Goal: Transaction & Acquisition: Purchase product/service

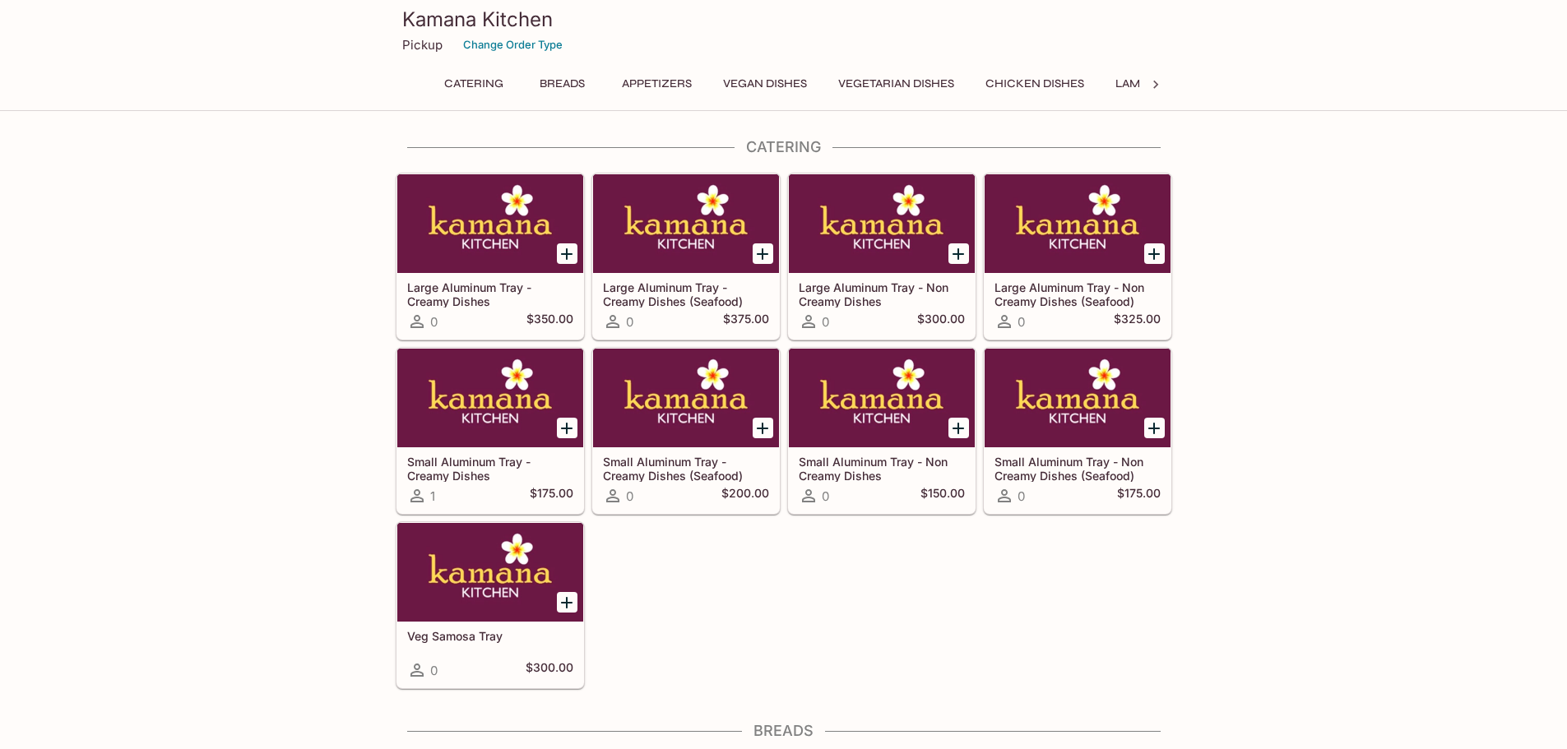
click at [764, 77] on button "Vegan Dishes" at bounding box center [765, 83] width 102 height 23
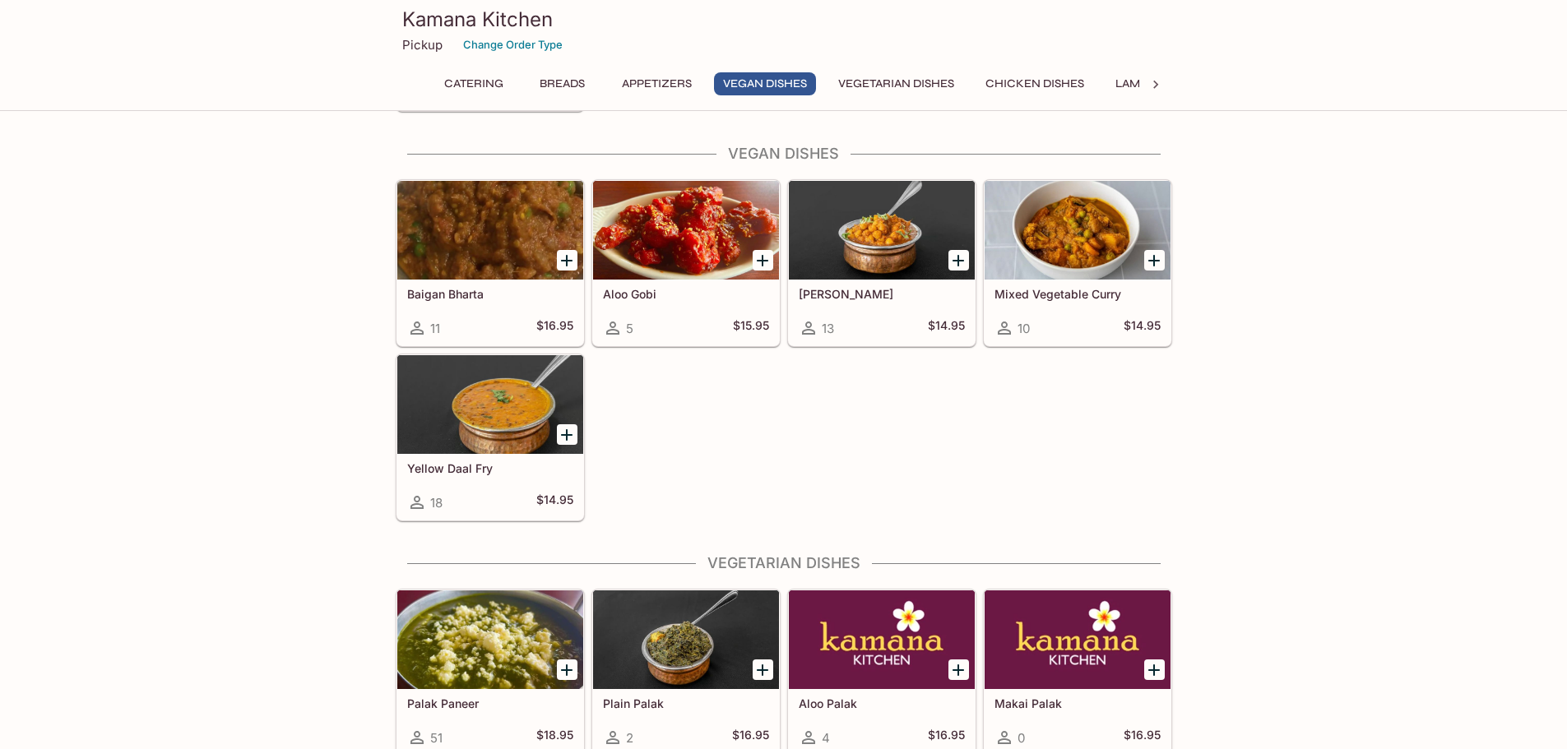
scroll to position [1750, 0]
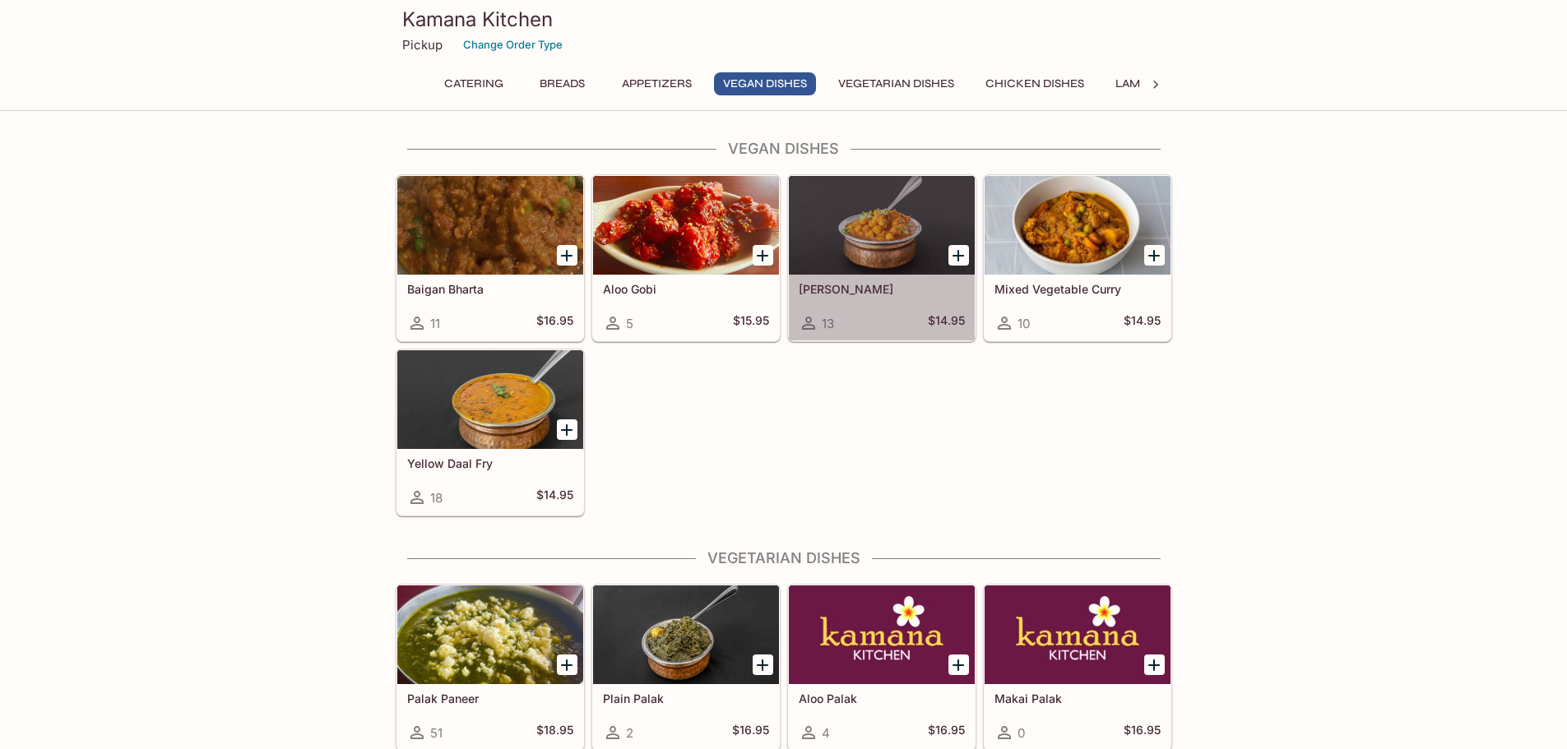
click at [847, 287] on h5 "[PERSON_NAME]" at bounding box center [882, 289] width 166 height 14
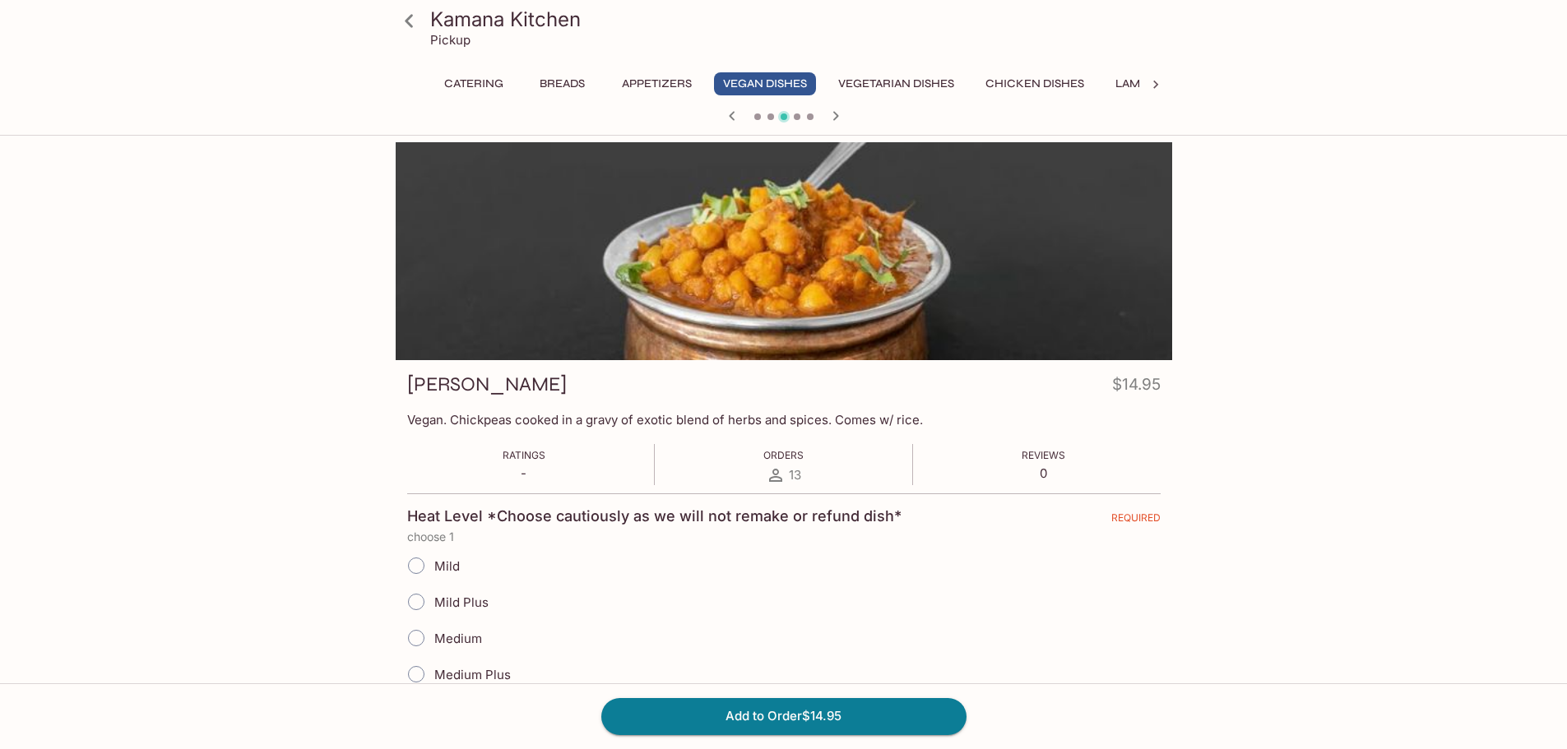
click at [455, 37] on p "Pickup" at bounding box center [450, 40] width 40 height 16
click at [415, 25] on icon at bounding box center [409, 21] width 29 height 29
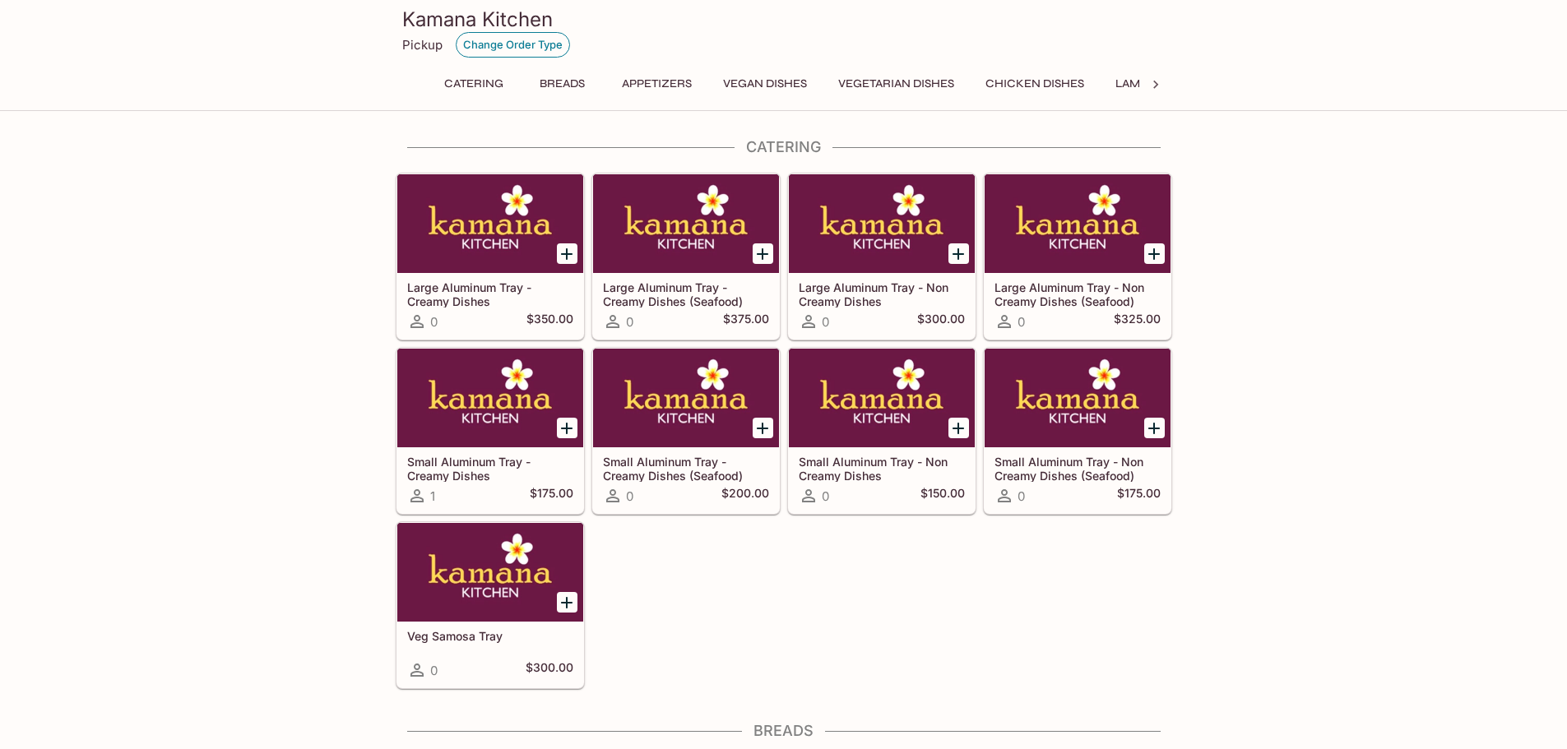
click at [531, 47] on button "Change Order Type" at bounding box center [513, 44] width 114 height 25
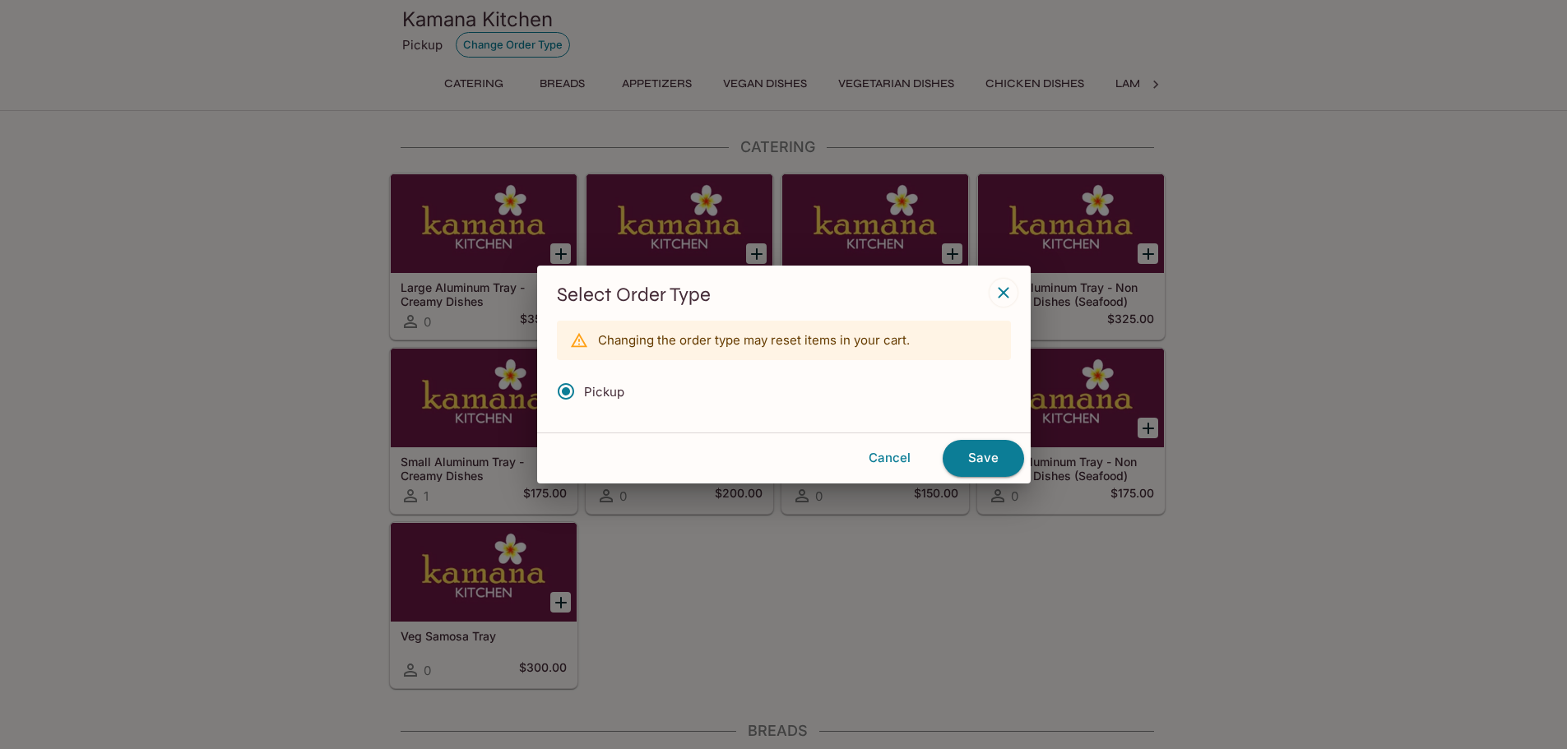
click at [531, 47] on div at bounding box center [783, 374] width 1567 height 749
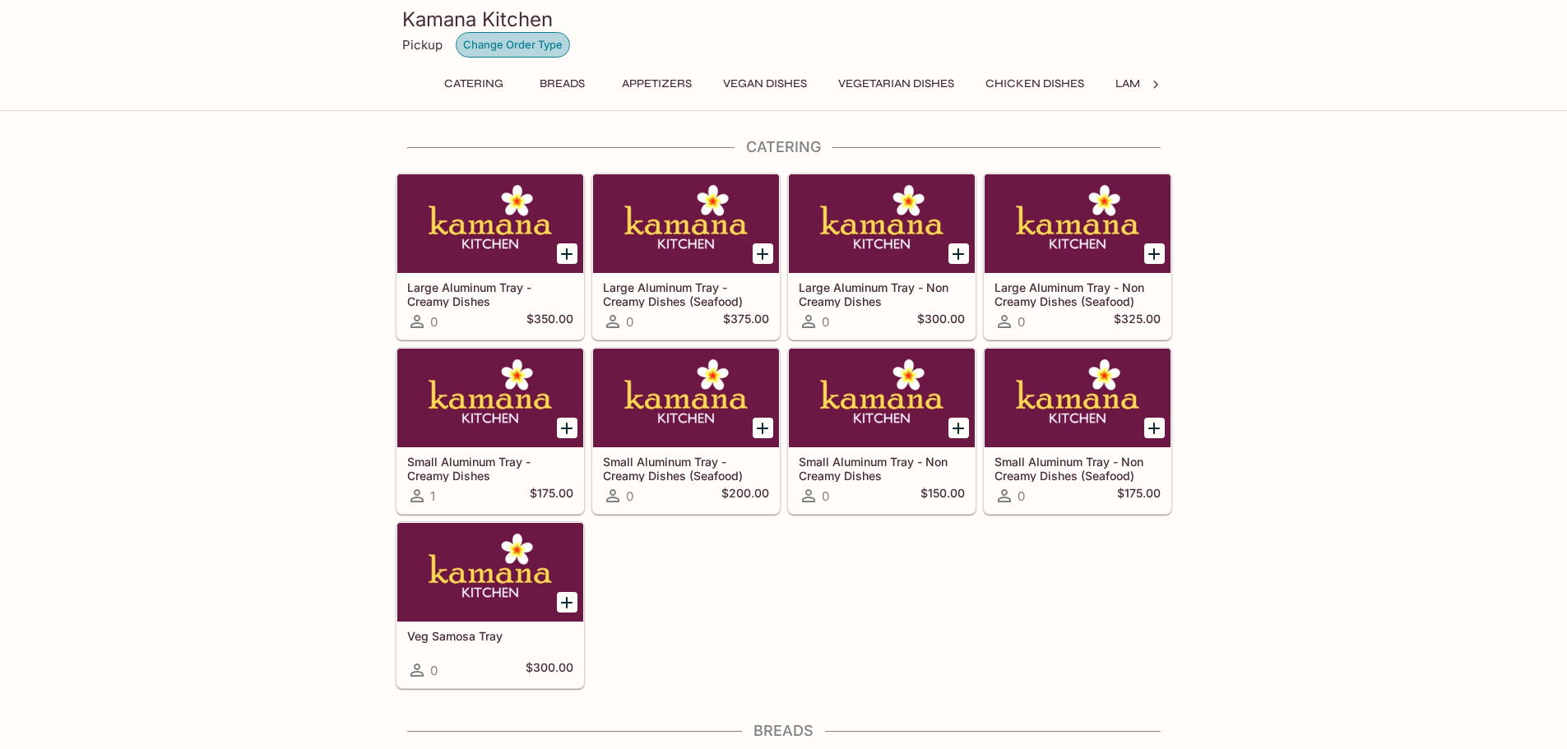
click at [531, 47] on button "Change Order Type" at bounding box center [513, 44] width 114 height 25
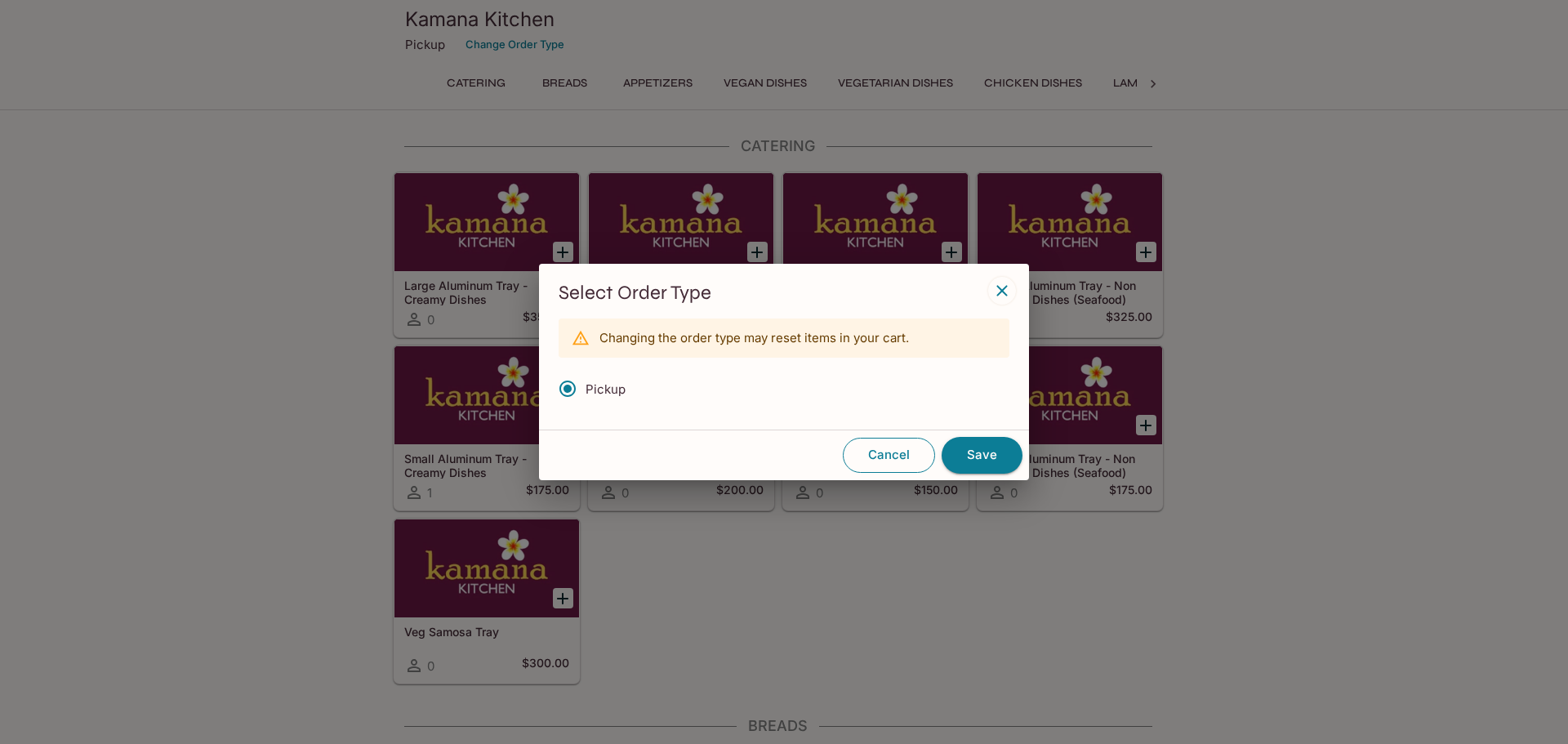
click at [897, 448] on button "Cancel" at bounding box center [889, 455] width 92 height 35
click at [897, 448] on div "Cancel Save" at bounding box center [784, 455] width 490 height 50
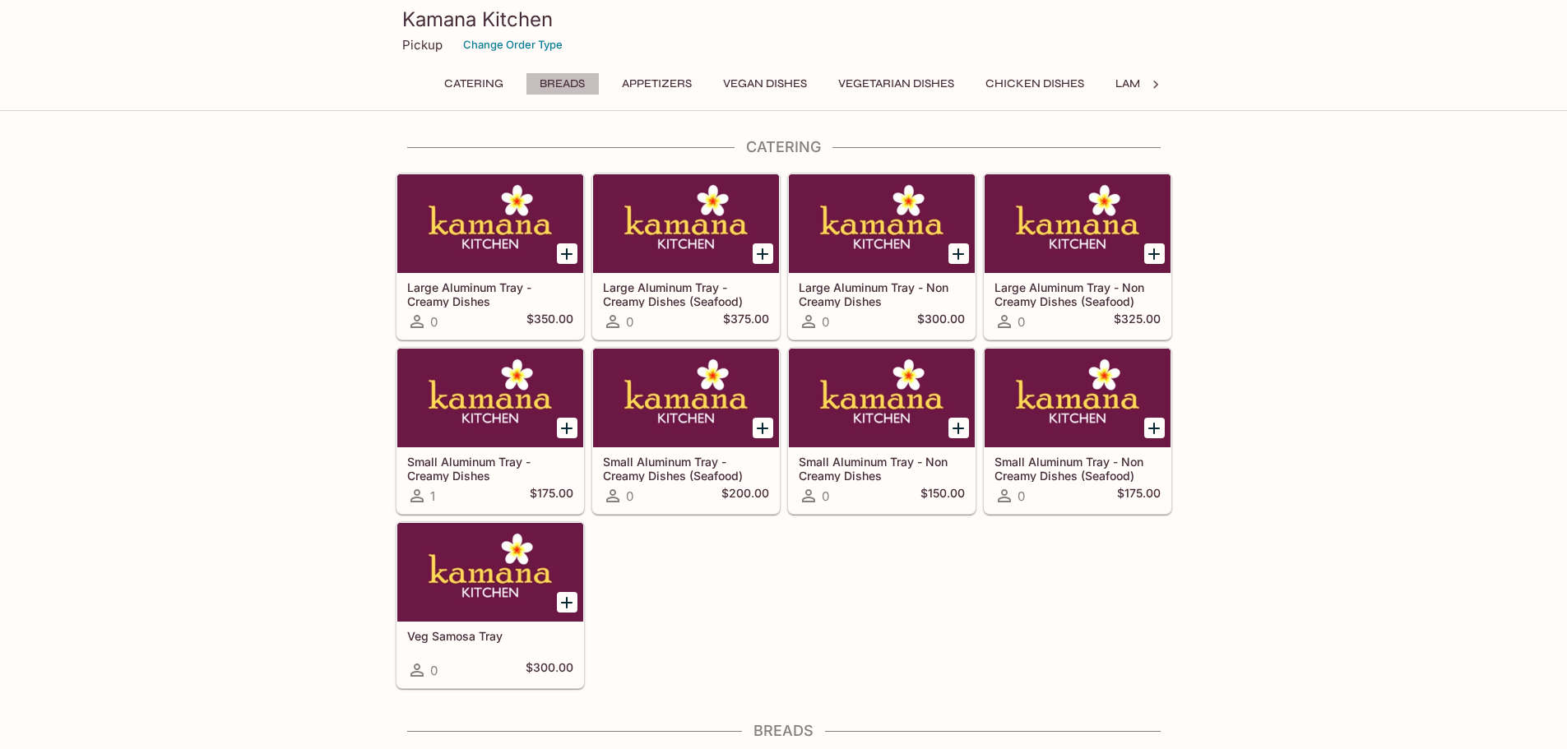
click at [566, 91] on button "Breads" at bounding box center [563, 83] width 74 height 23
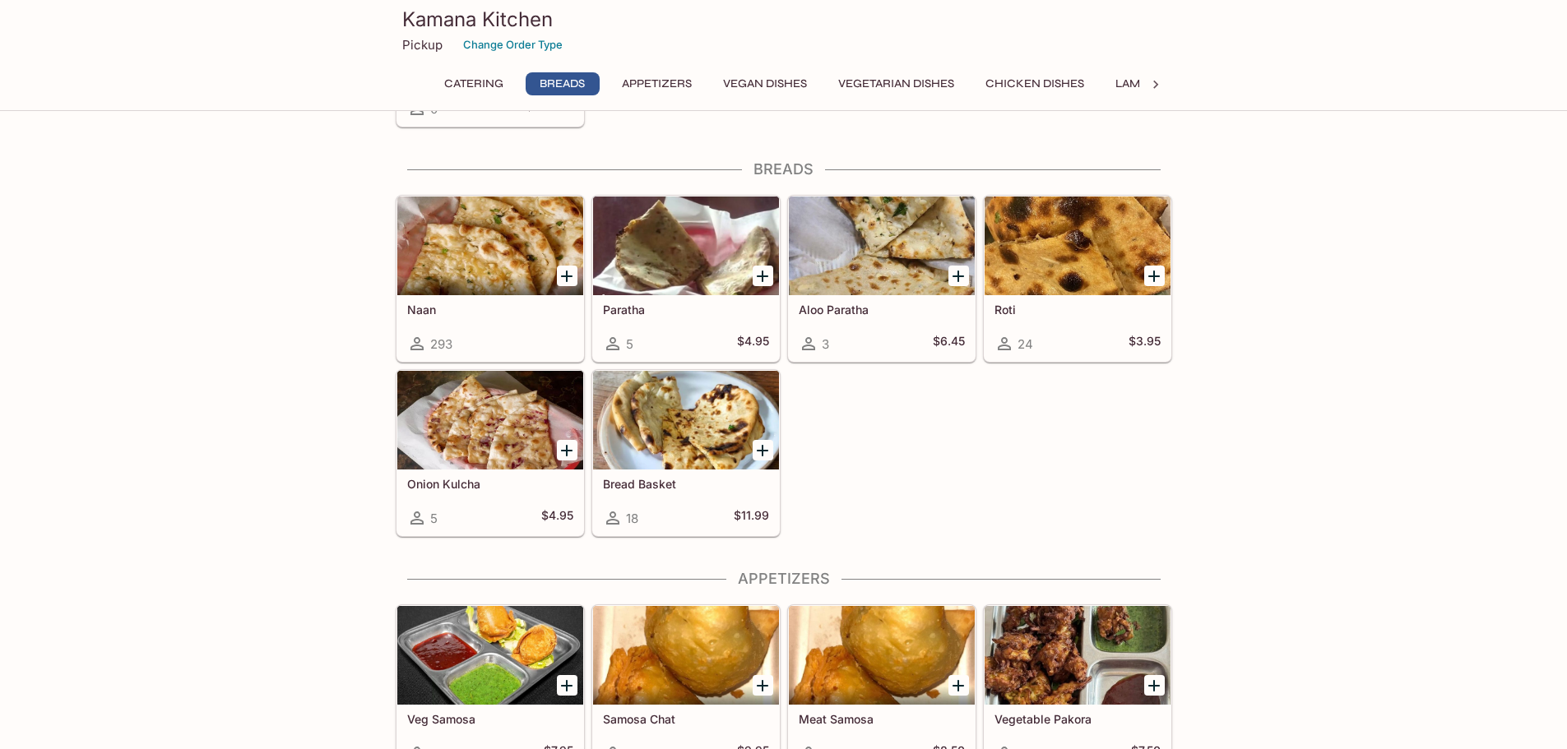
scroll to position [582, 0]
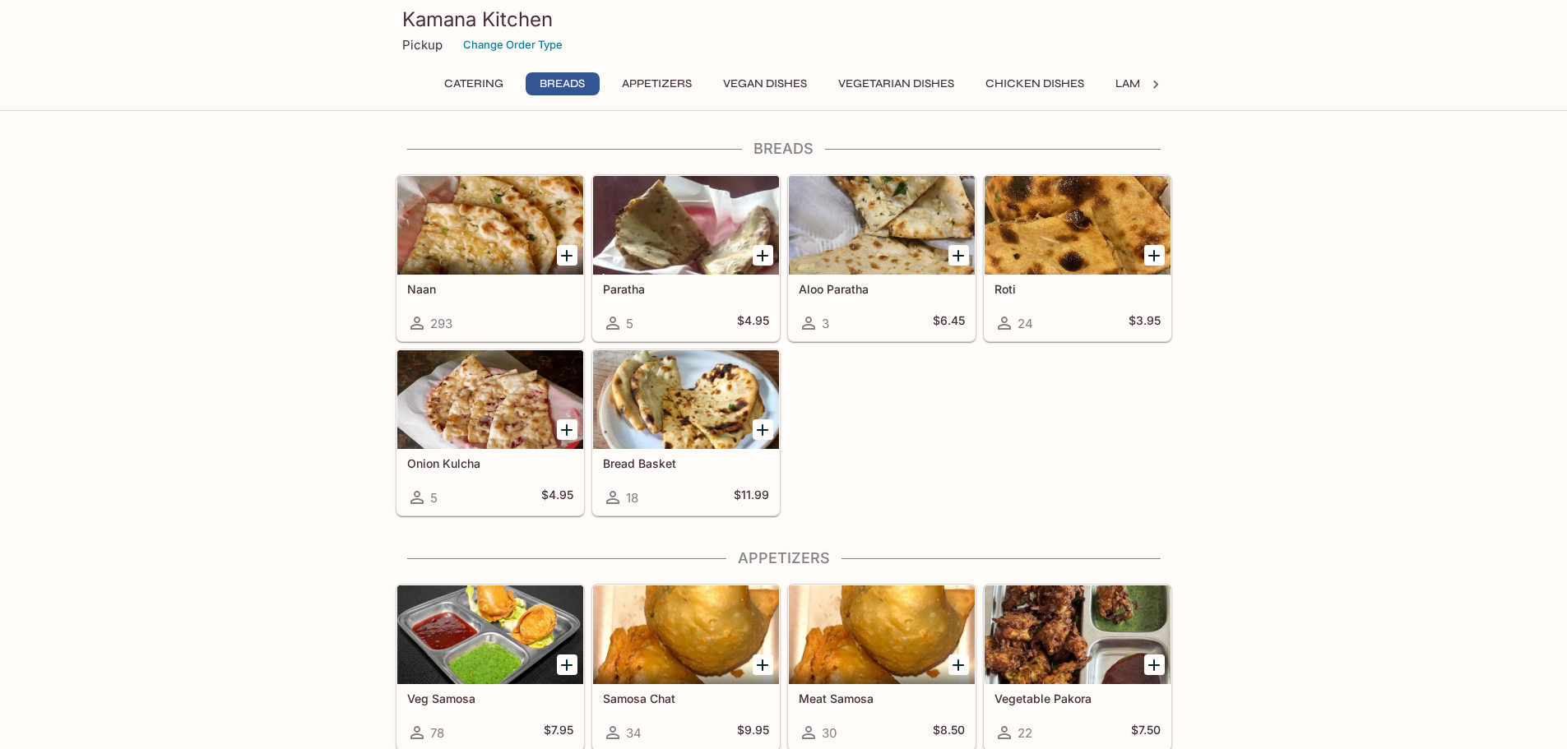
click at [497, 282] on h5 "Naan" at bounding box center [490, 289] width 166 height 14
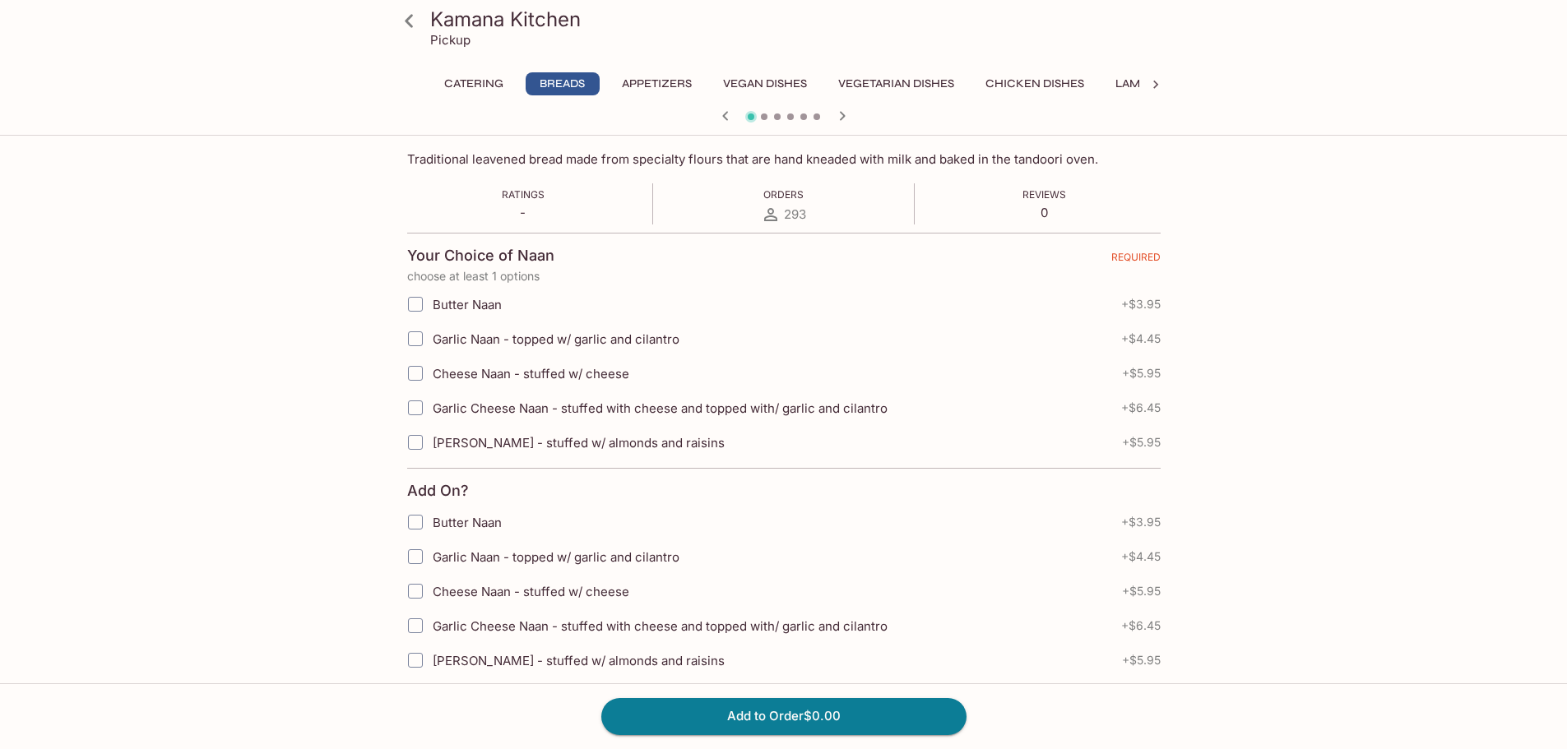
scroll to position [274, 0]
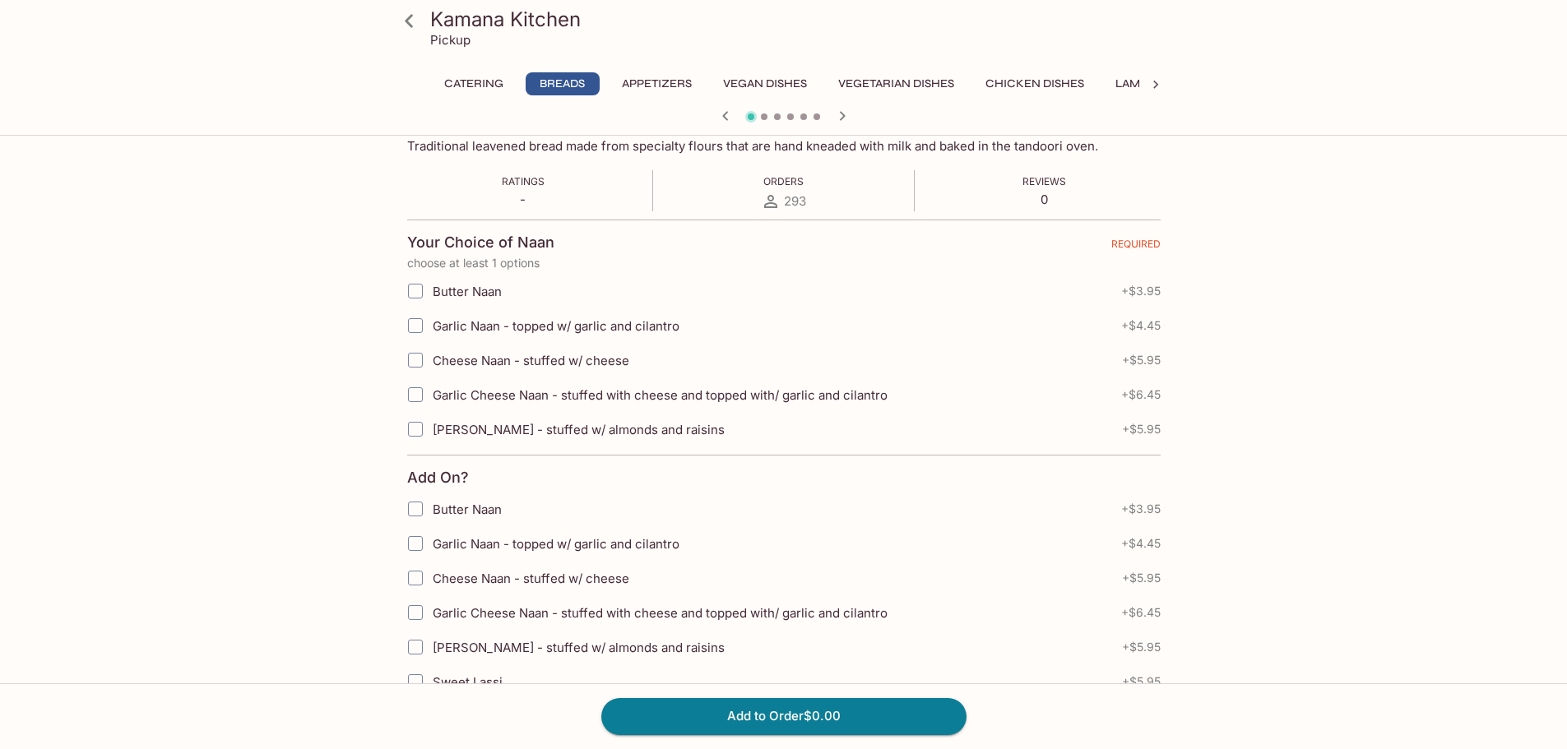
click at [417, 324] on input "Garlic Naan - topped w/ garlic and cilantro" at bounding box center [415, 325] width 33 height 33
checkbox input "true"
click at [419, 362] on input "Cheese Naan - stuffed w/ cheese" at bounding box center [415, 360] width 33 height 33
click at [419, 359] on input "Cheese Naan - stuffed w/ cheese" at bounding box center [415, 360] width 33 height 33
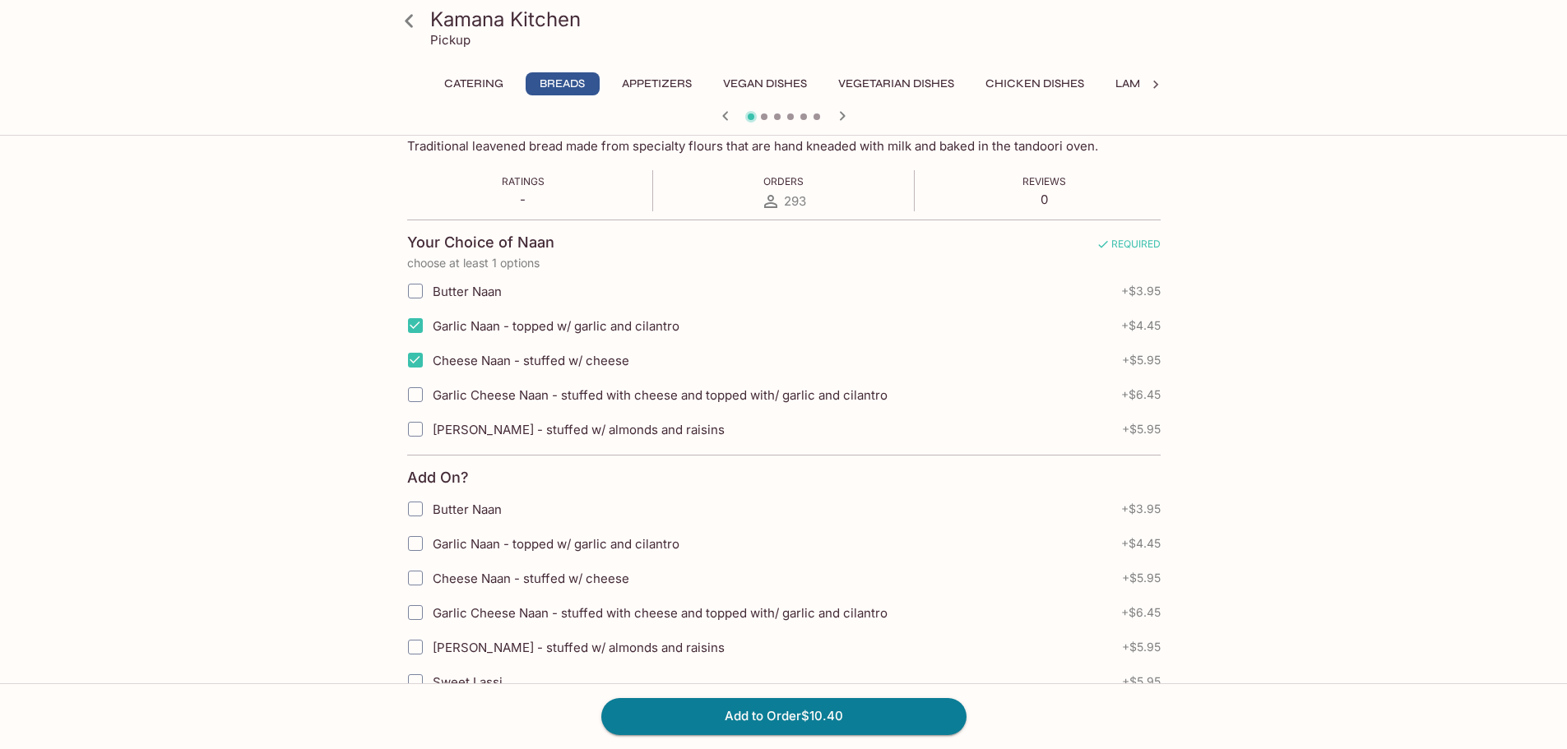
click at [414, 359] on input "Cheese Naan - stuffed w/ cheese" at bounding box center [415, 360] width 33 height 33
checkbox input "false"
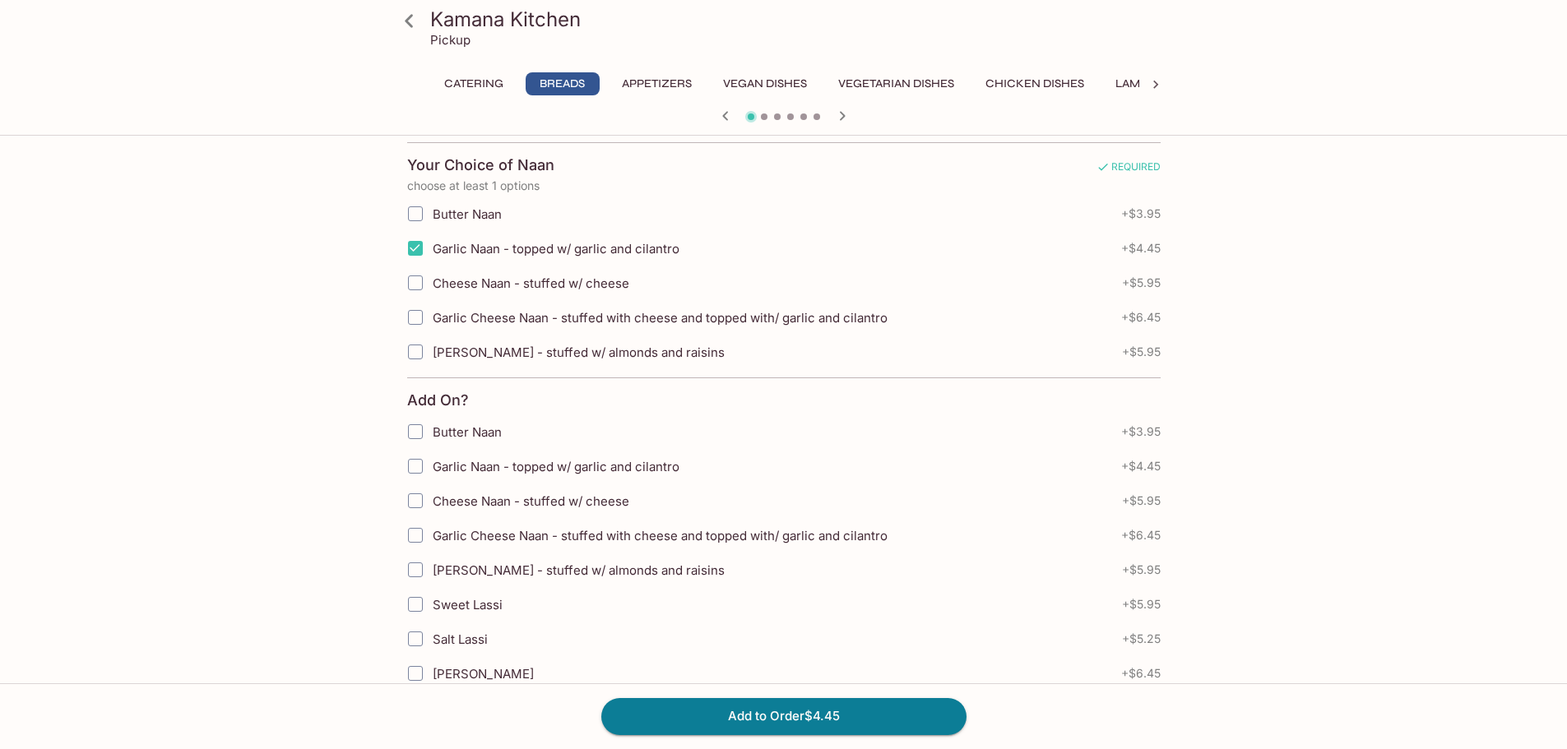
scroll to position [317, 0]
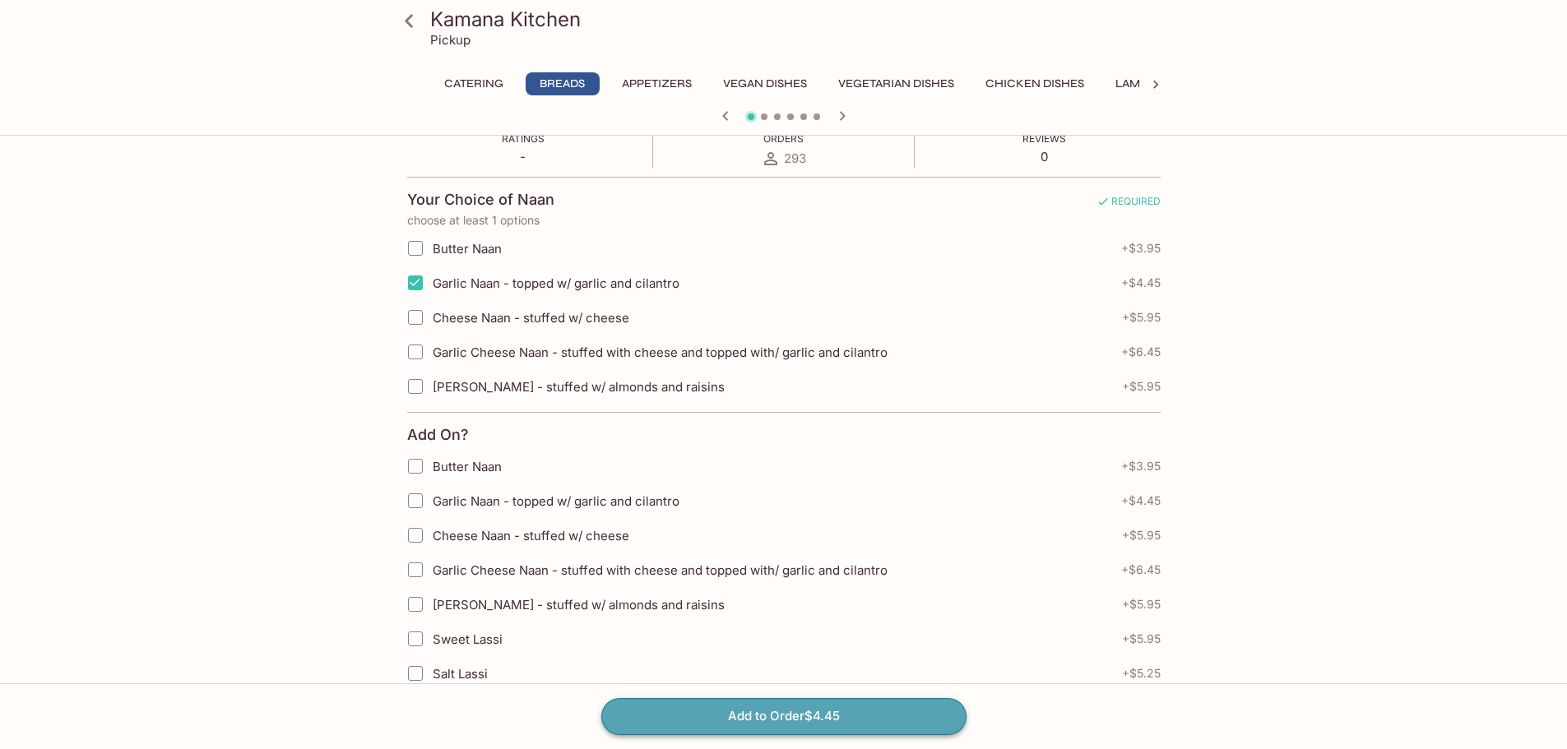
click at [785, 717] on button "Add to Order $4.45" at bounding box center [783, 716] width 365 height 36
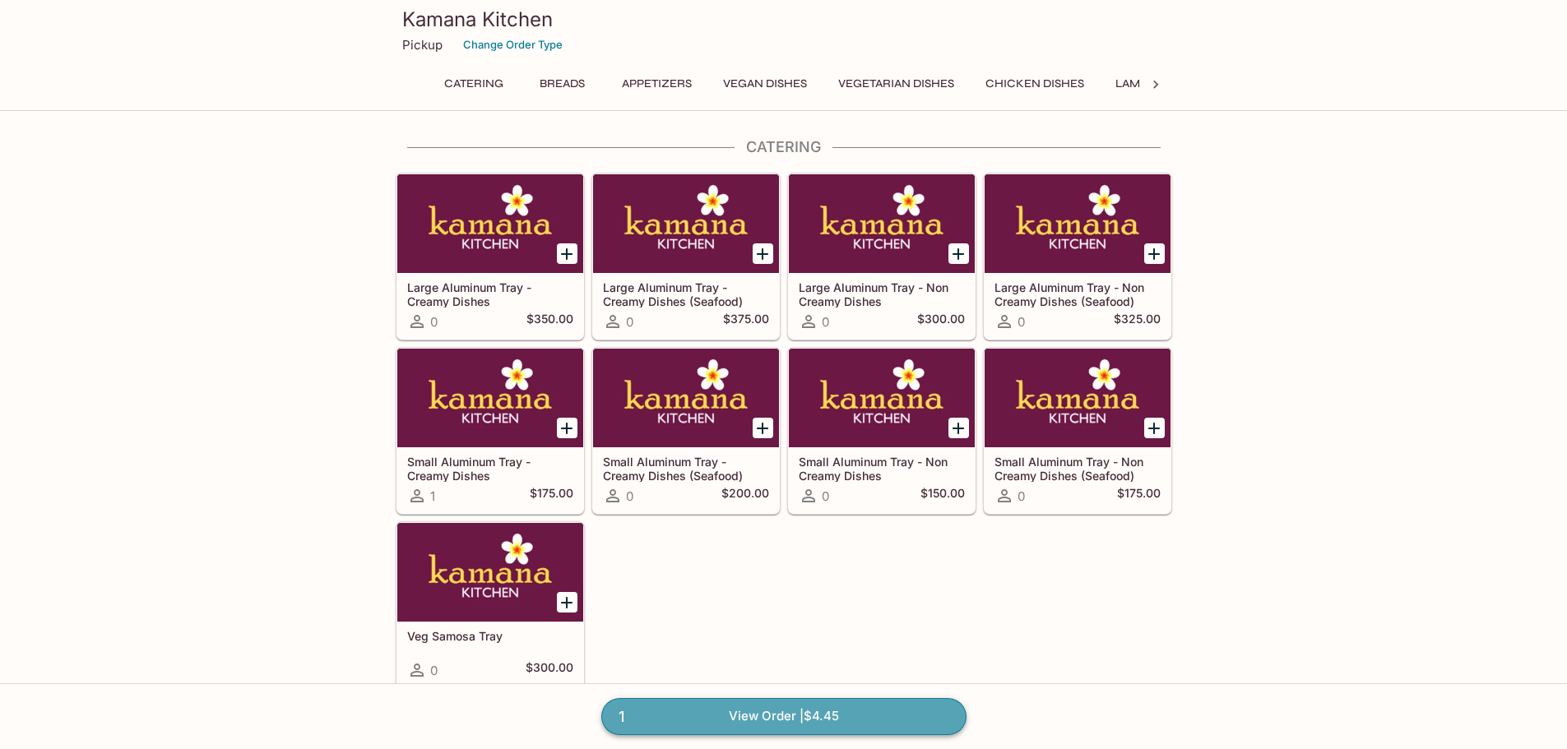
click at [806, 724] on link "1 View Order | $4.45" at bounding box center [783, 716] width 365 height 36
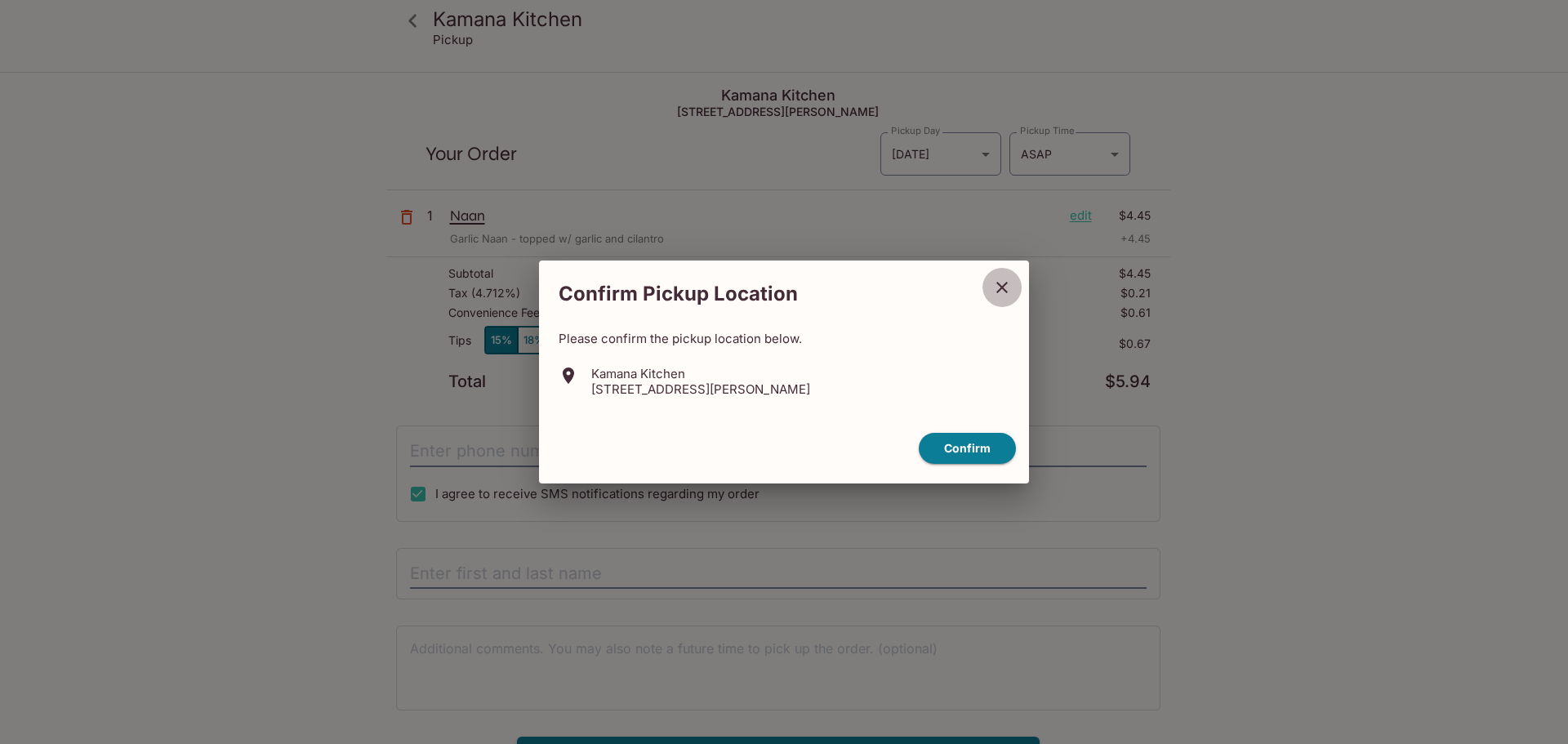
click at [1004, 281] on icon "close" at bounding box center [1002, 288] width 20 height 20
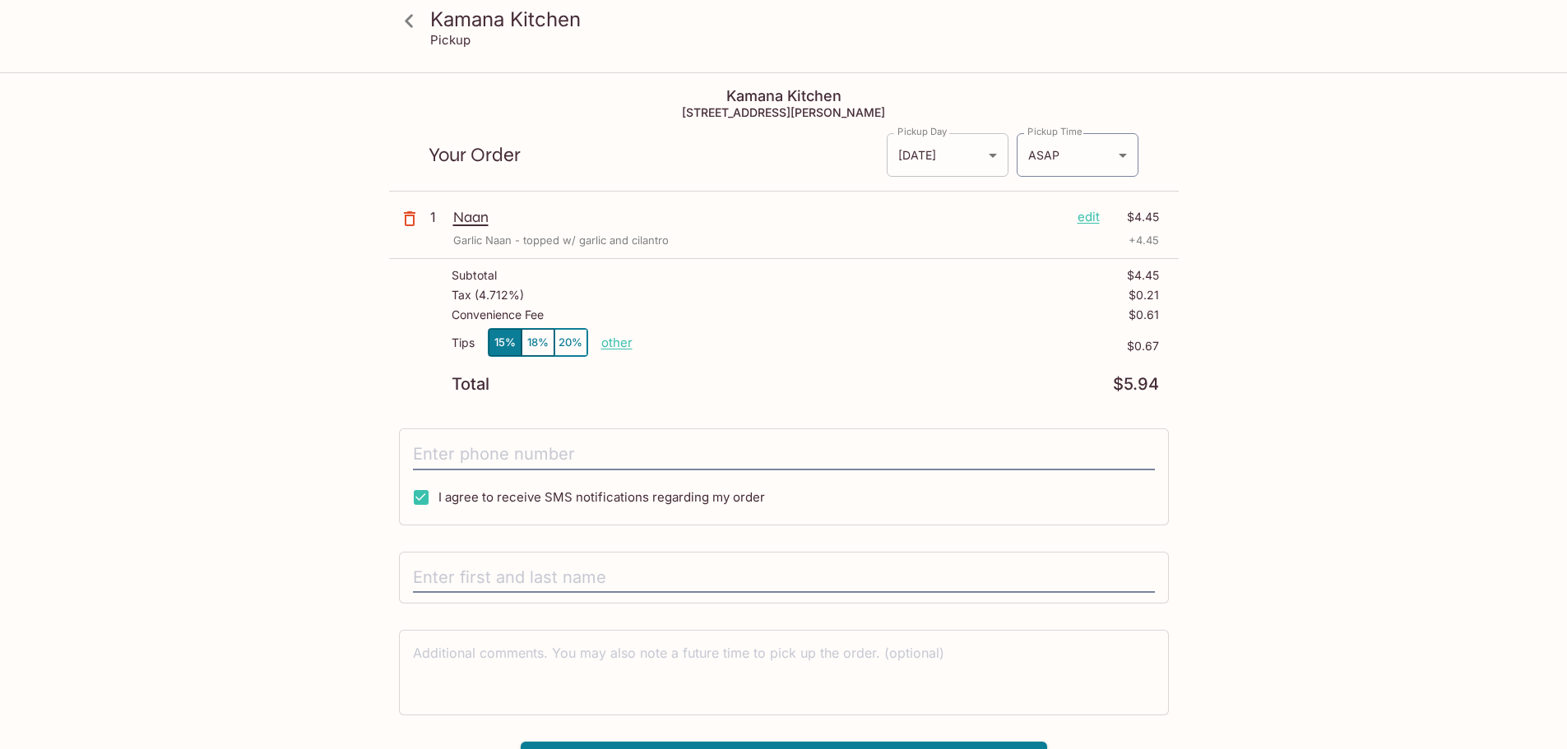
click at [952, 159] on body "Kamana Kitchen Pickup Kamana Kitchen [STREET_ADDRESS][PERSON_NAME] Your Order P…" at bounding box center [783, 448] width 1567 height 749
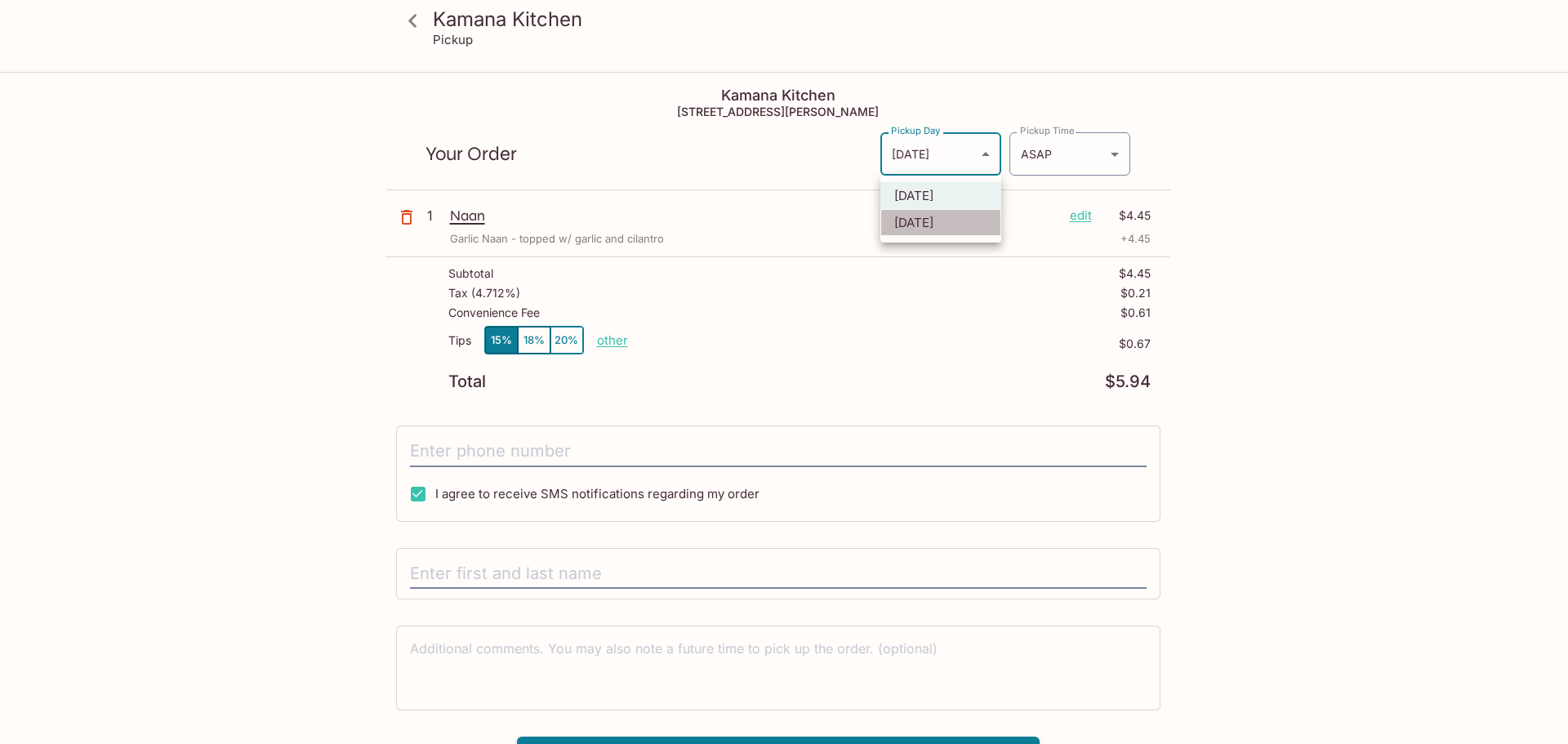
click at [926, 222] on li "[DATE]" at bounding box center [941, 223] width 121 height 27
type input "[DATE]"
click at [926, 222] on li "[DATE]" at bounding box center [941, 223] width 121 height 27
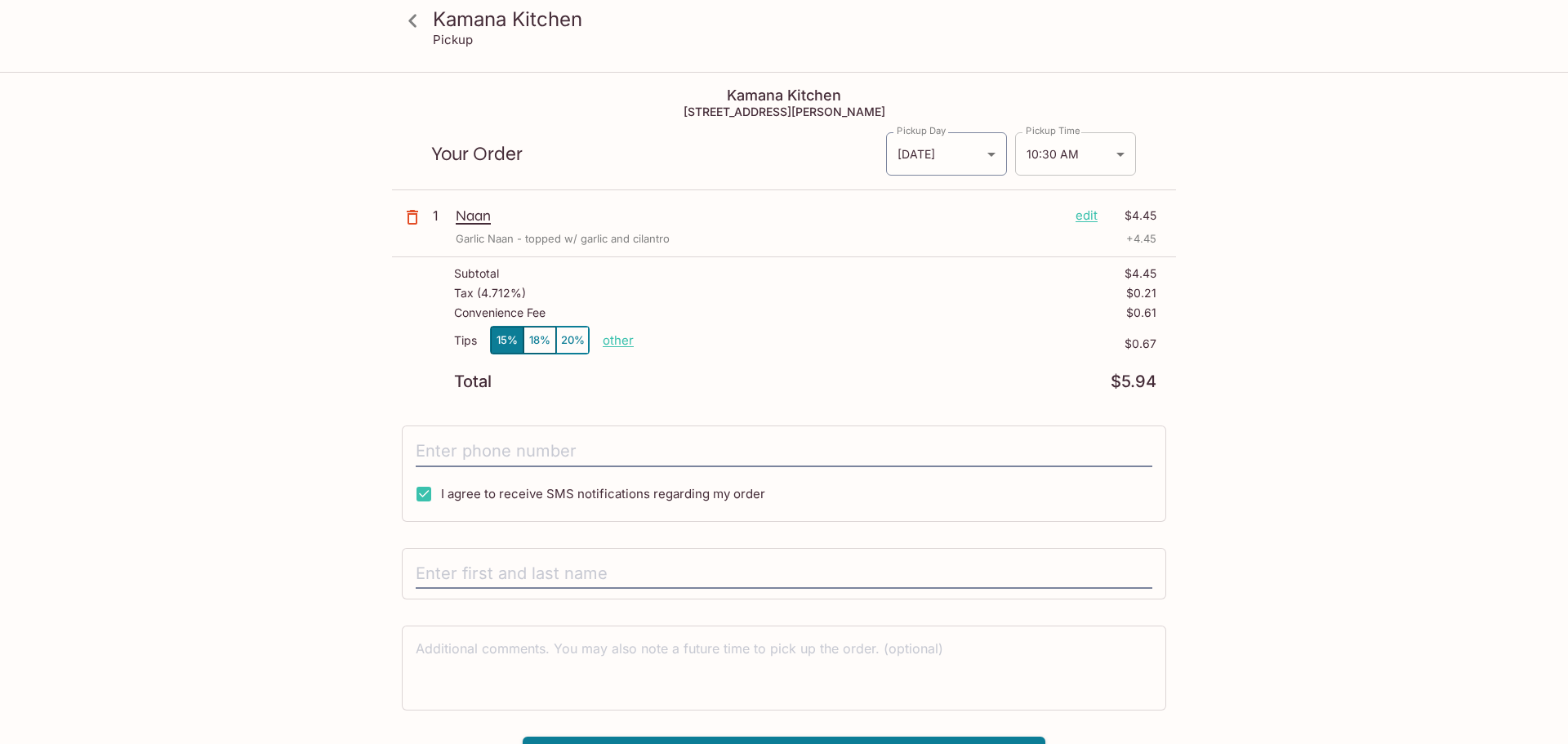
click at [1049, 161] on body "Kamana Kitchen Pickup Kamana Kitchen [STREET_ADDRESS][PERSON_NAME] Your Order P…" at bounding box center [784, 445] width 1568 height 744
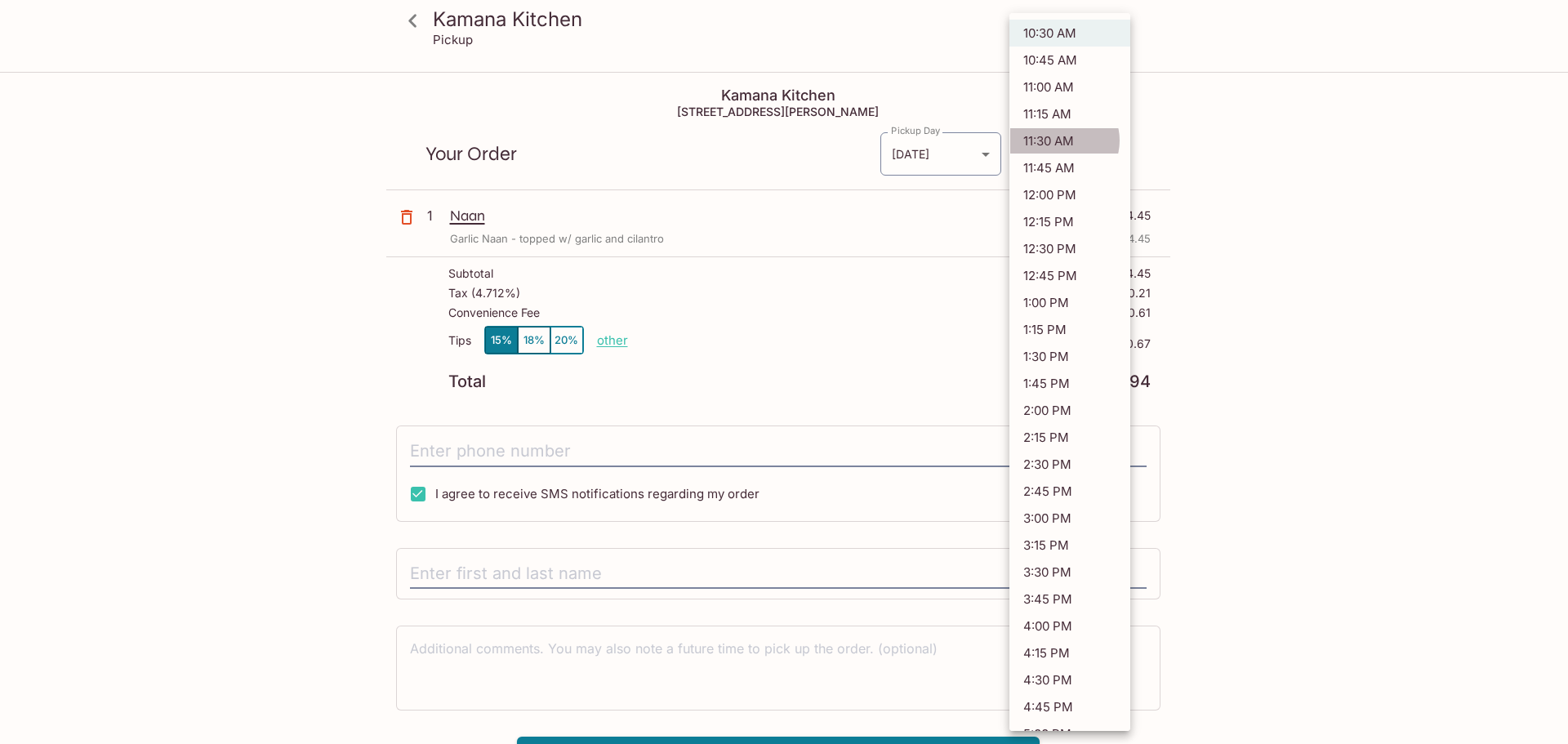
click at [1063, 140] on li "11:30 AM" at bounding box center [1069, 140] width 121 height 27
type input "[DATE]T21:30:00.000000Z"
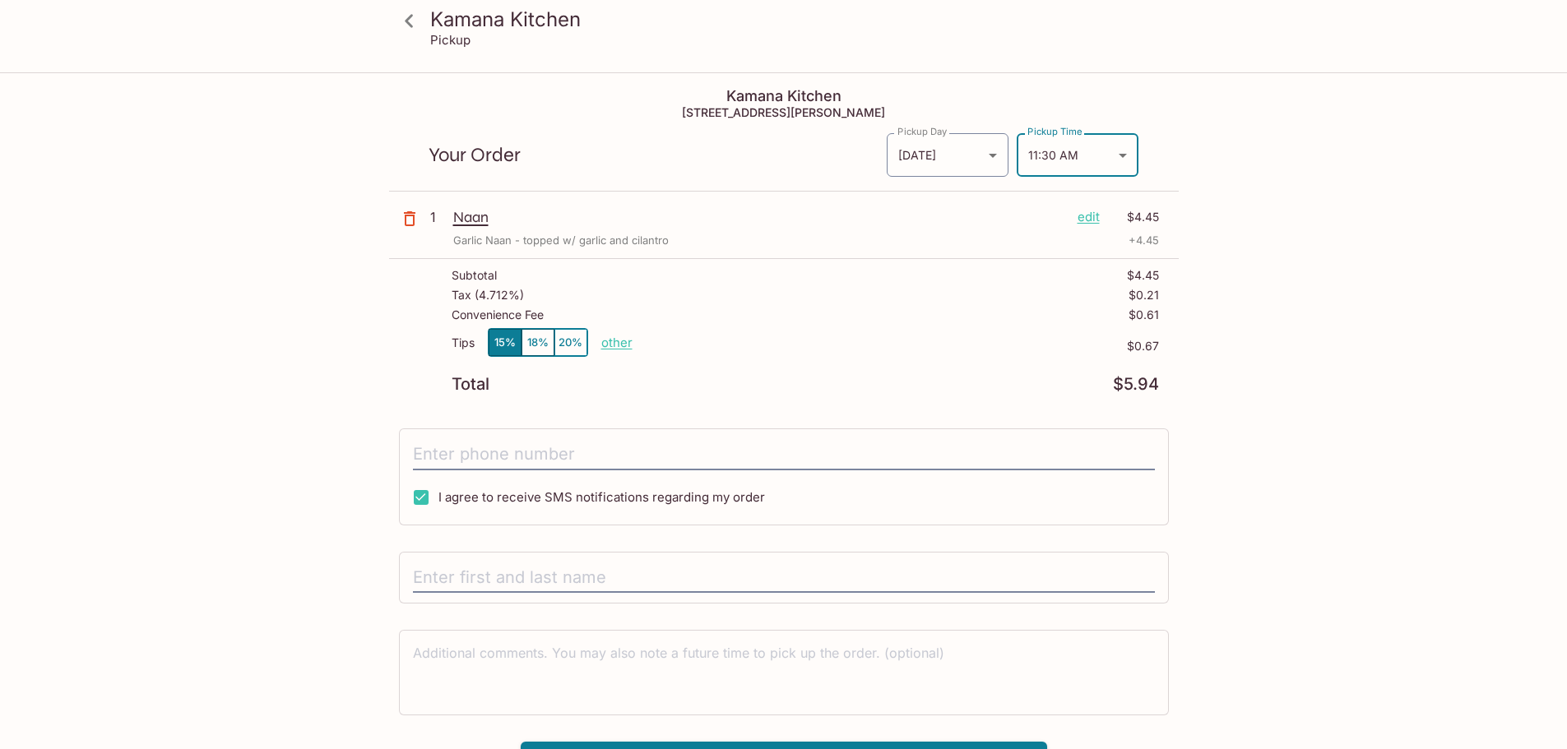
click at [416, 23] on icon at bounding box center [409, 21] width 29 height 29
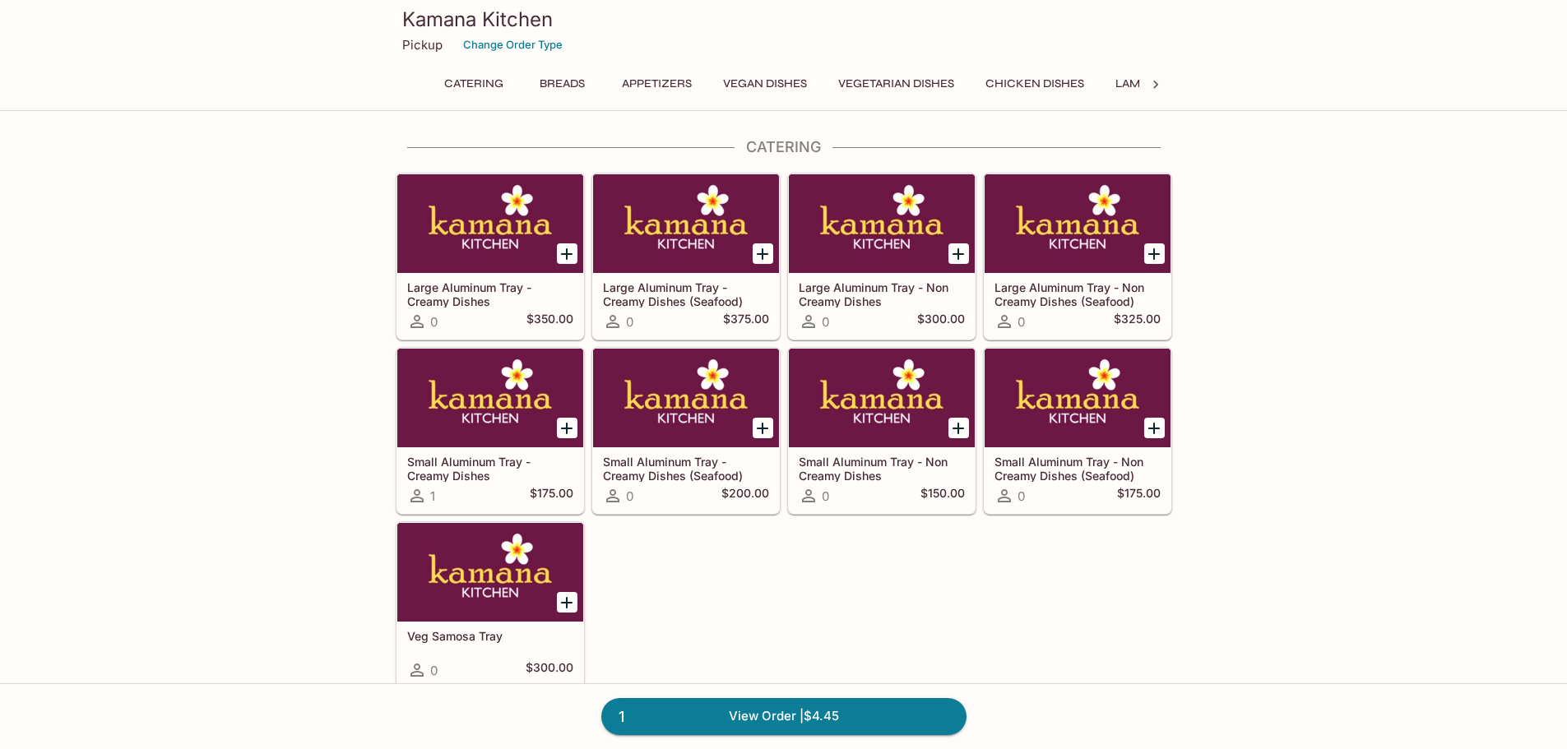
click at [553, 86] on button "Breads" at bounding box center [563, 83] width 74 height 23
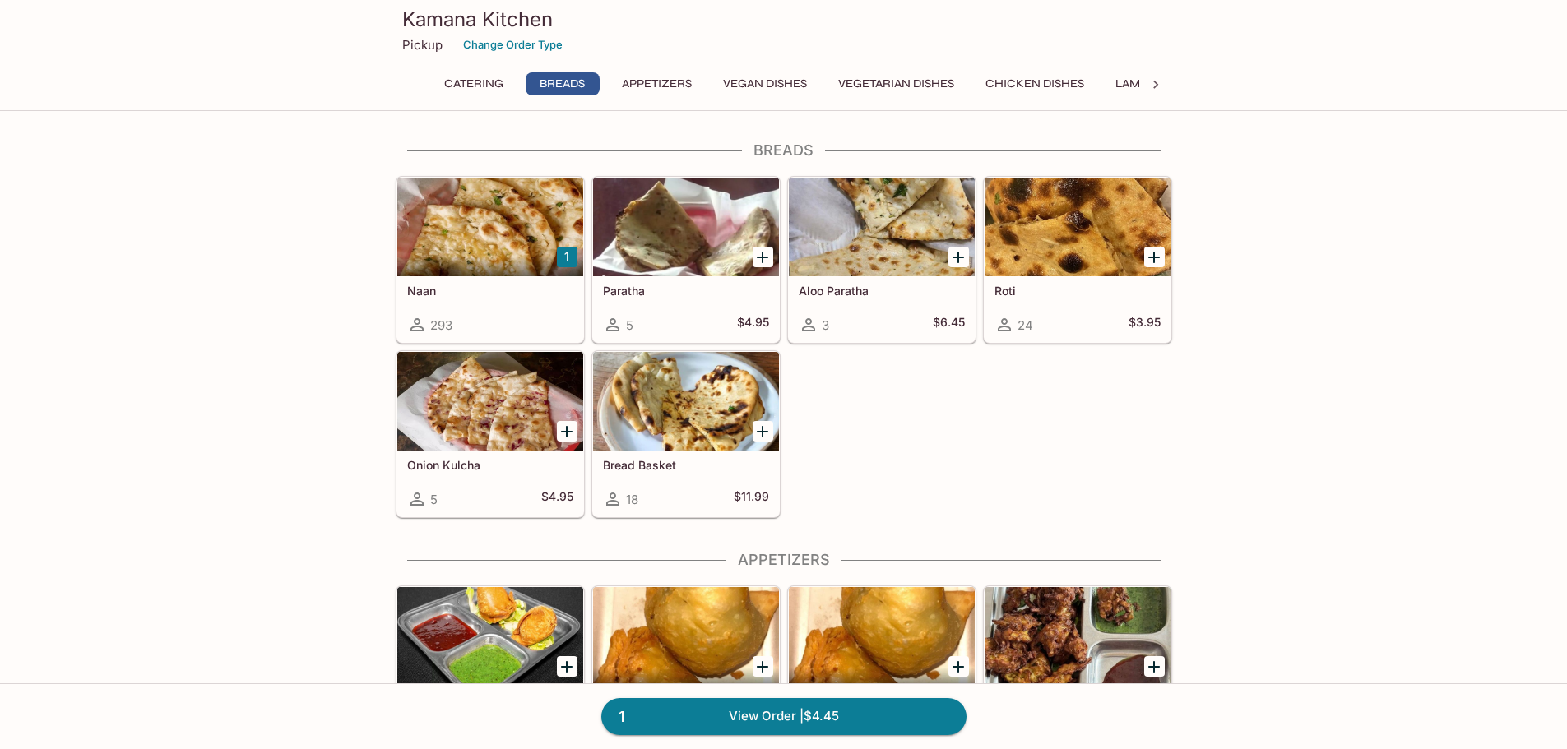
scroll to position [582, 0]
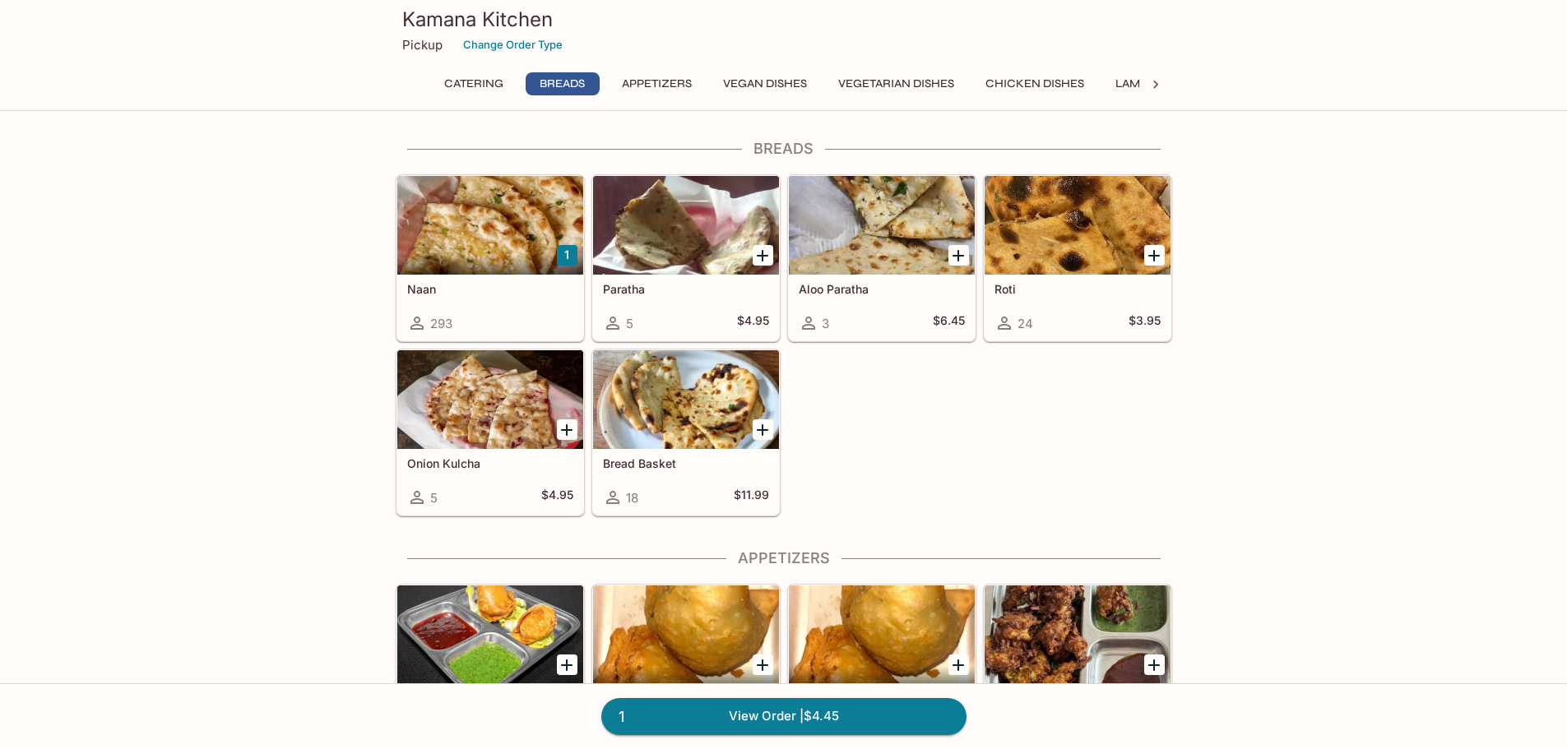
click at [499, 292] on h5 "Naan" at bounding box center [490, 289] width 166 height 14
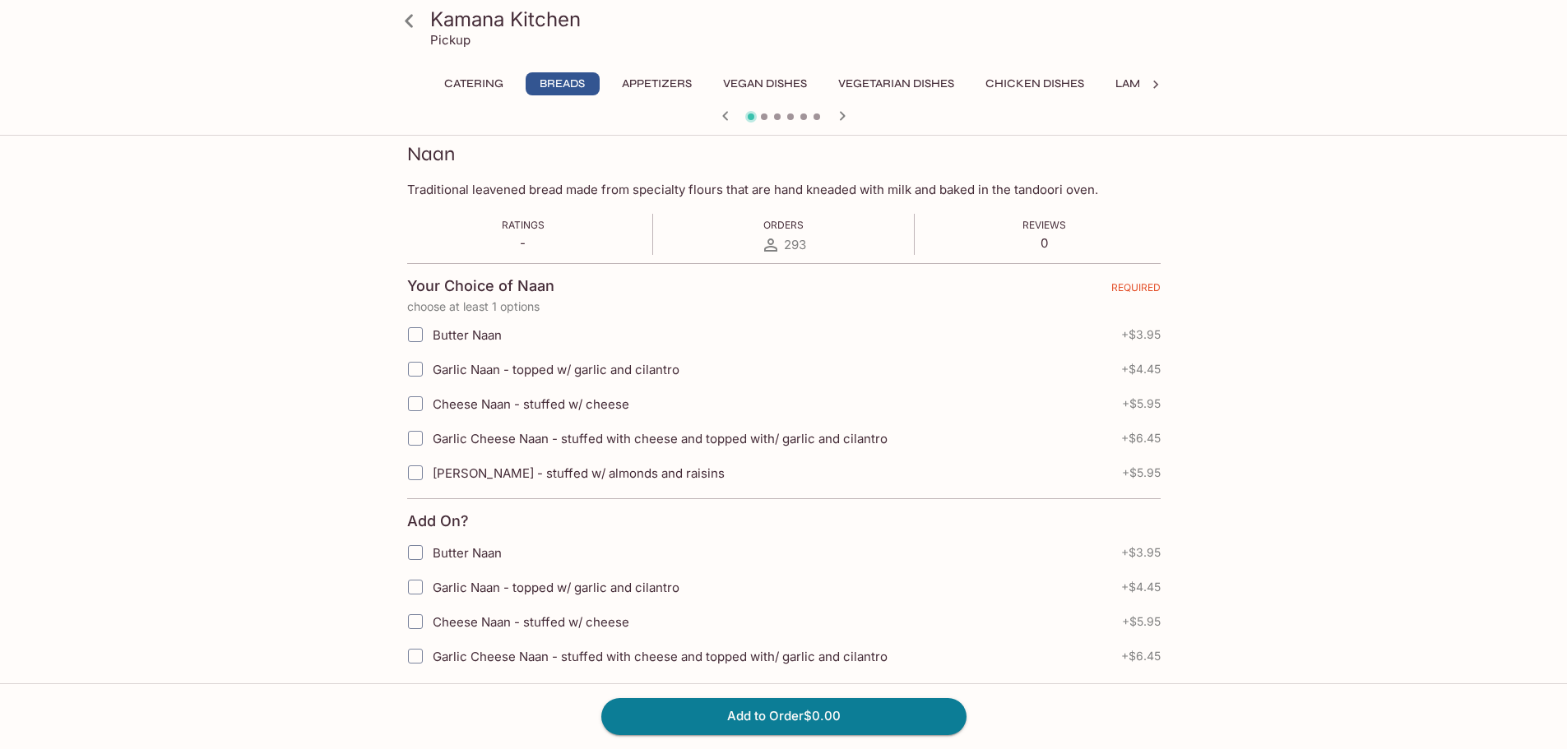
scroll to position [274, 0]
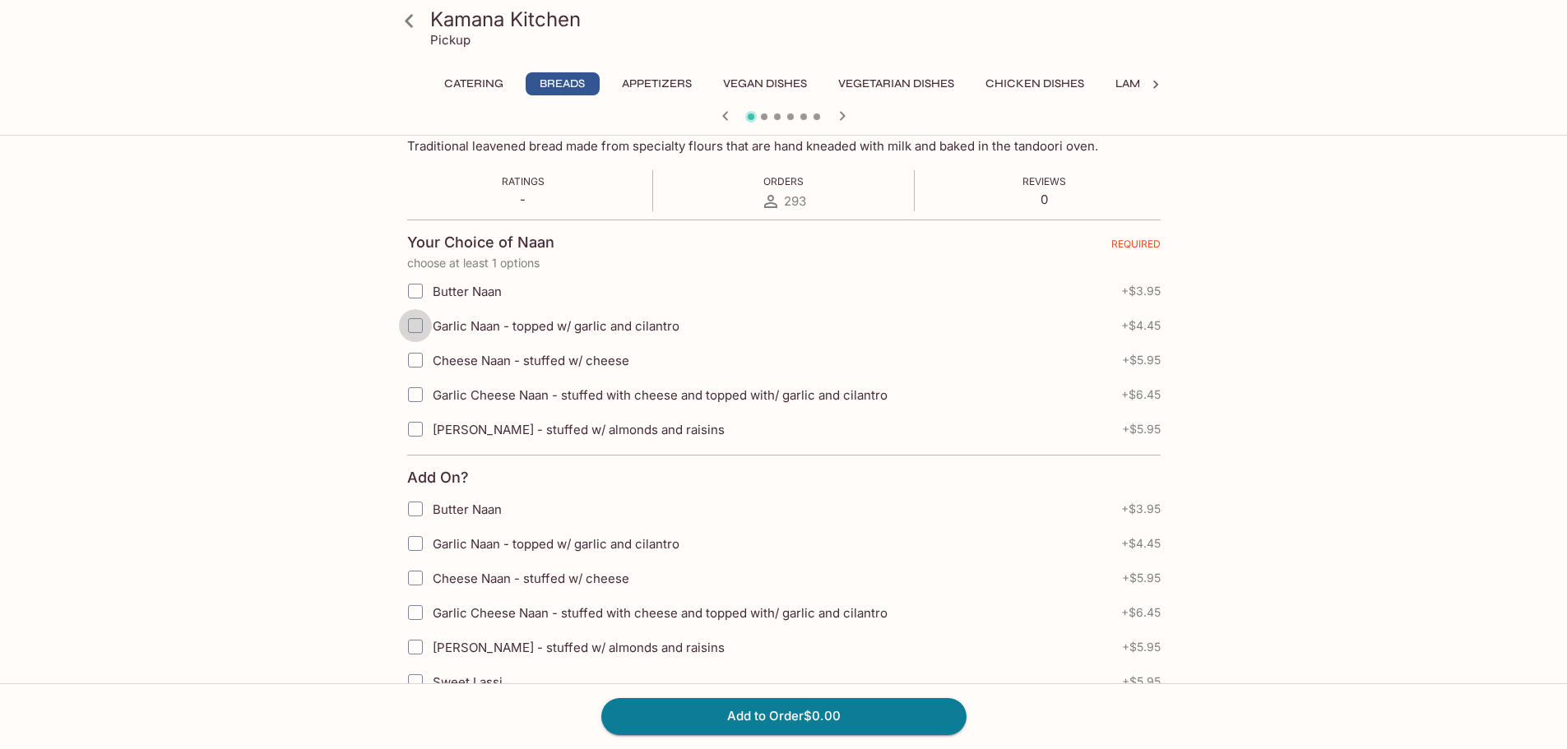
click at [415, 324] on input "Garlic Naan - topped w/ garlic and cilantro" at bounding box center [415, 325] width 33 height 33
checkbox input "false"
click at [411, 360] on input "Cheese Naan - stuffed w/ cheese" at bounding box center [415, 360] width 33 height 33
checkbox input "true"
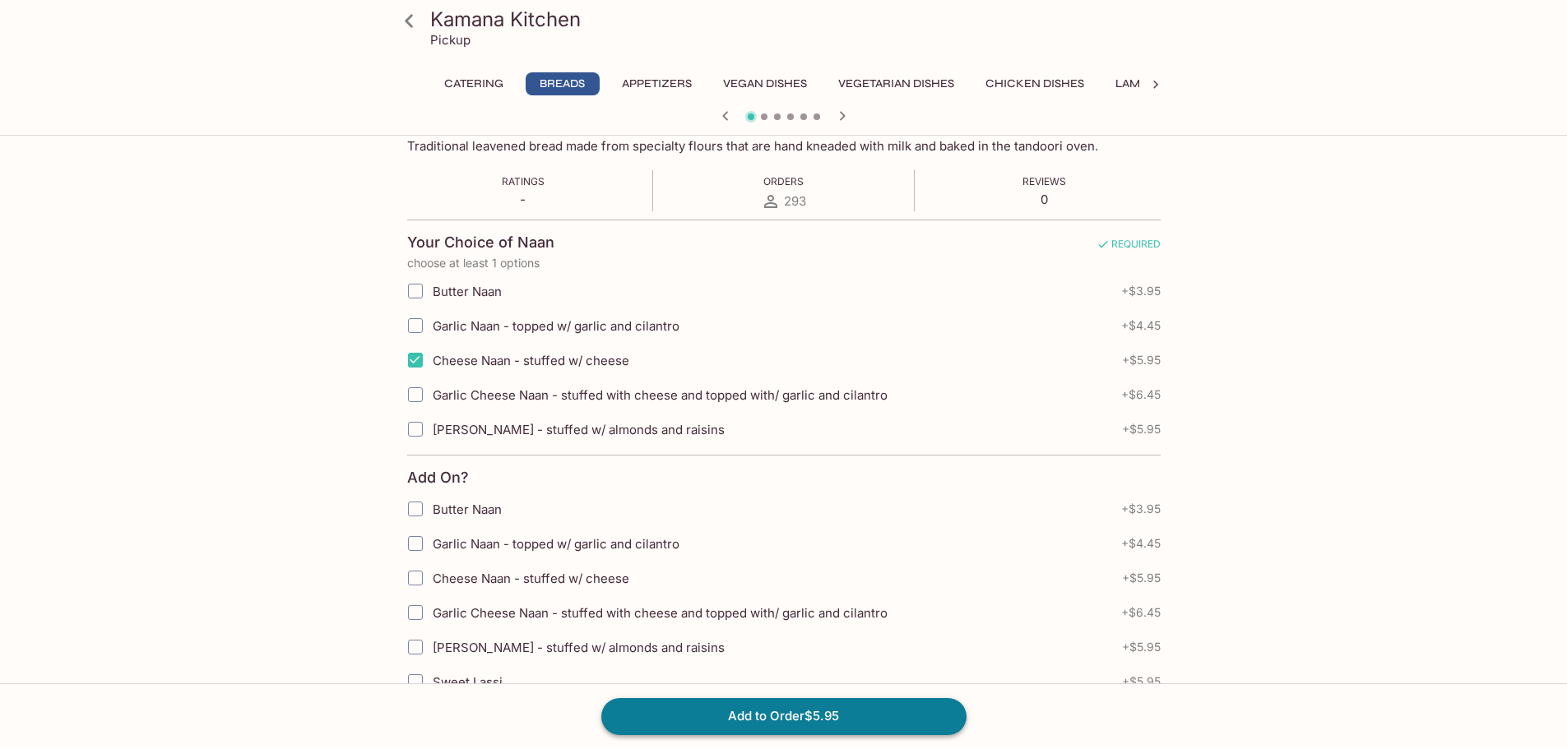
click at [821, 721] on button "Add to Order $5.95" at bounding box center [783, 716] width 365 height 36
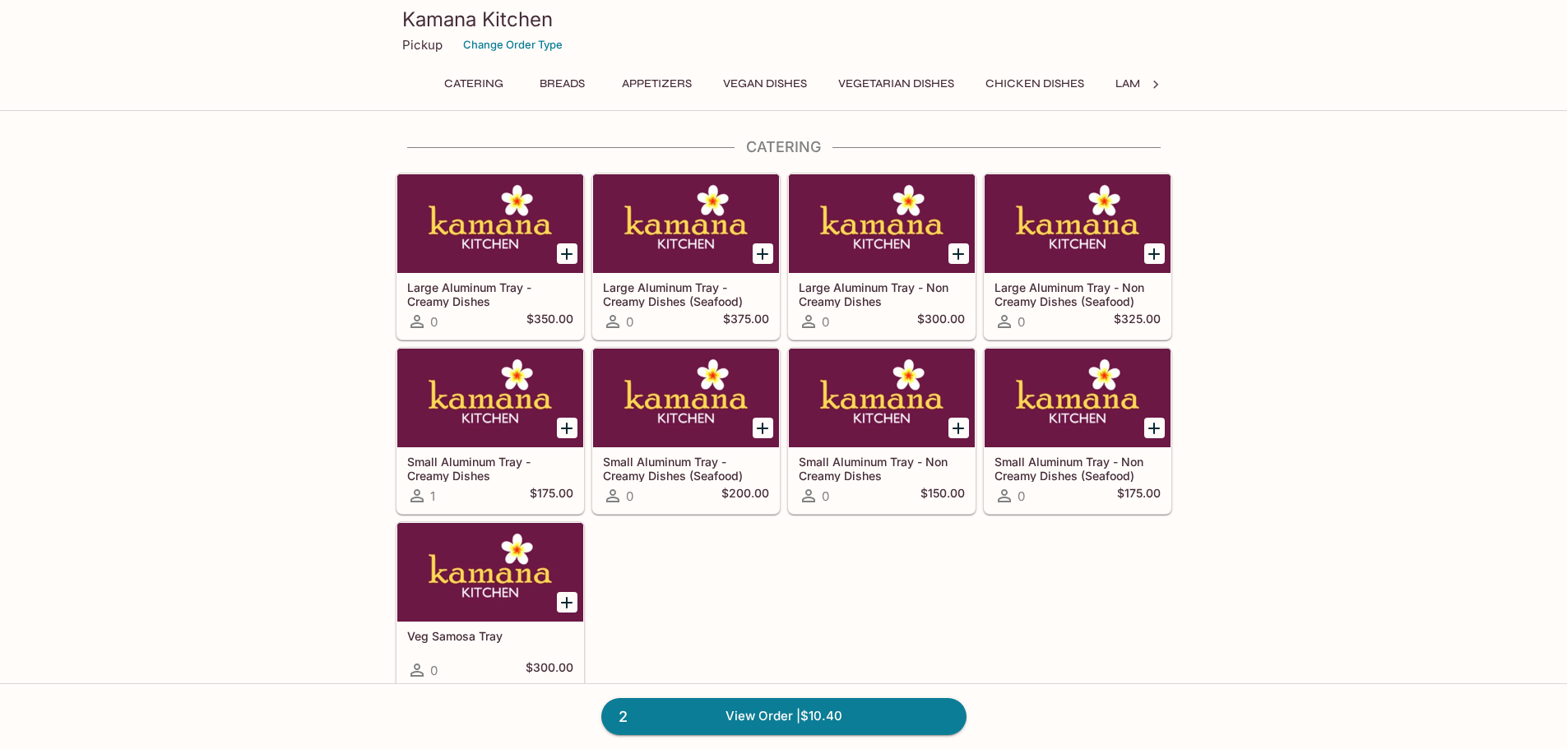
click at [561, 74] on button "Breads" at bounding box center [563, 83] width 74 height 23
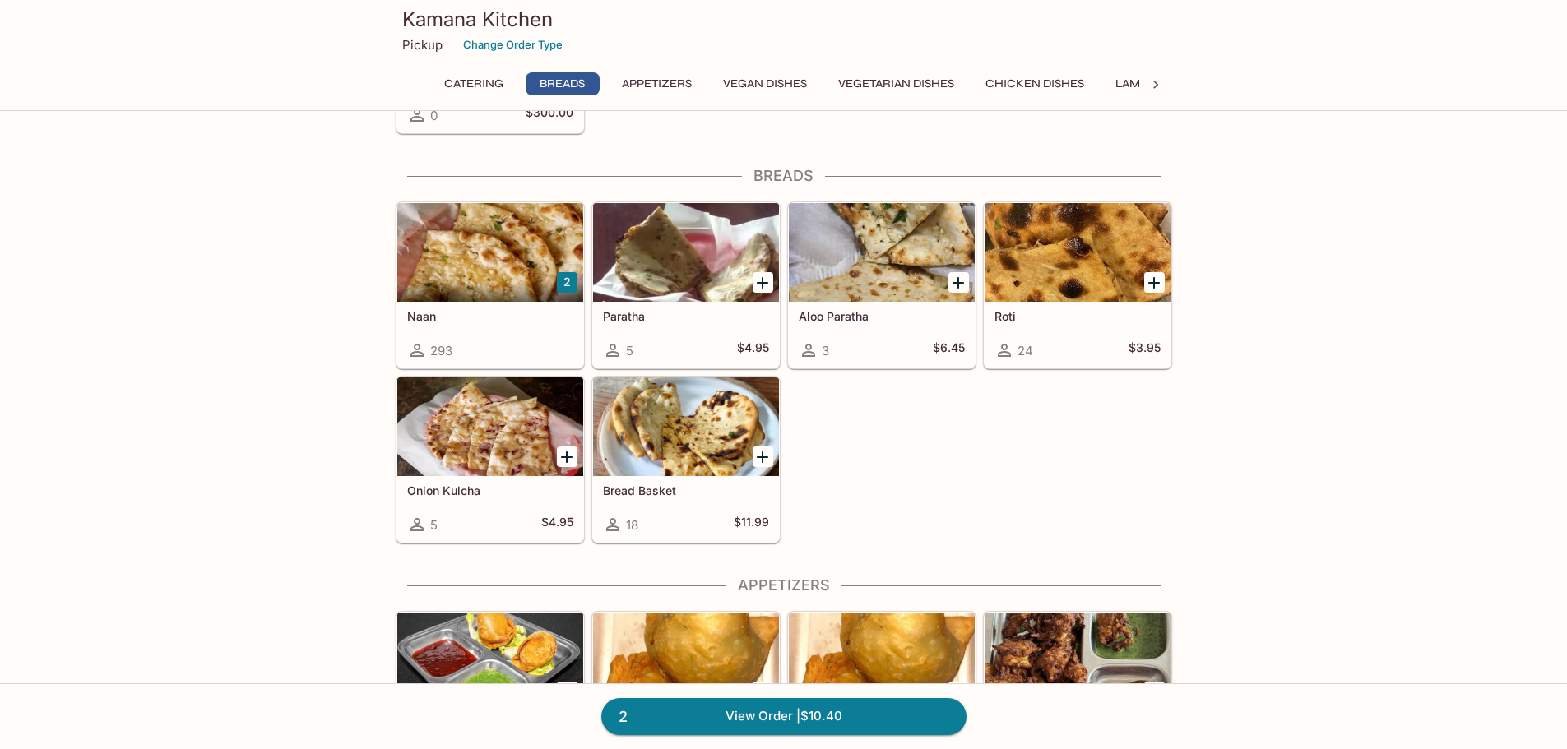
scroll to position [582, 0]
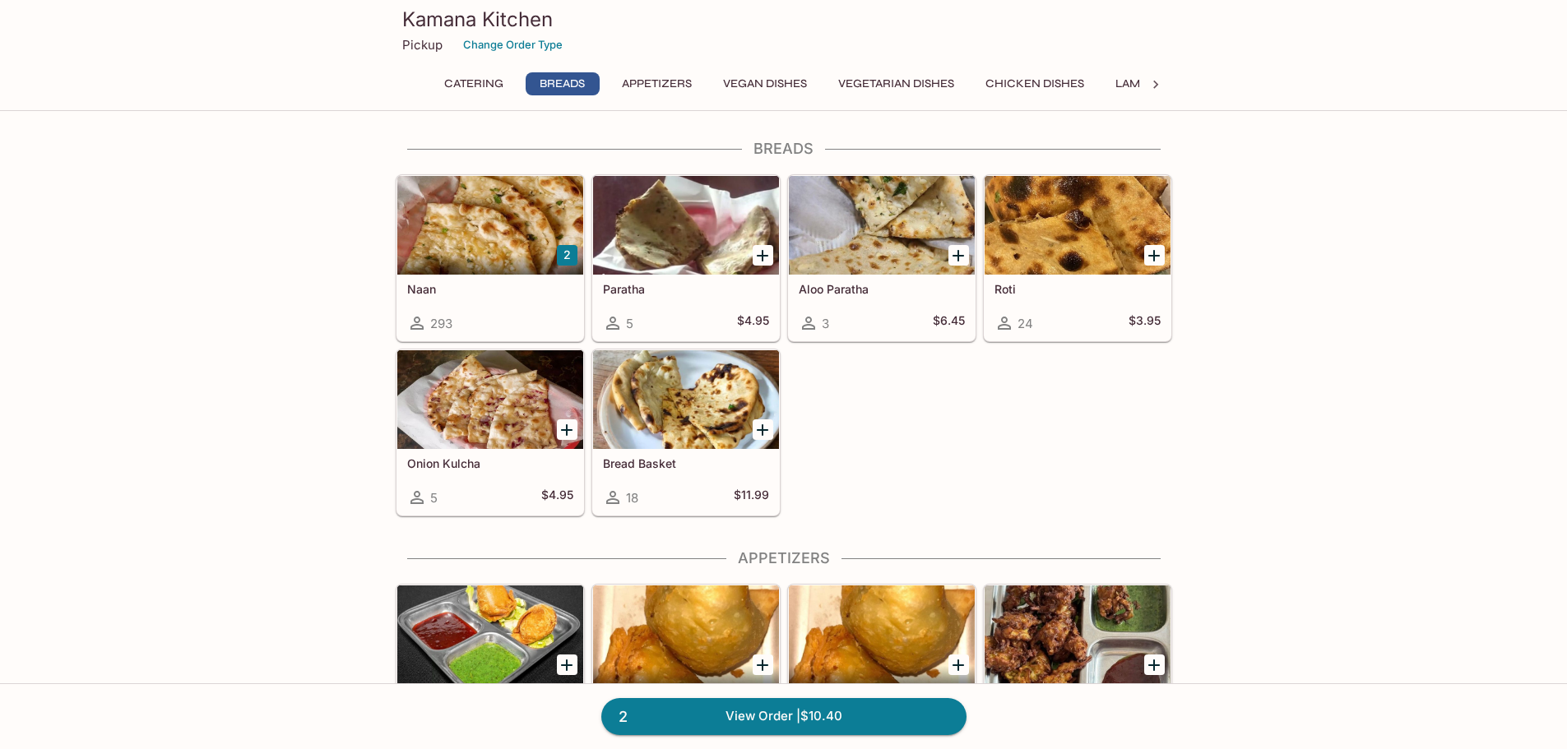
click at [472, 292] on h5 "Naan" at bounding box center [490, 289] width 166 height 14
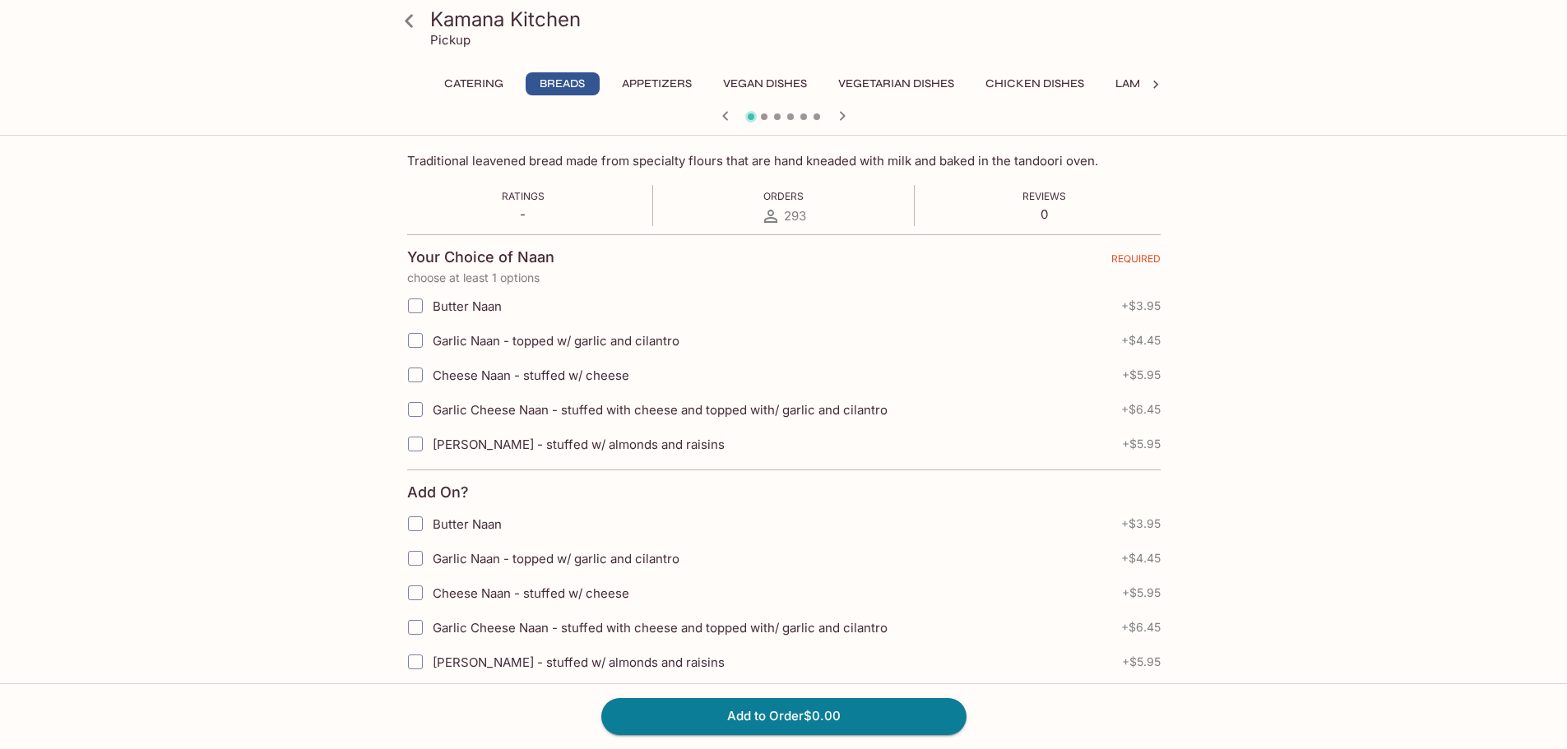
scroll to position [274, 0]
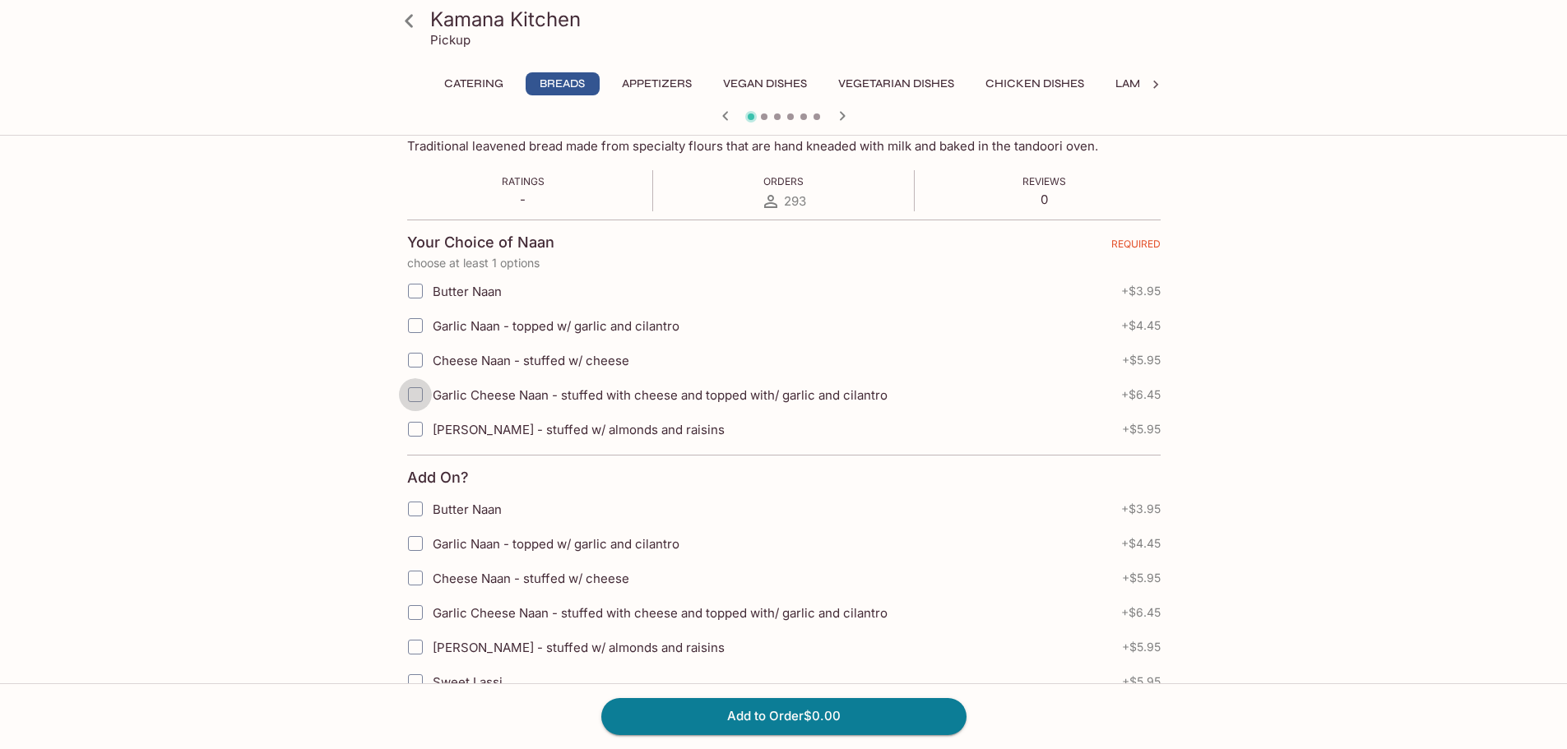
click at [417, 391] on input "Garlic Cheese Naan - stuffed with cheese and topped with/ garlic and cilantro" at bounding box center [415, 394] width 33 height 33
checkbox input "true"
click at [799, 720] on button "Add to Order $6.45" at bounding box center [783, 716] width 365 height 36
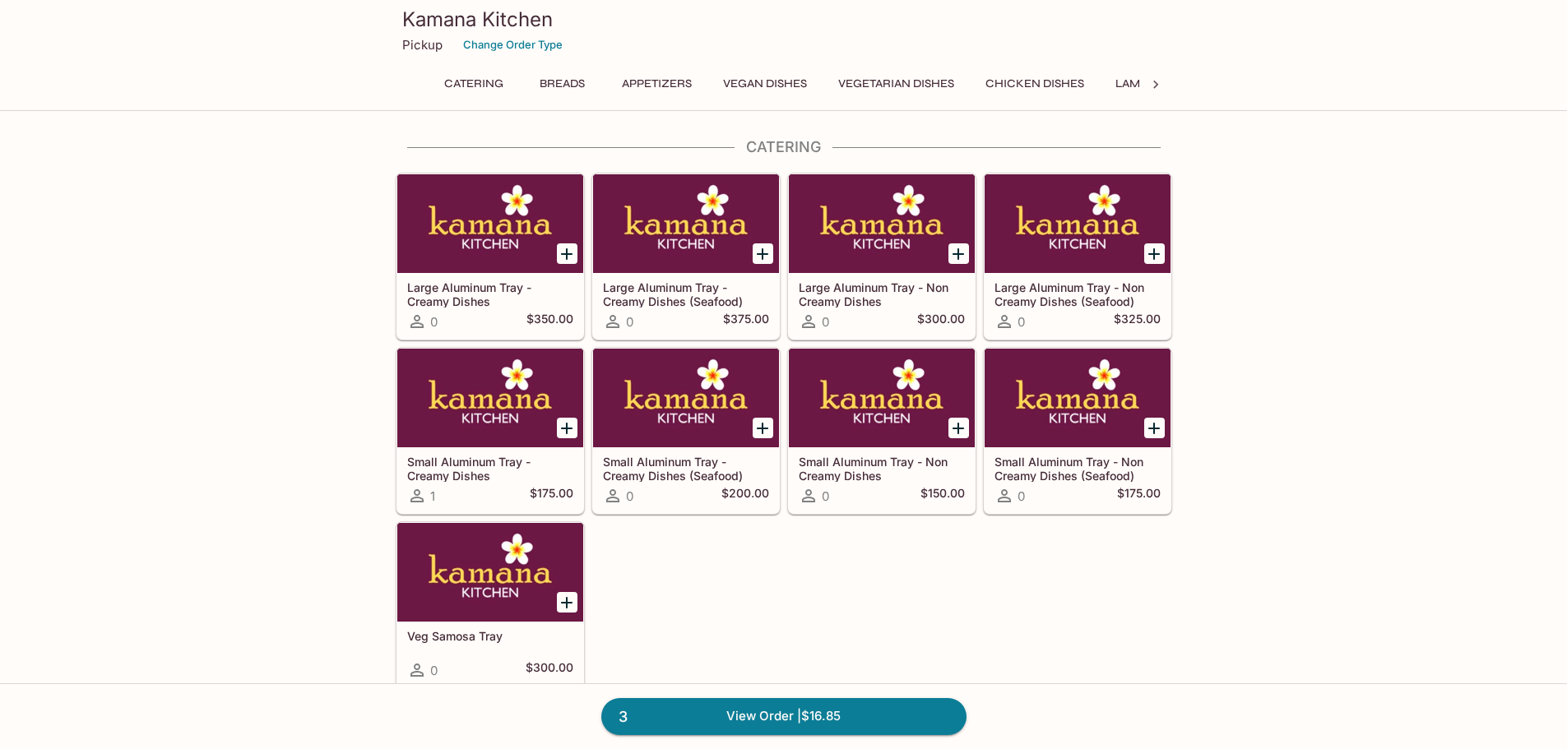
click at [754, 80] on button "Vegan Dishes" at bounding box center [765, 83] width 102 height 23
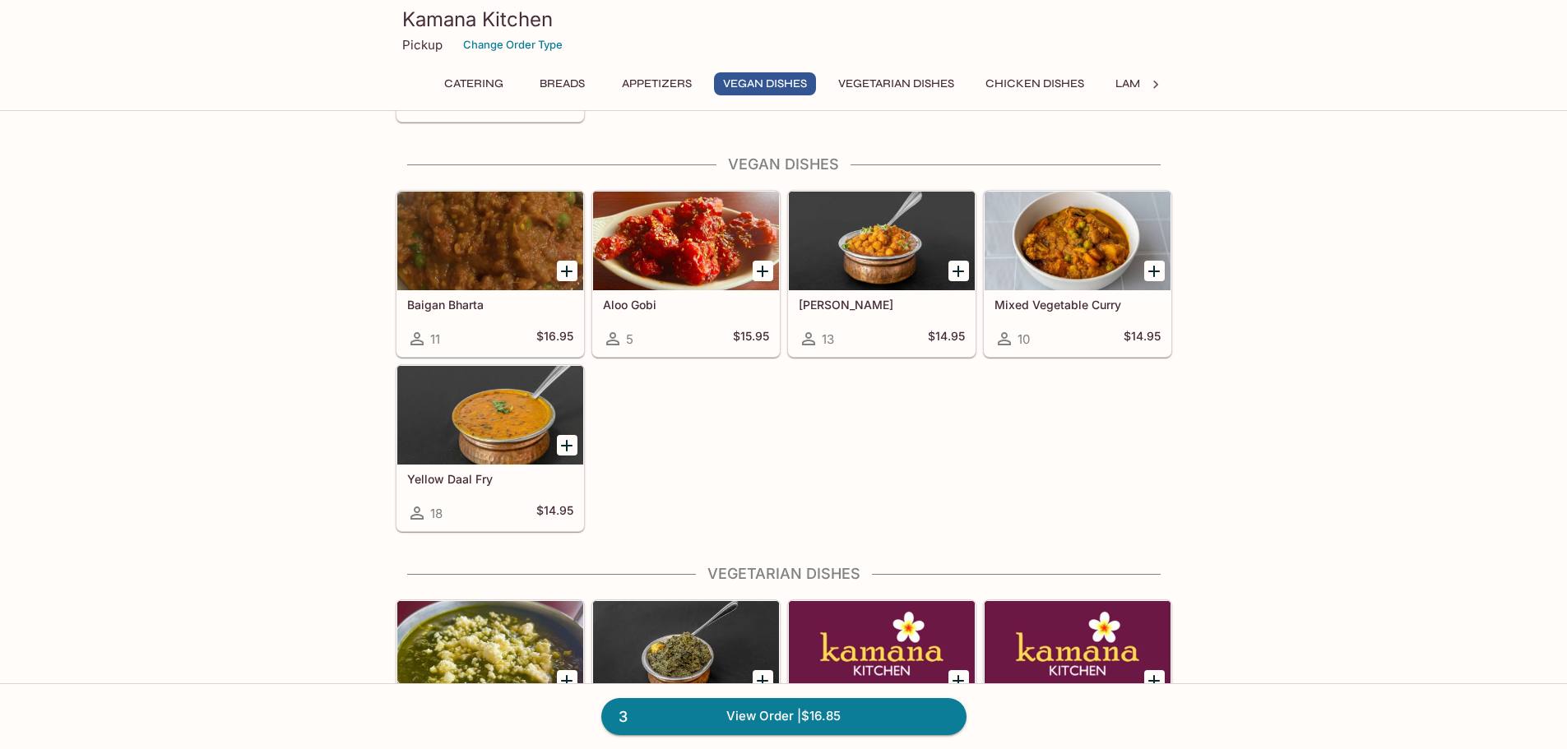
scroll to position [1750, 0]
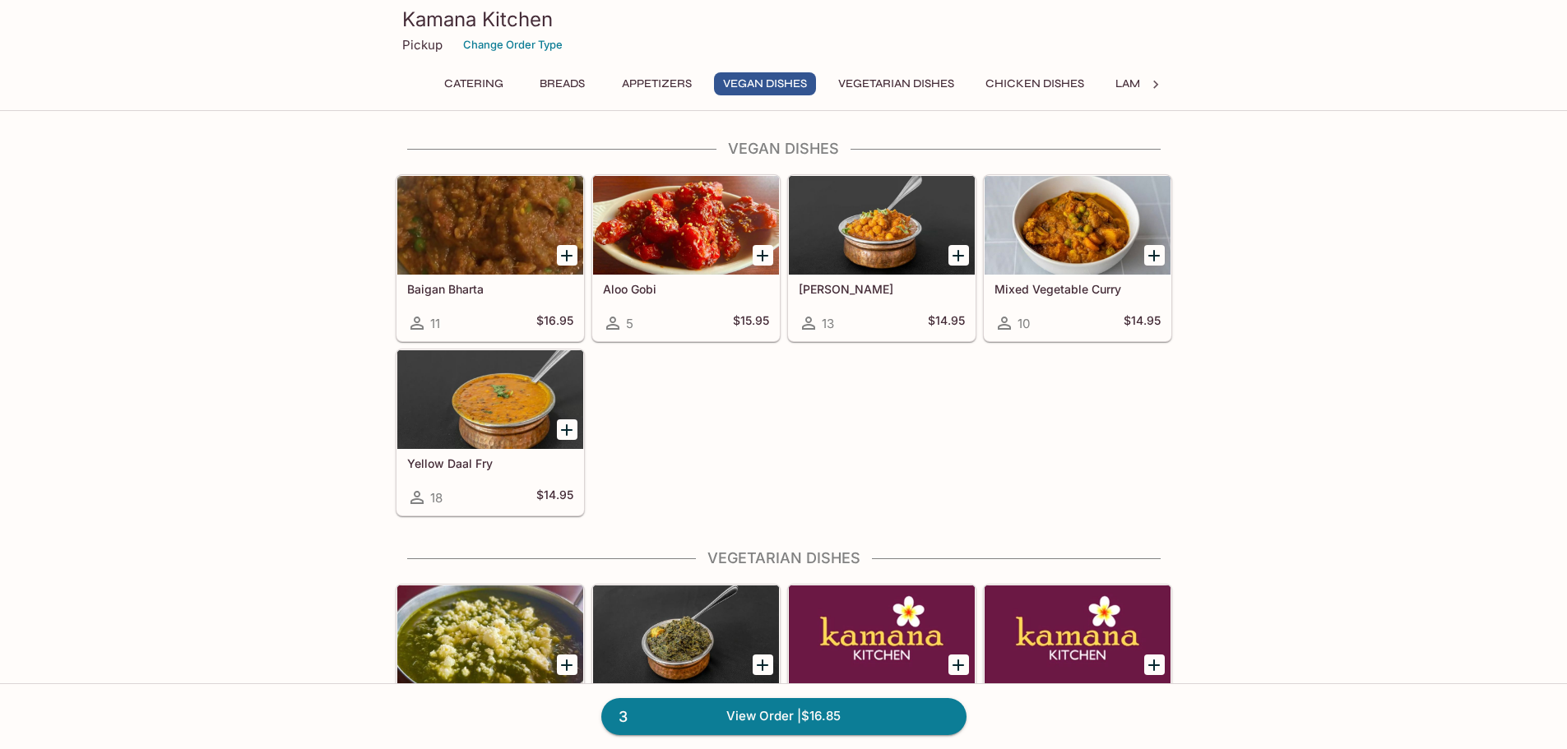
click at [1157, 86] on icon at bounding box center [1155, 84] width 16 height 16
click at [416, 84] on icon at bounding box center [412, 84] width 16 height 16
click at [1039, 84] on button "Chicken Dishes" at bounding box center [1034, 83] width 117 height 23
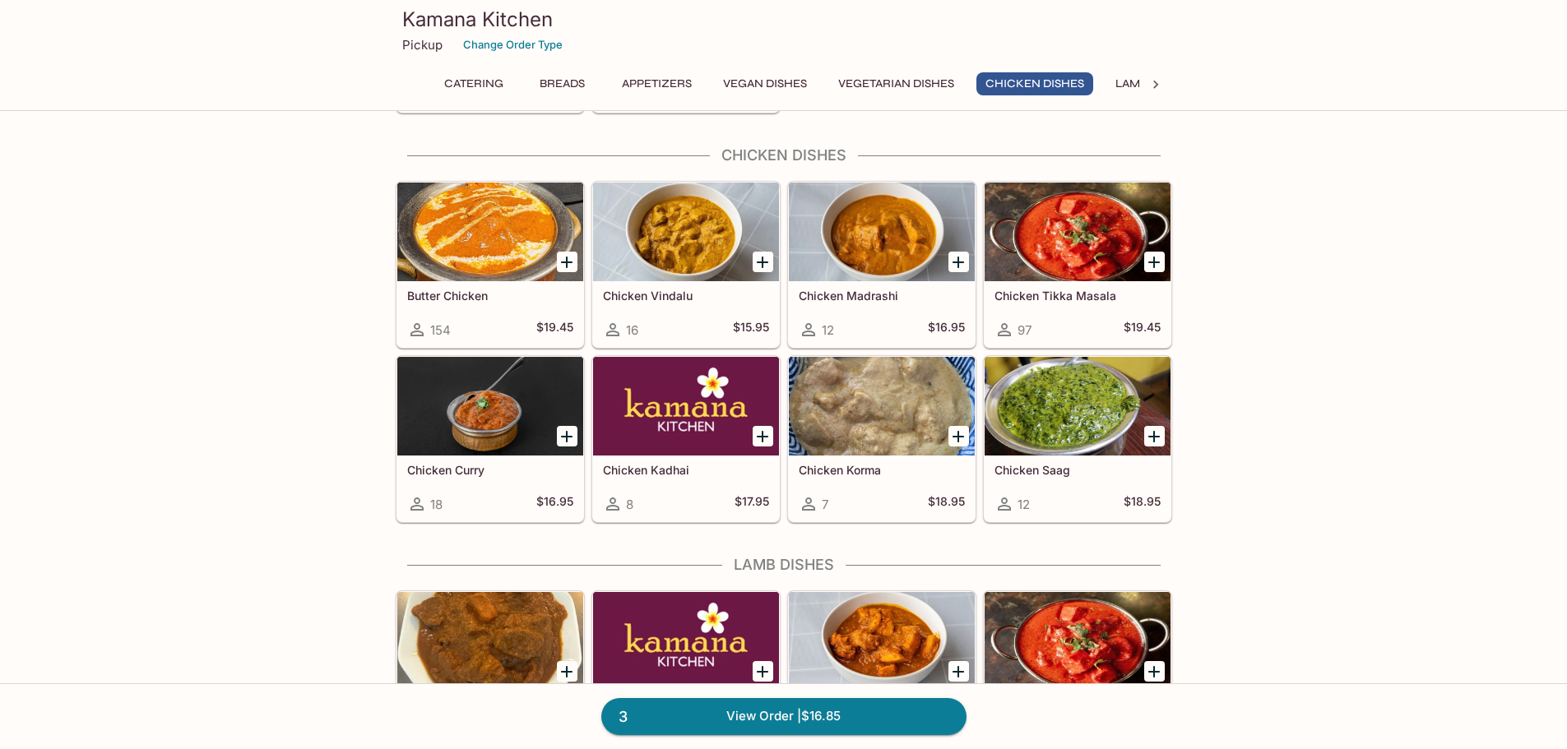
scroll to position [2918, 0]
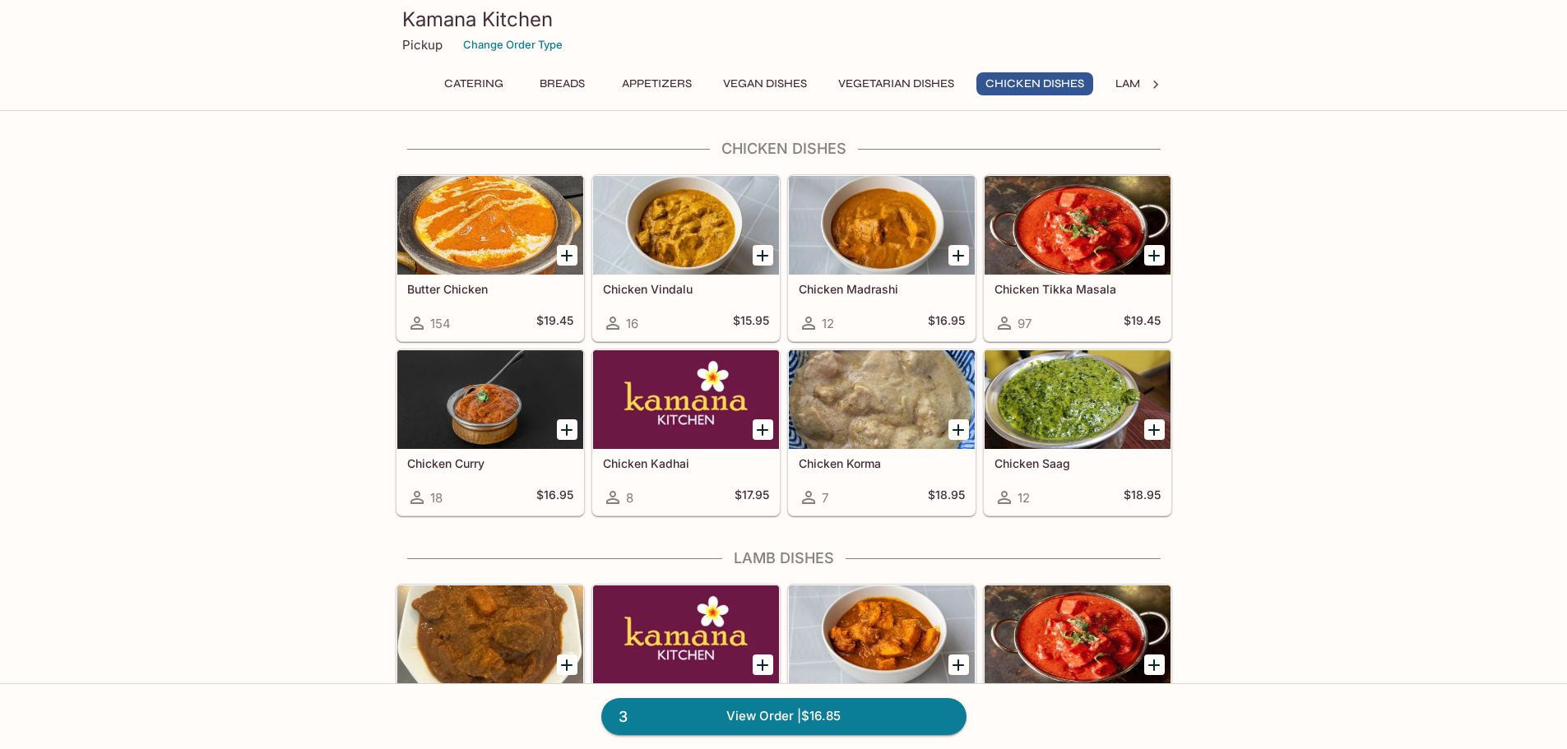
click at [486, 292] on h5 "Butter Chicken" at bounding box center [490, 289] width 166 height 14
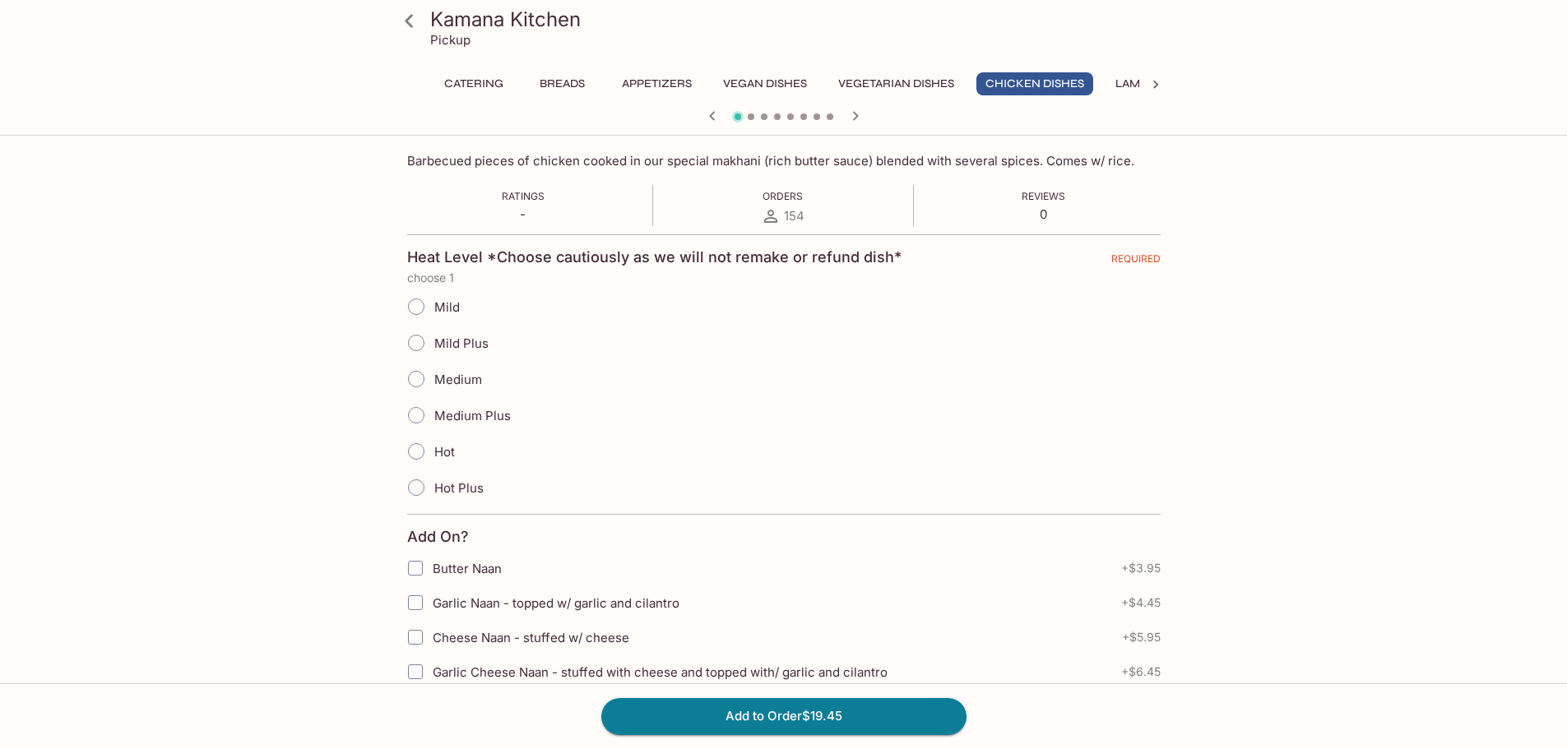
scroll to position [274, 0]
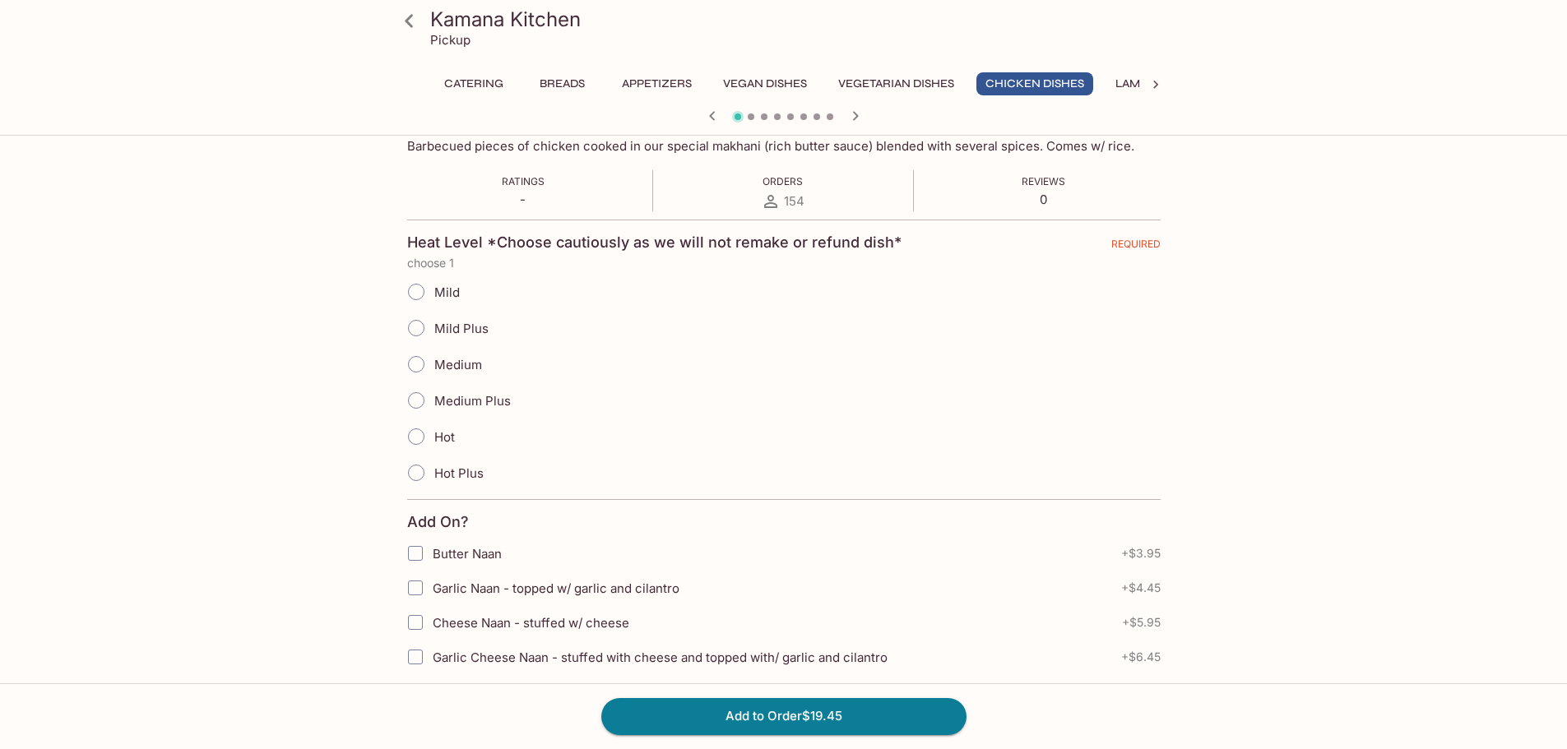
click at [417, 366] on input "Medium" at bounding box center [416, 364] width 35 height 35
radio input "true"
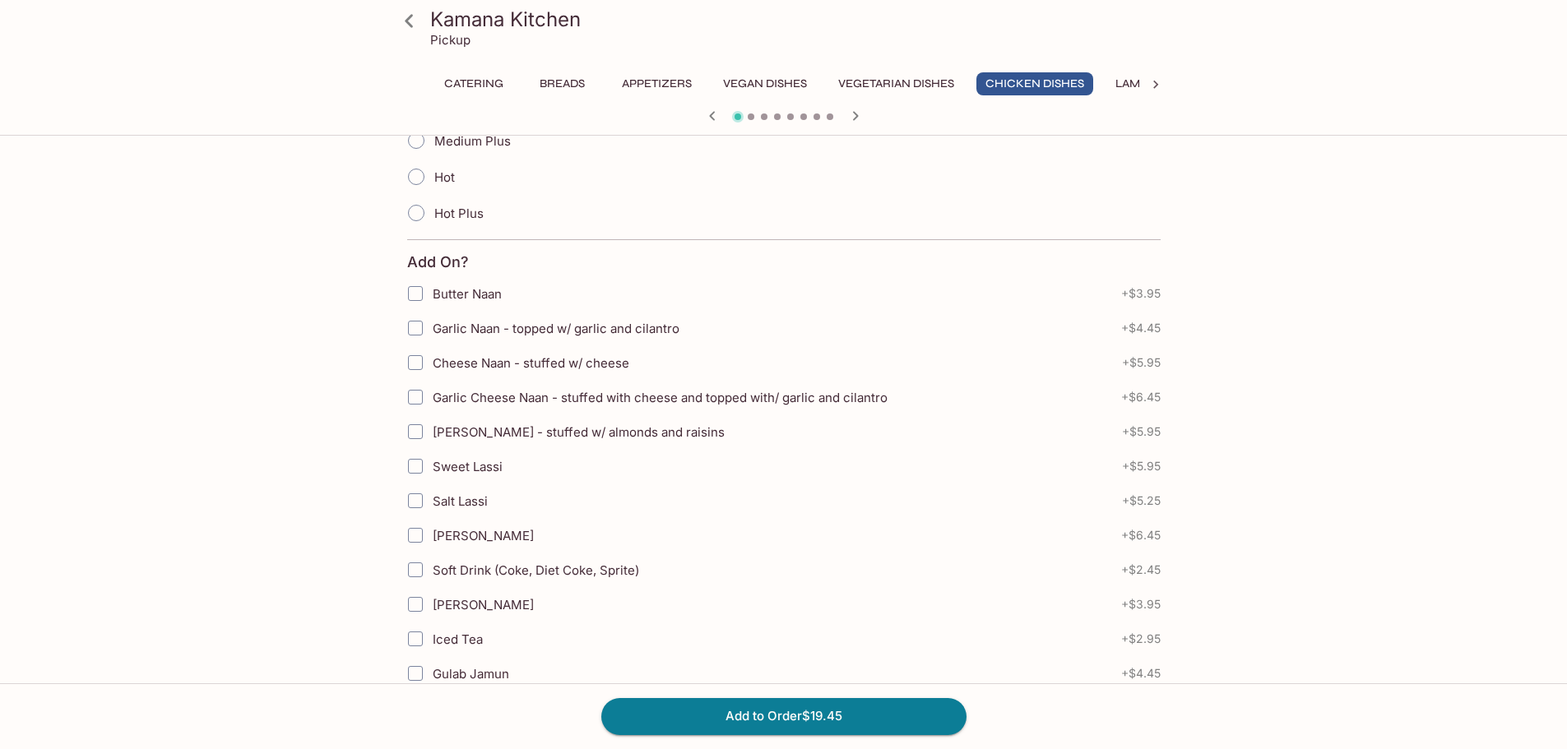
scroll to position [549, 0]
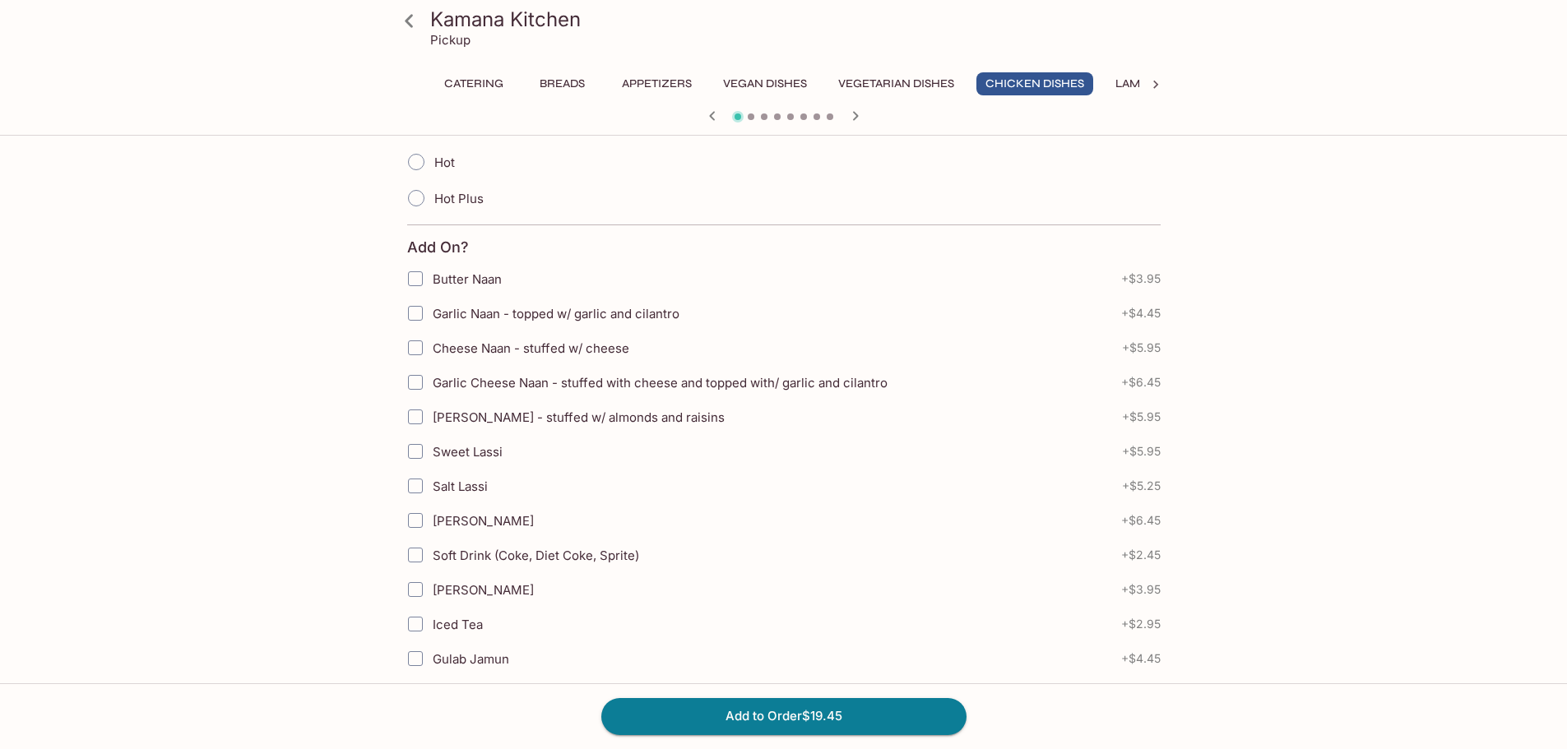
click at [421, 315] on input "Garlic Naan - topped w/ garlic and cilantro" at bounding box center [415, 313] width 33 height 33
checkbox input "true"
click at [793, 716] on button "Add to Order $23.90" at bounding box center [783, 716] width 365 height 36
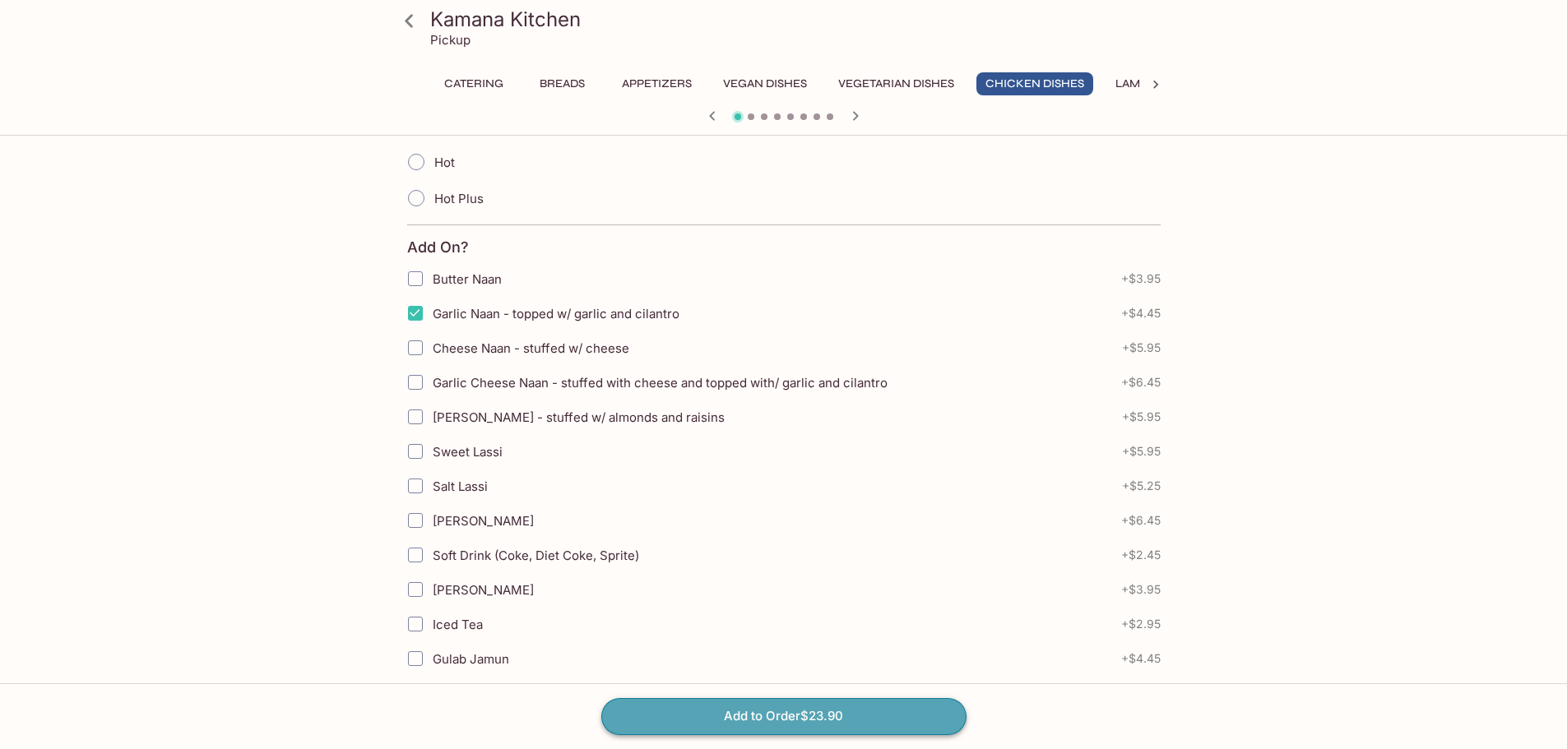
click at [793, 716] on button "Add to Order $23.90" at bounding box center [783, 716] width 365 height 36
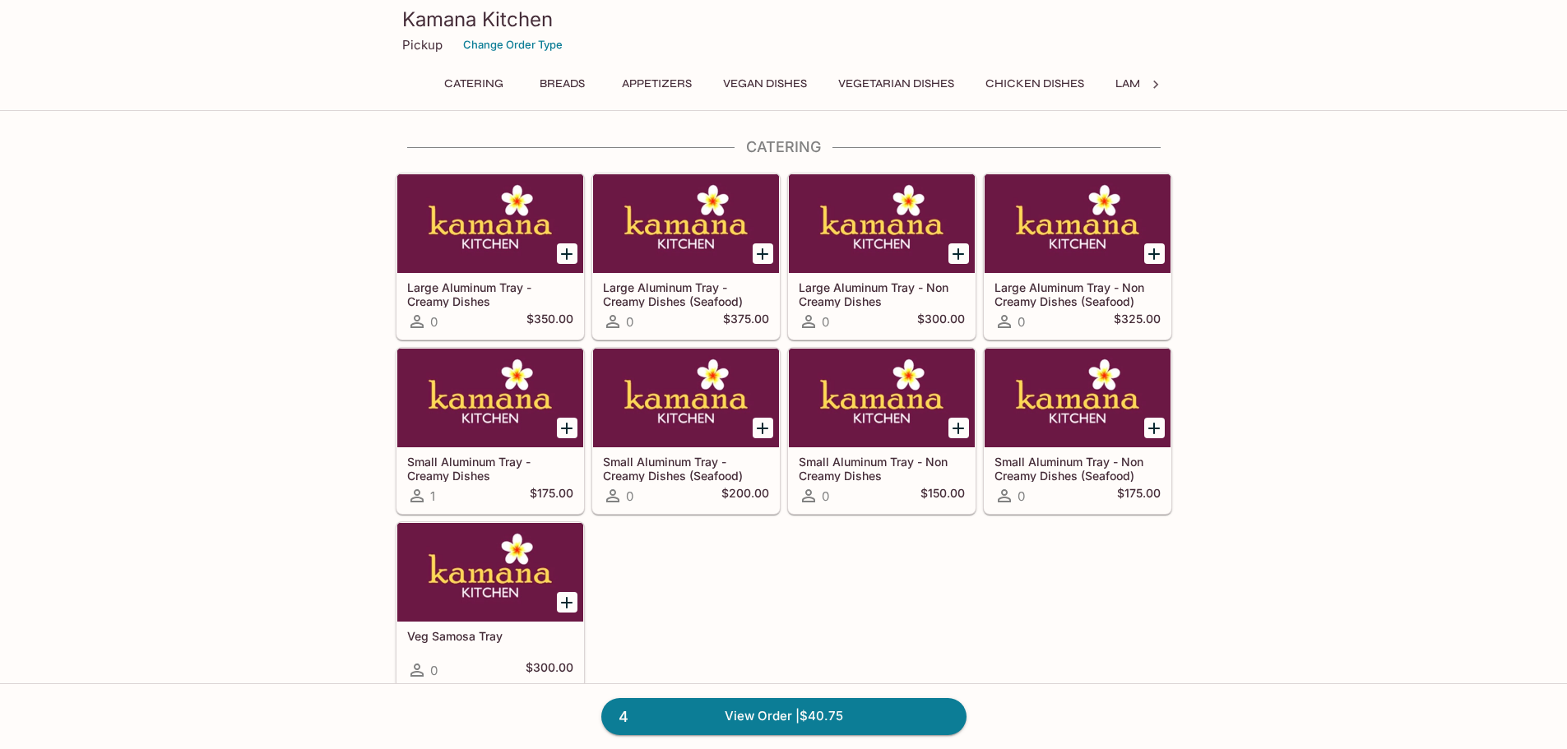
click at [1075, 76] on button "Chicken Dishes" at bounding box center [1034, 83] width 117 height 23
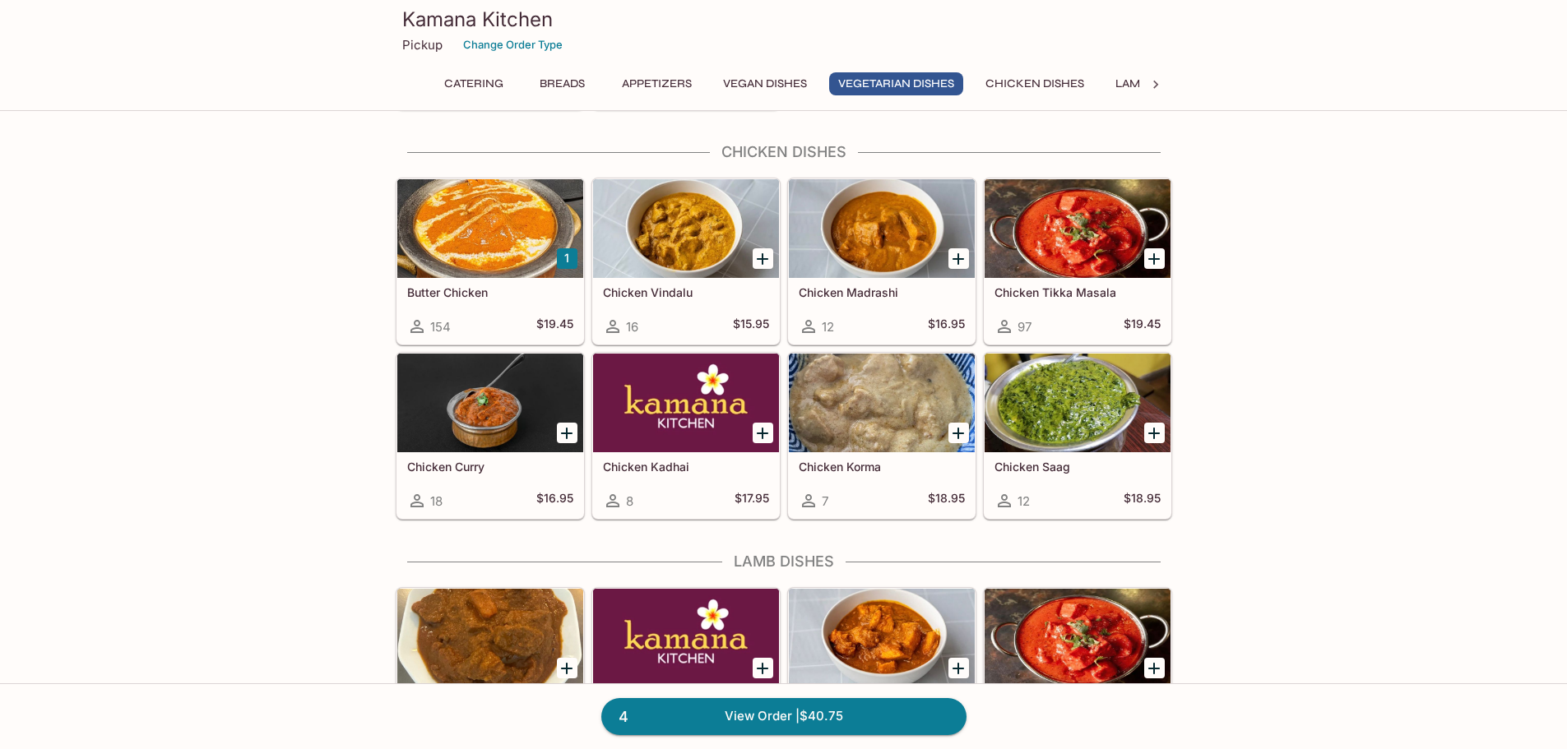
scroll to position [2918, 0]
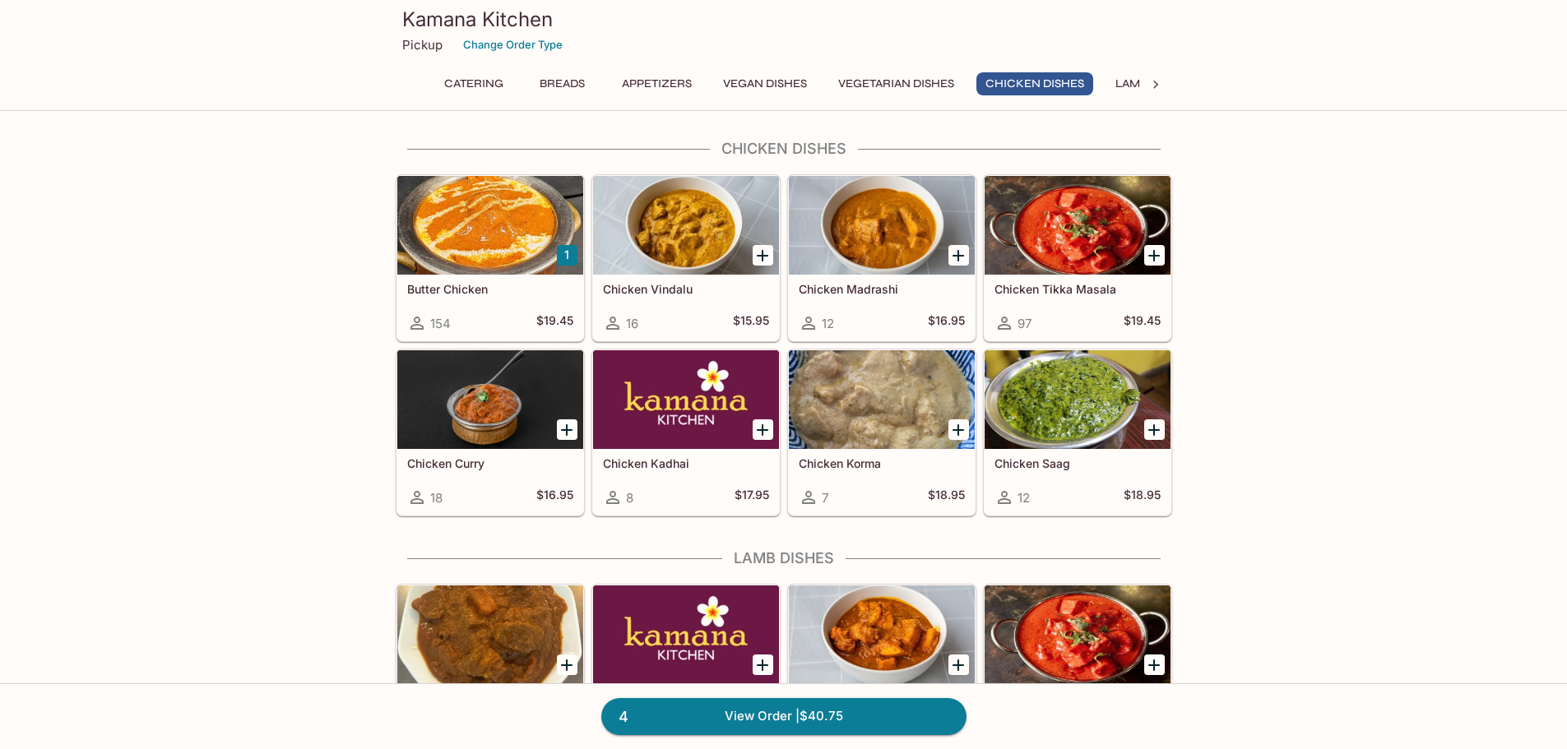
click at [475, 302] on div "Butter Chicken 154 $19.45" at bounding box center [490, 308] width 186 height 66
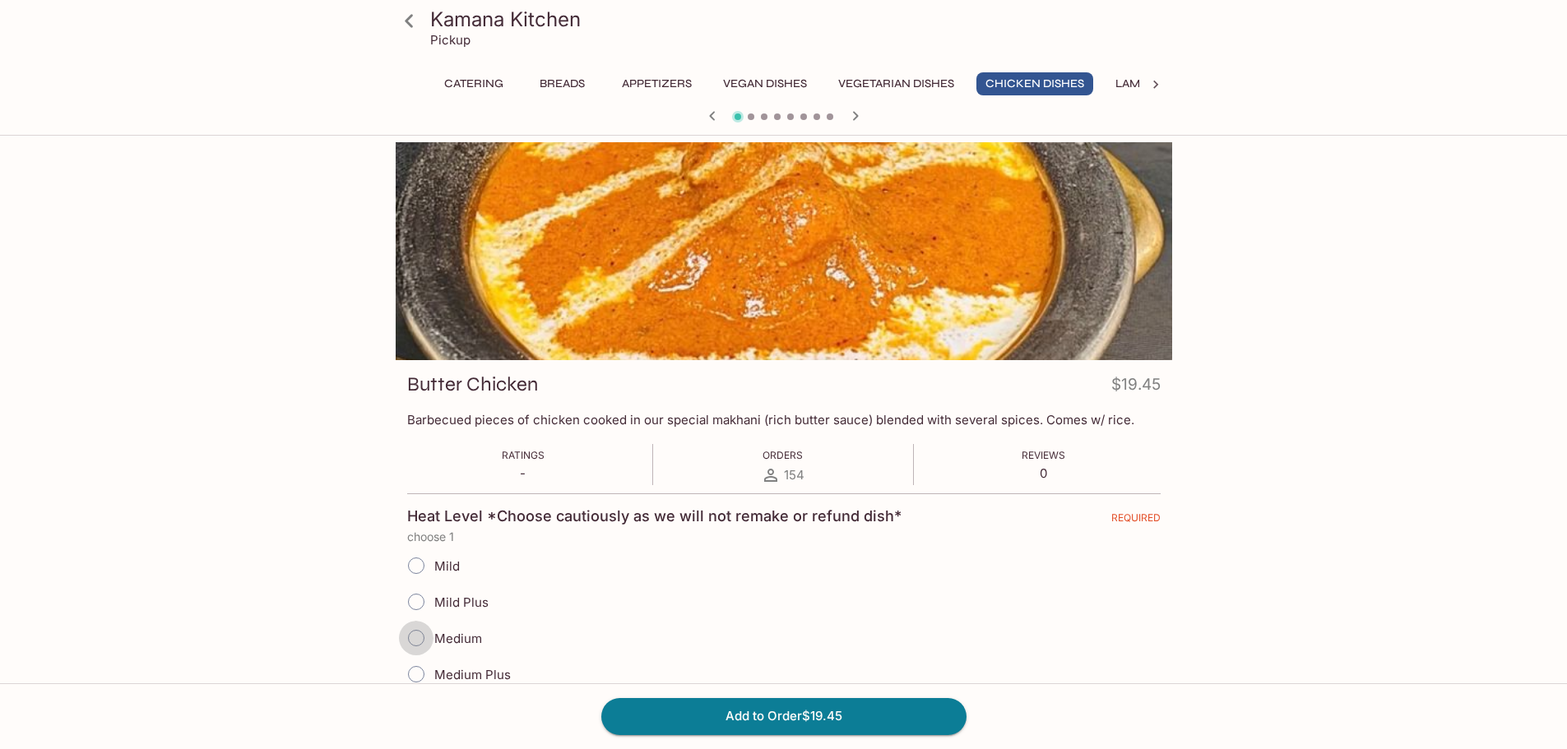
click at [419, 637] on input "Medium" at bounding box center [416, 638] width 35 height 35
radio input "true"
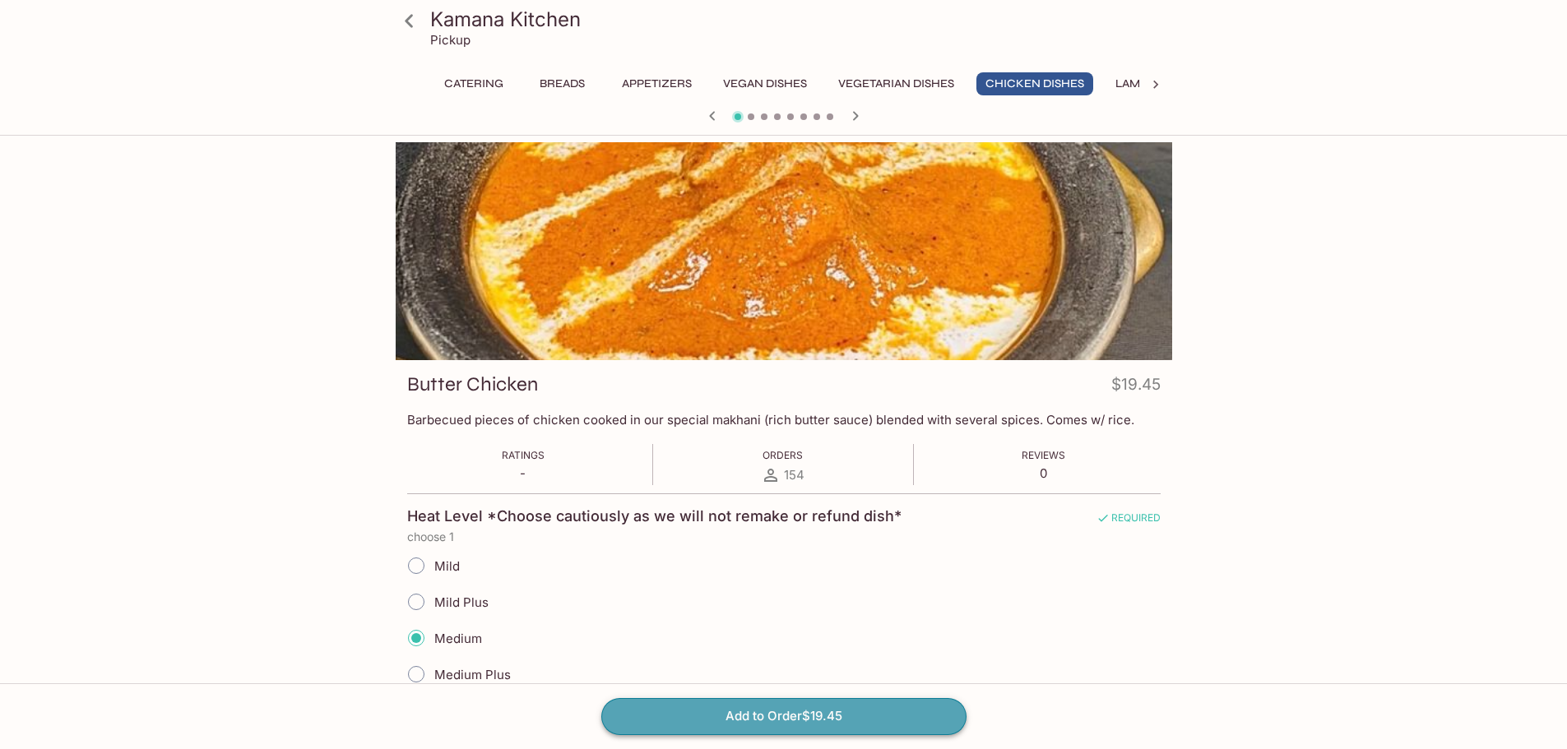
click at [815, 710] on button "Add to Order $19.45" at bounding box center [783, 716] width 365 height 36
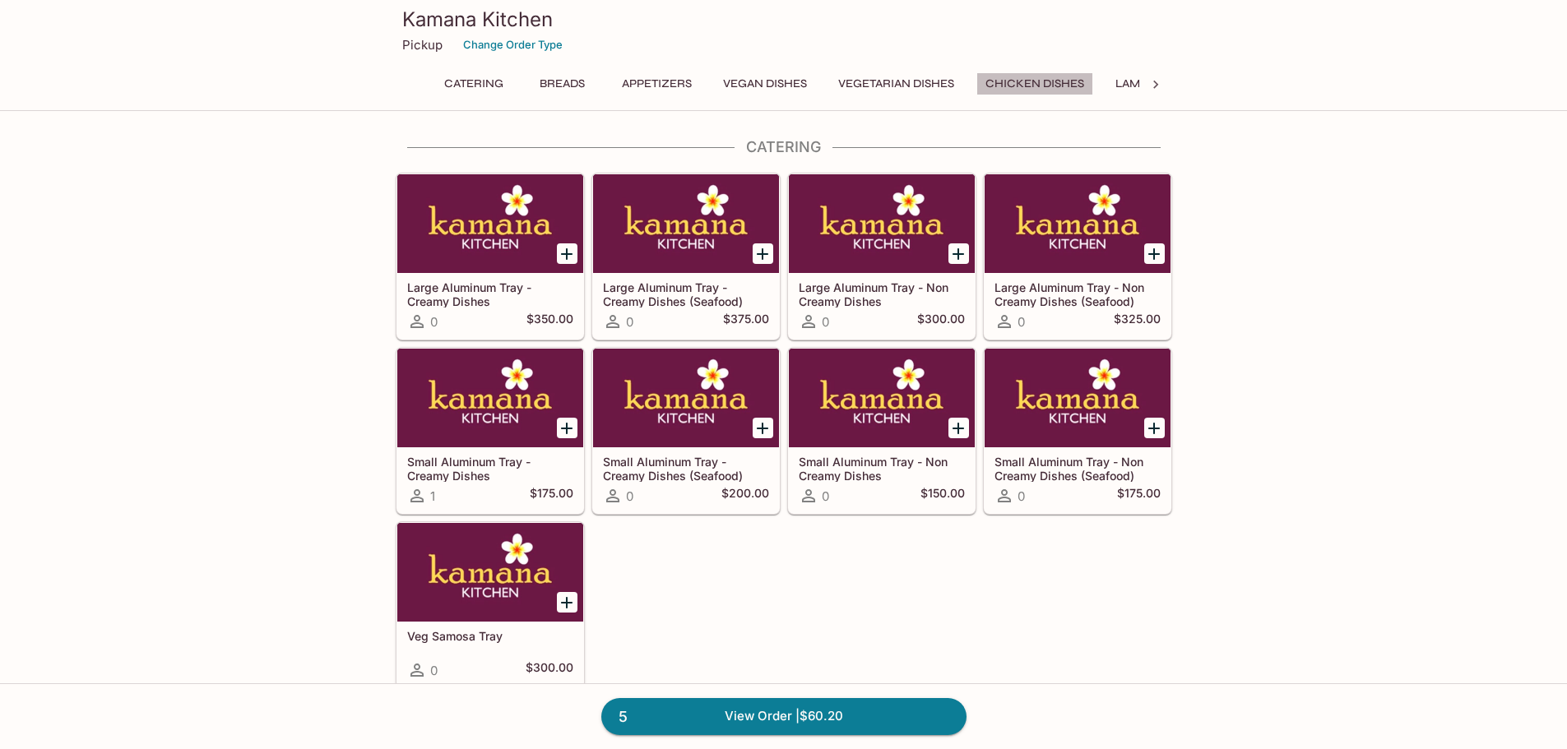
click at [1028, 87] on button "Chicken Dishes" at bounding box center [1034, 83] width 117 height 23
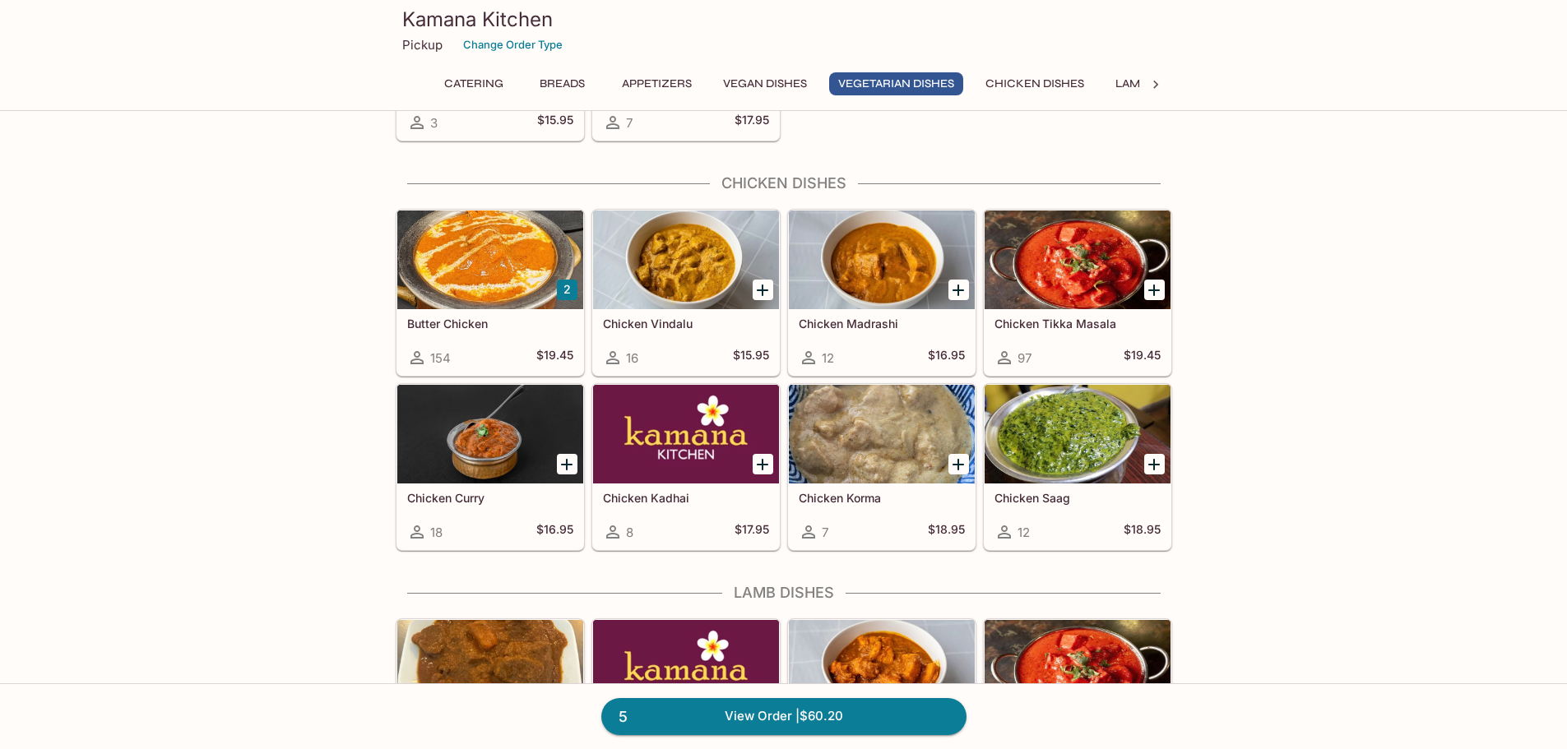
scroll to position [2918, 0]
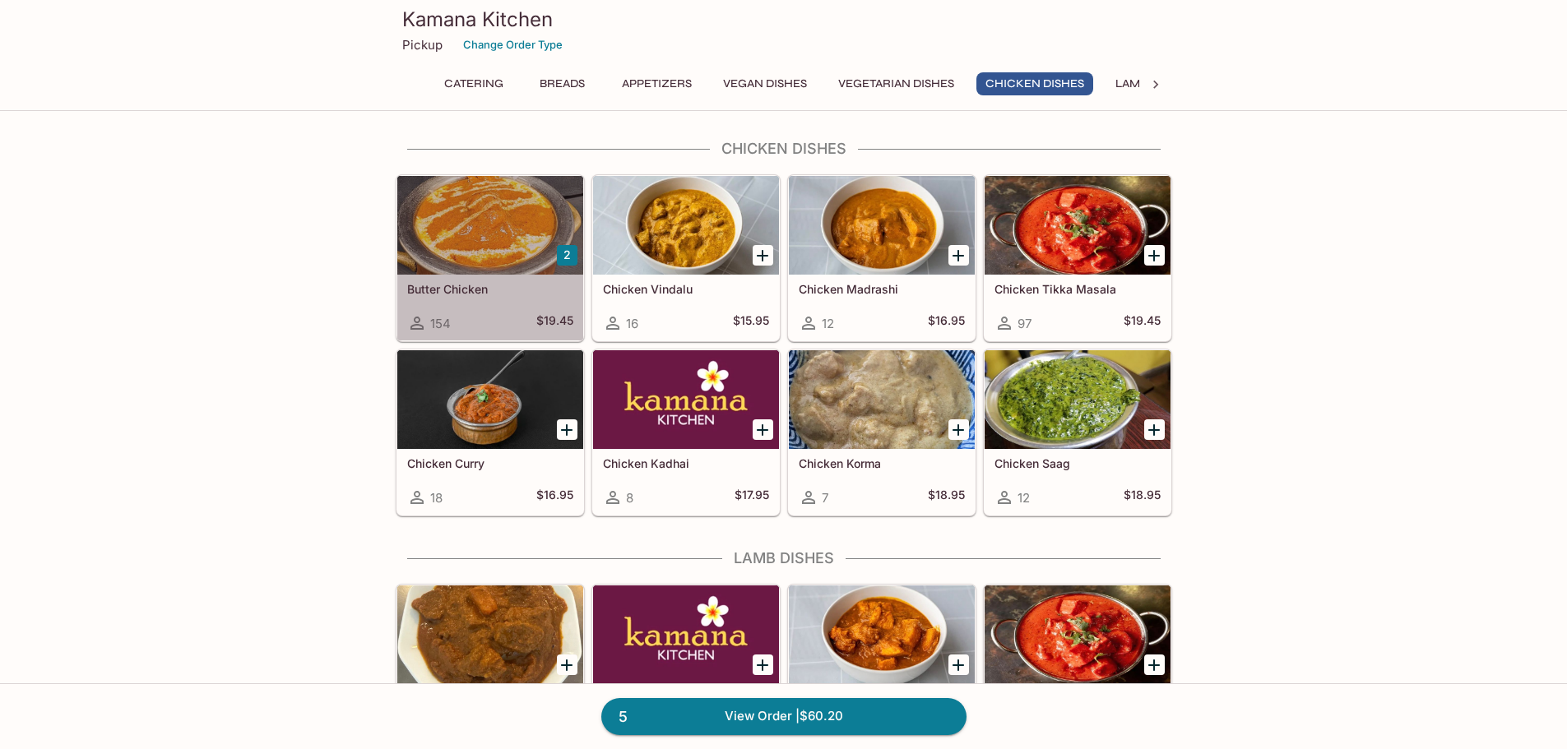
click at [479, 237] on div at bounding box center [490, 225] width 186 height 99
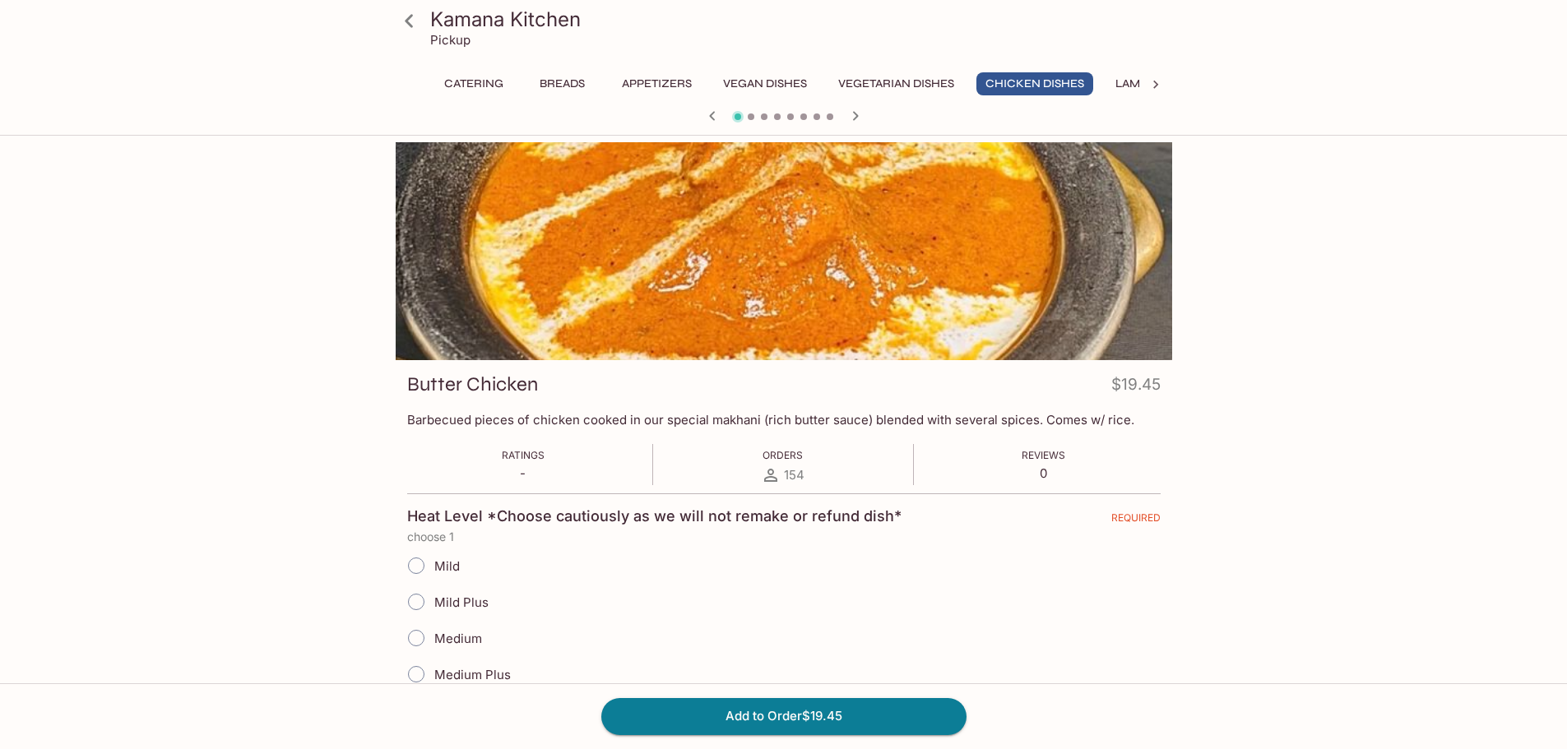
click at [409, 639] on input "Medium" at bounding box center [416, 638] width 35 height 35
radio input "true"
click at [764, 710] on button "Add to Order $19.45" at bounding box center [783, 716] width 365 height 36
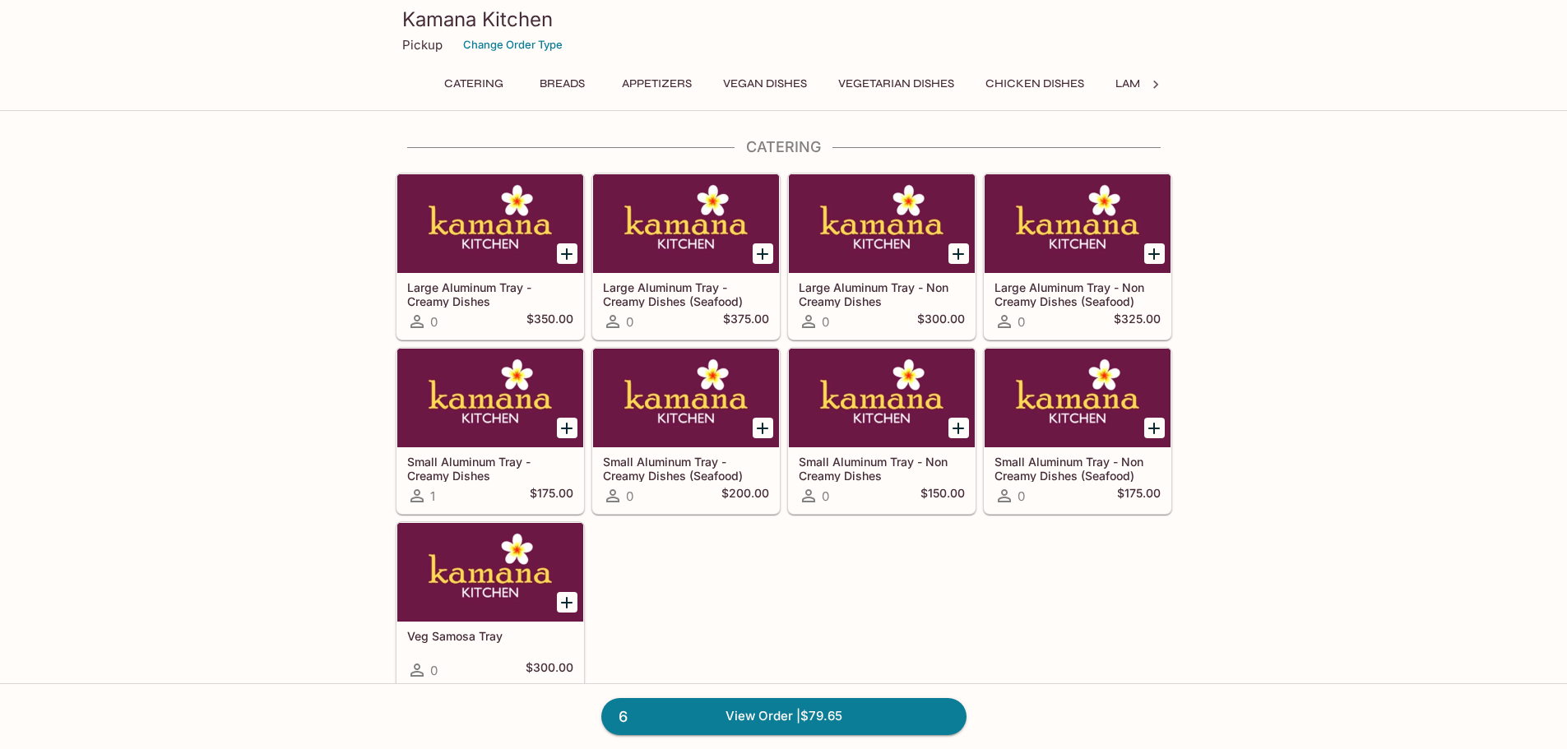
click at [1159, 82] on icon at bounding box center [1155, 84] width 16 height 16
click at [482, 81] on button "Lamb Dishes" at bounding box center [471, 83] width 94 height 23
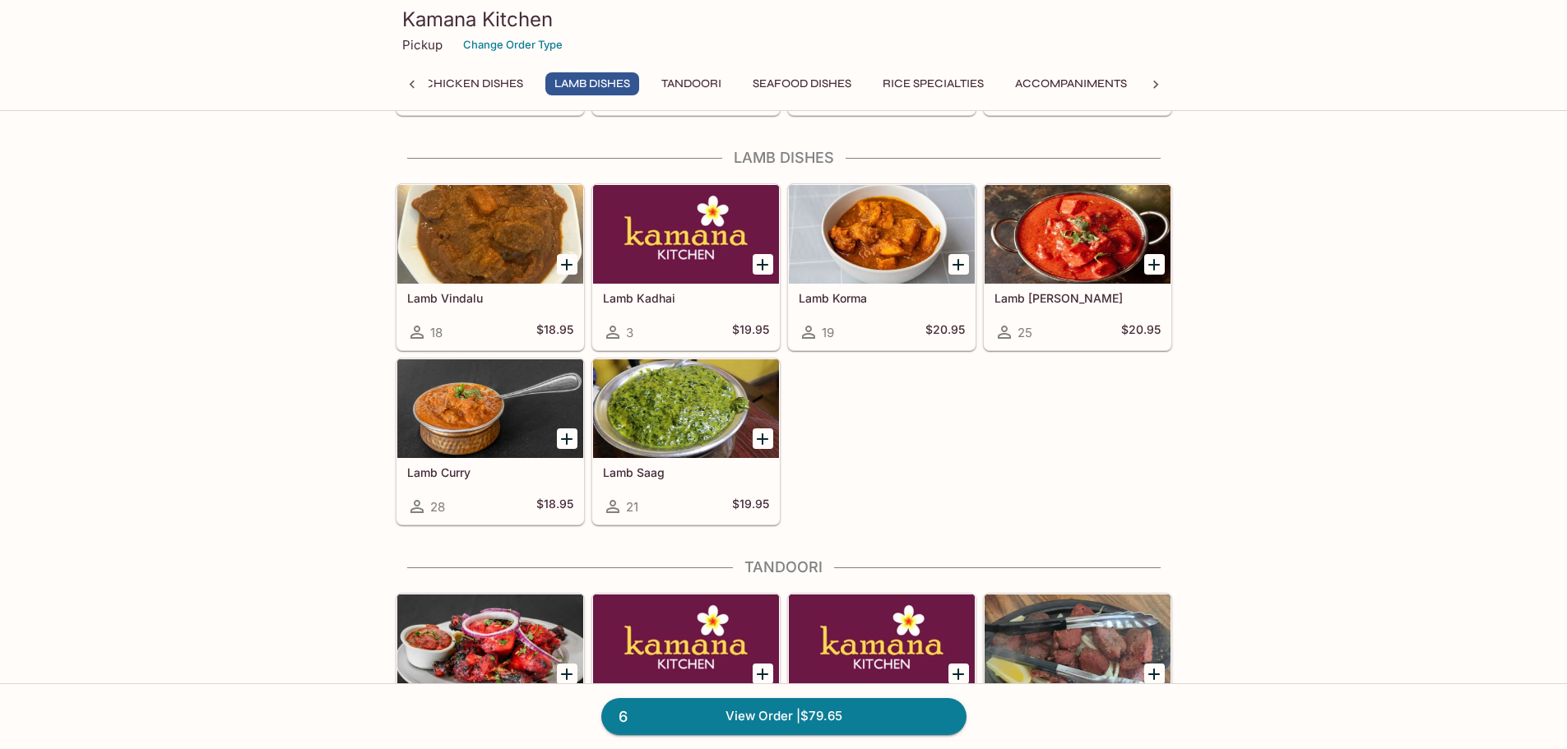
scroll to position [3327, 0]
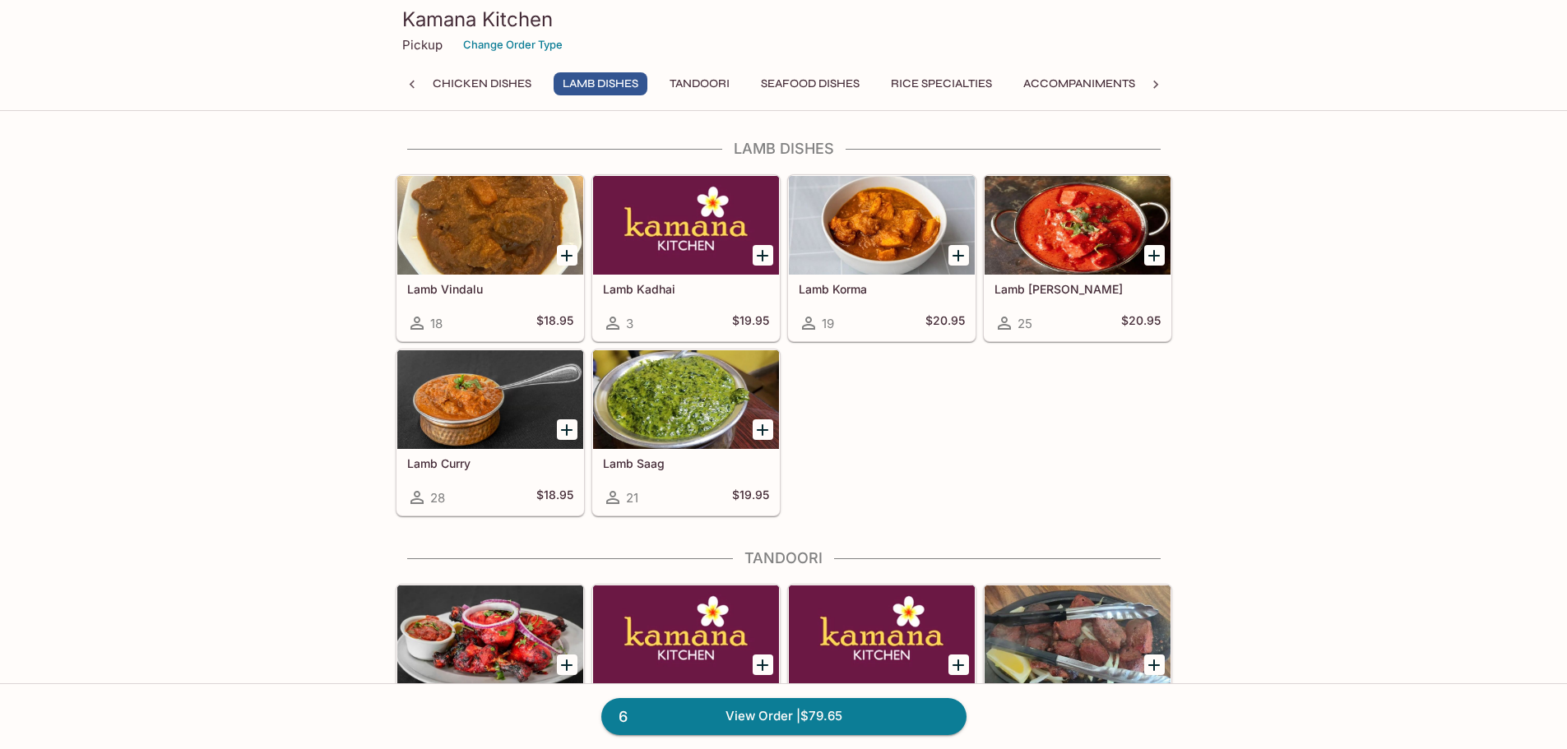
click at [660, 244] on div at bounding box center [686, 225] width 186 height 99
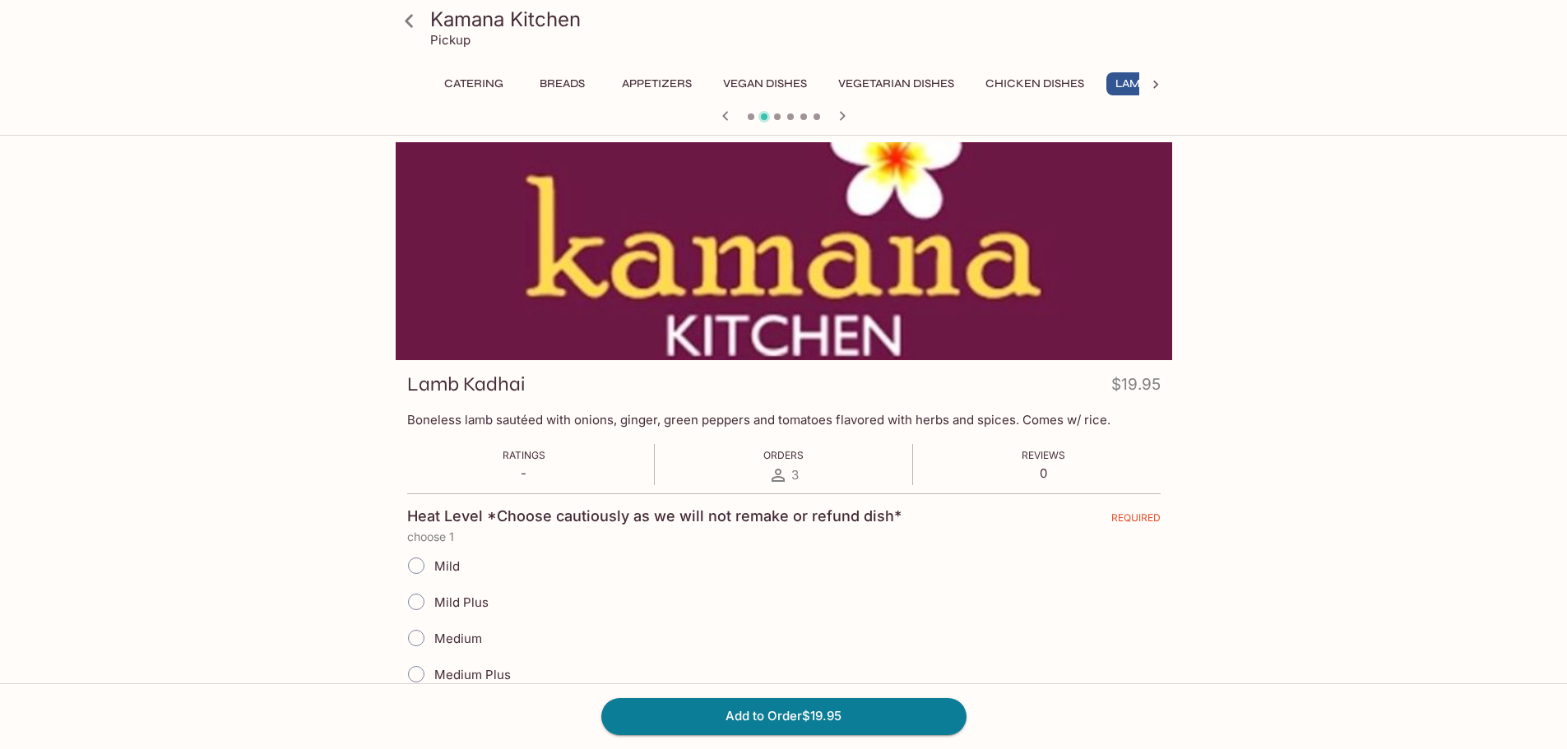
scroll to position [0, 67]
click at [414, 566] on input "Mild" at bounding box center [416, 566] width 35 height 35
radio input "true"
click at [414, 566] on input "Mild" at bounding box center [416, 566] width 35 height 35
click at [823, 716] on button "Add to Order $19.95" at bounding box center [783, 716] width 365 height 36
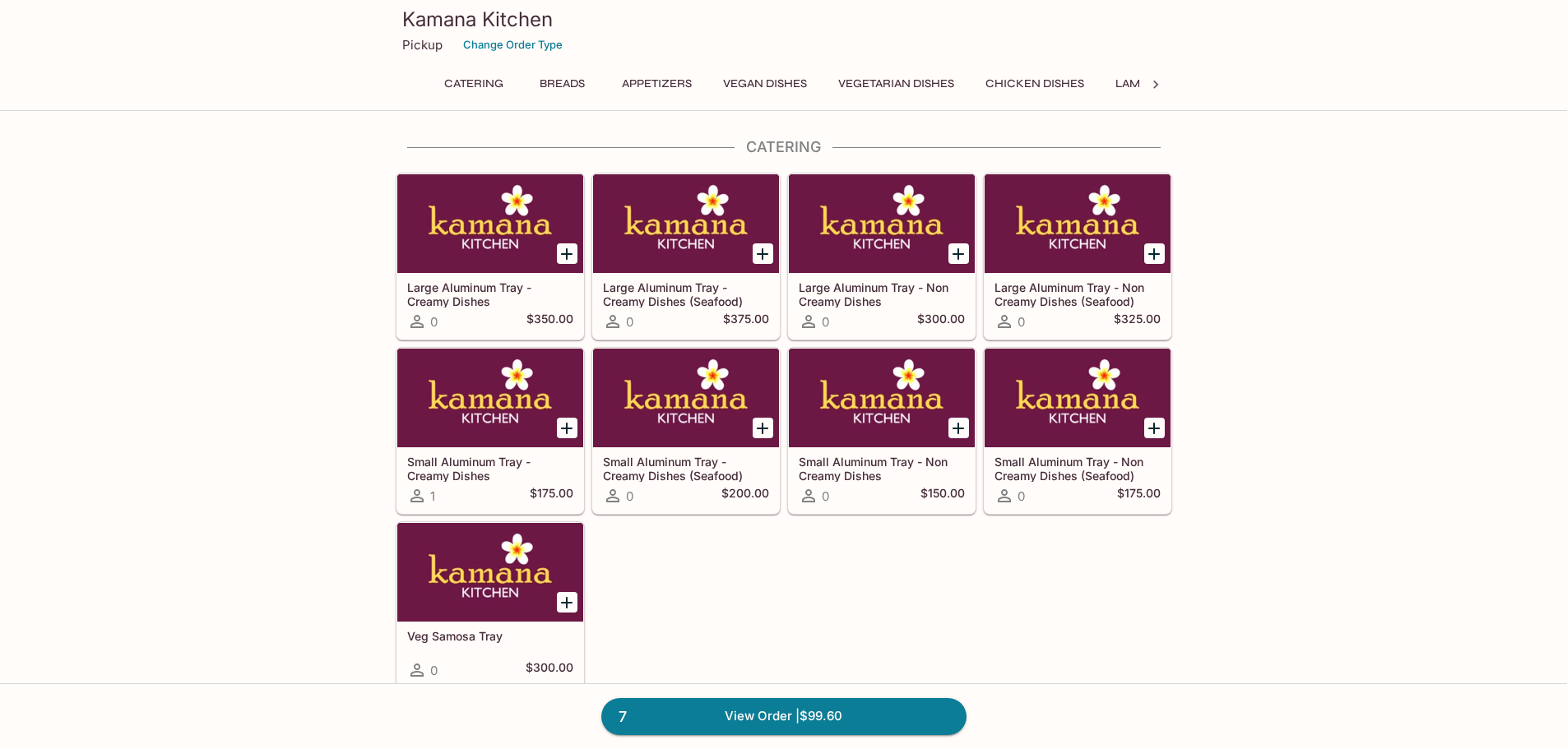
click at [1079, 80] on button "Chicken Dishes" at bounding box center [1034, 83] width 117 height 23
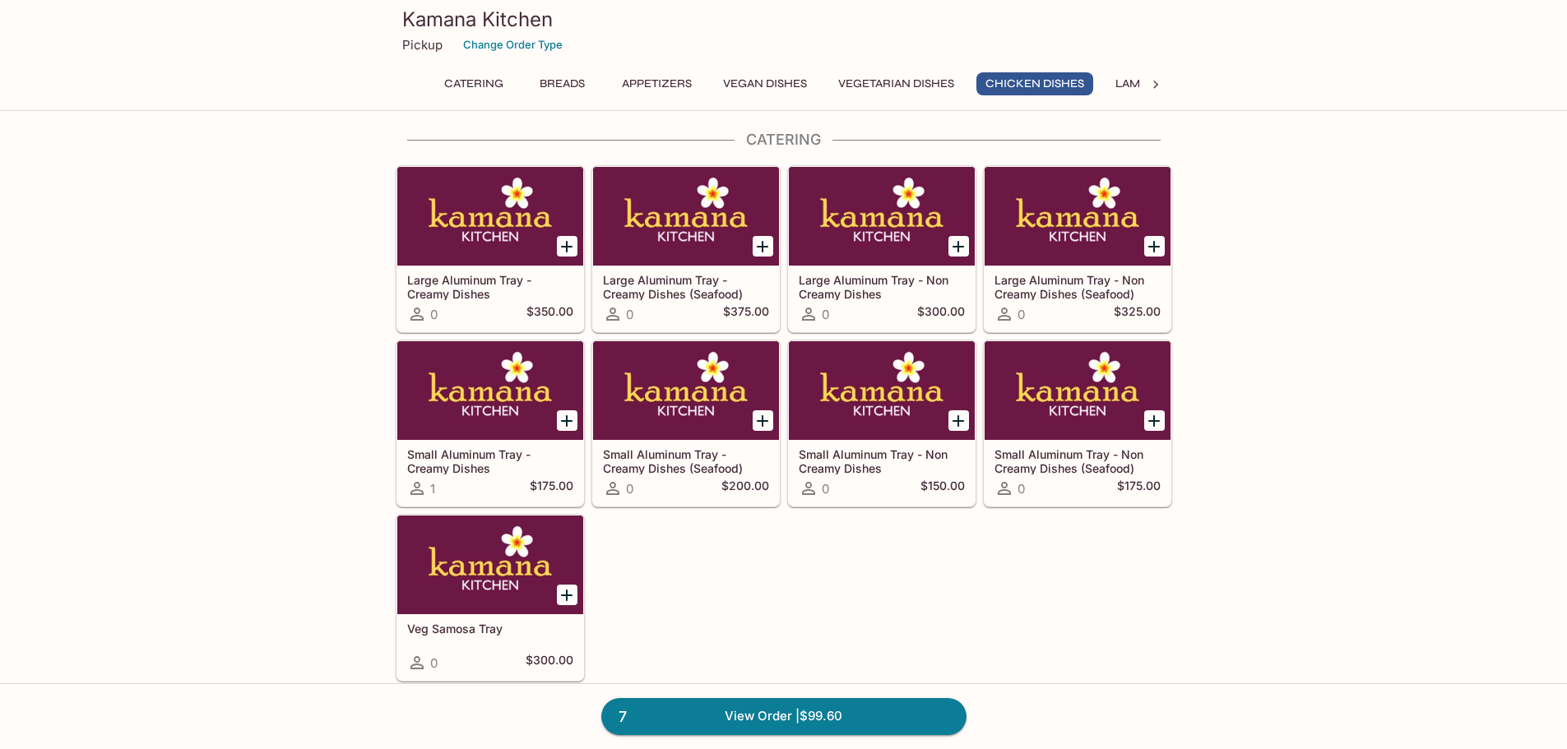
click at [1079, 80] on button "Chicken Dishes" at bounding box center [1034, 83] width 117 height 23
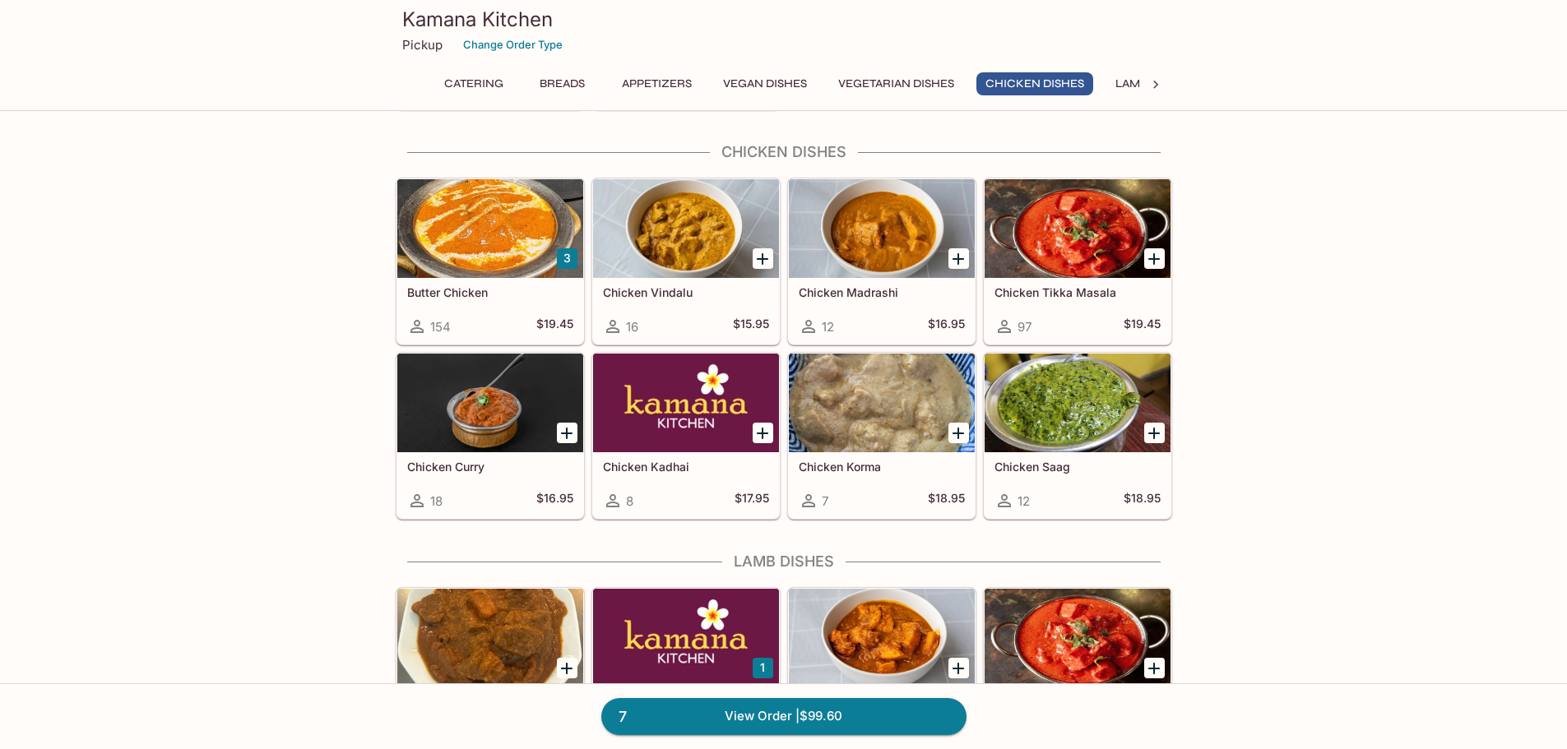
scroll to position [2918, 0]
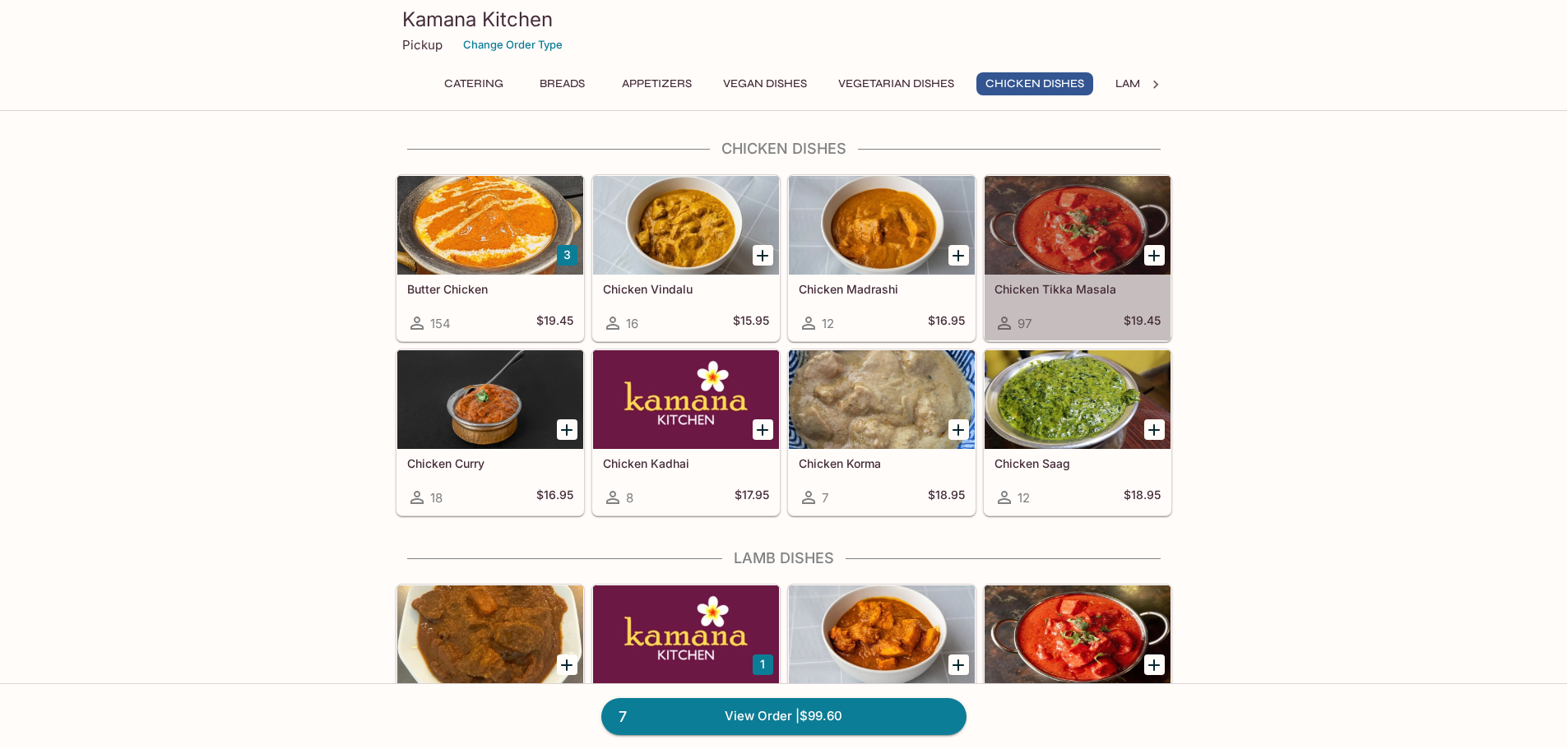
click at [1095, 292] on h5 "Chicken Tikka Masala" at bounding box center [1077, 289] width 166 height 14
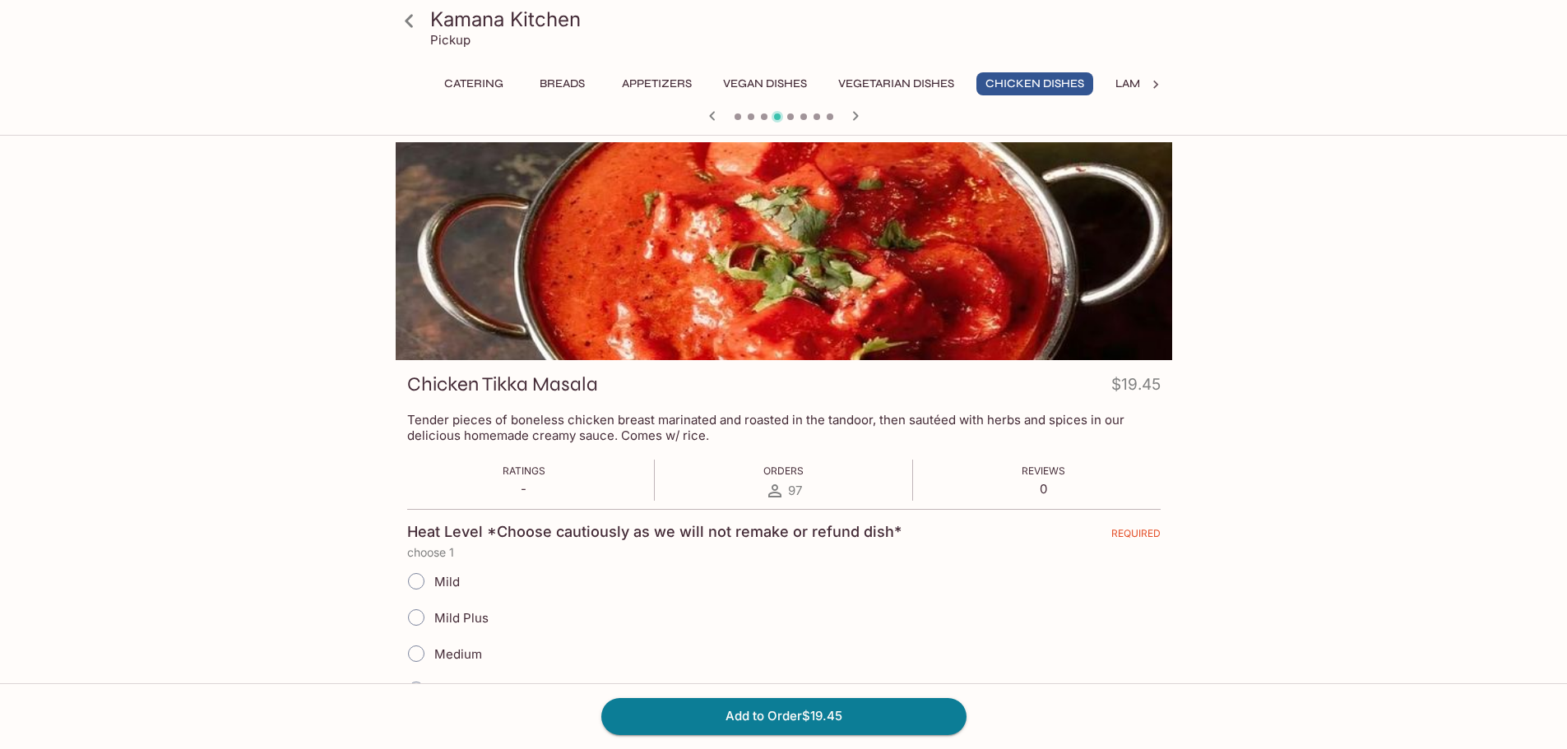
click at [414, 657] on input "Medium" at bounding box center [416, 654] width 35 height 35
radio input "true"
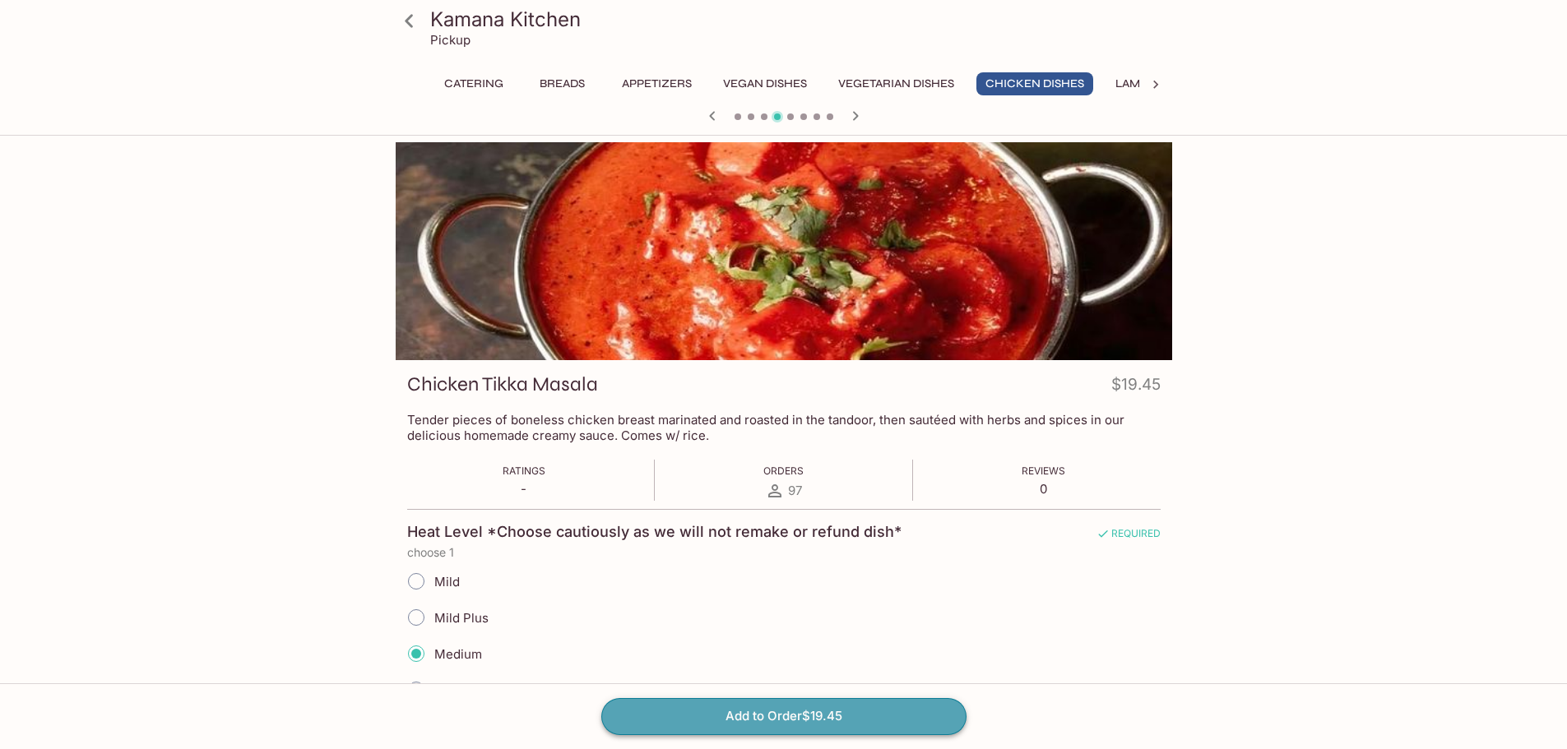
click at [776, 721] on button "Add to Order $19.45" at bounding box center [783, 716] width 365 height 36
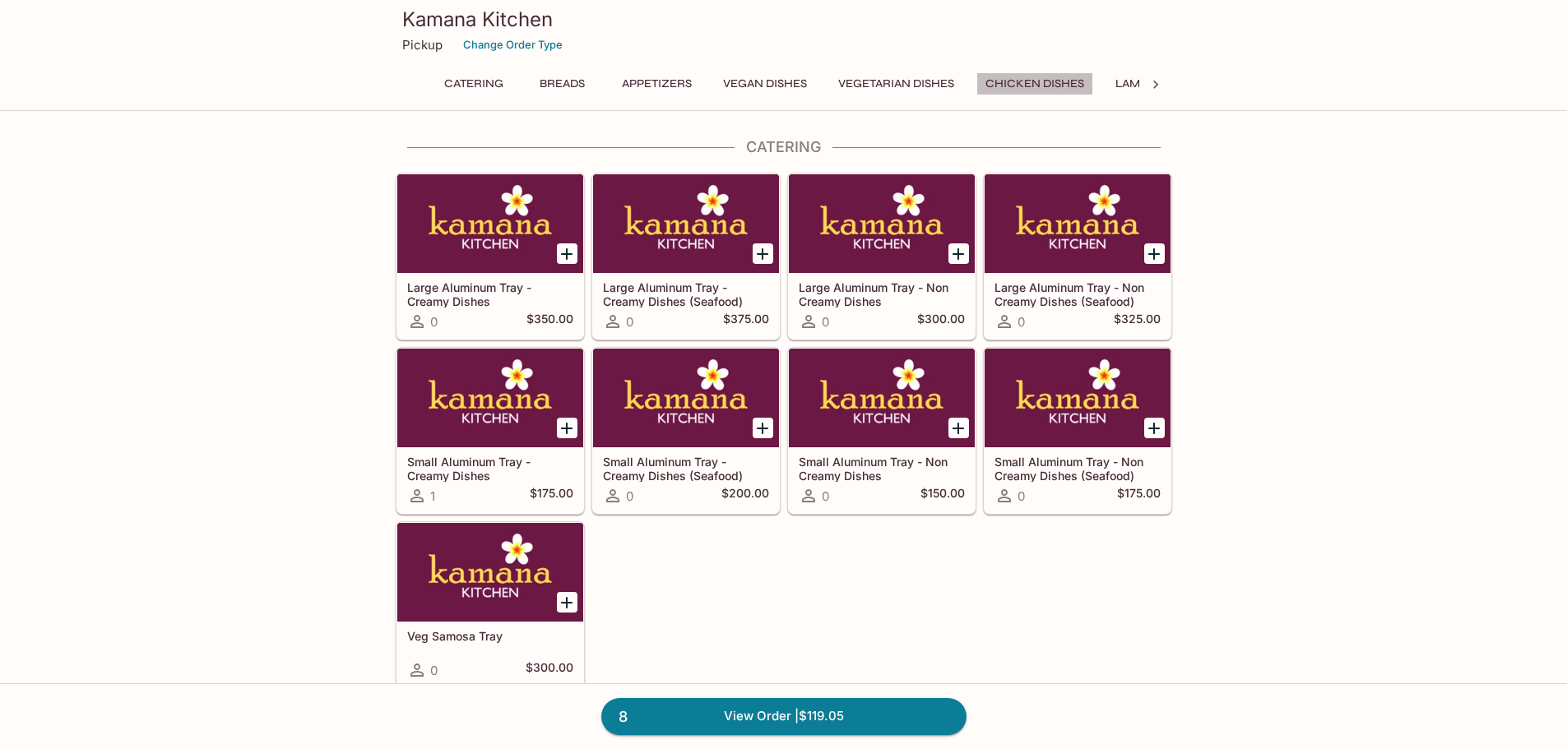
click at [1059, 81] on button "Chicken Dishes" at bounding box center [1034, 83] width 117 height 23
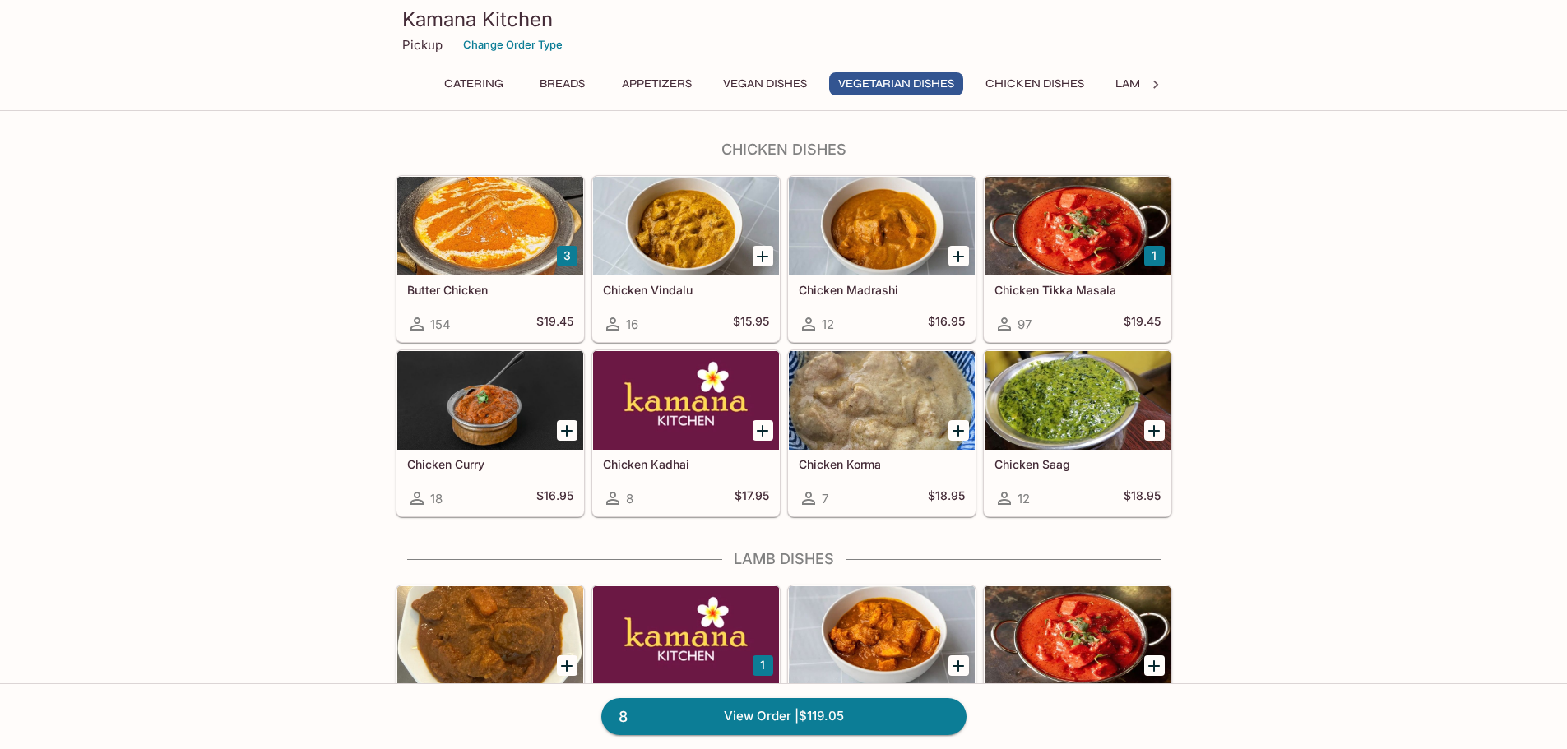
scroll to position [2918, 0]
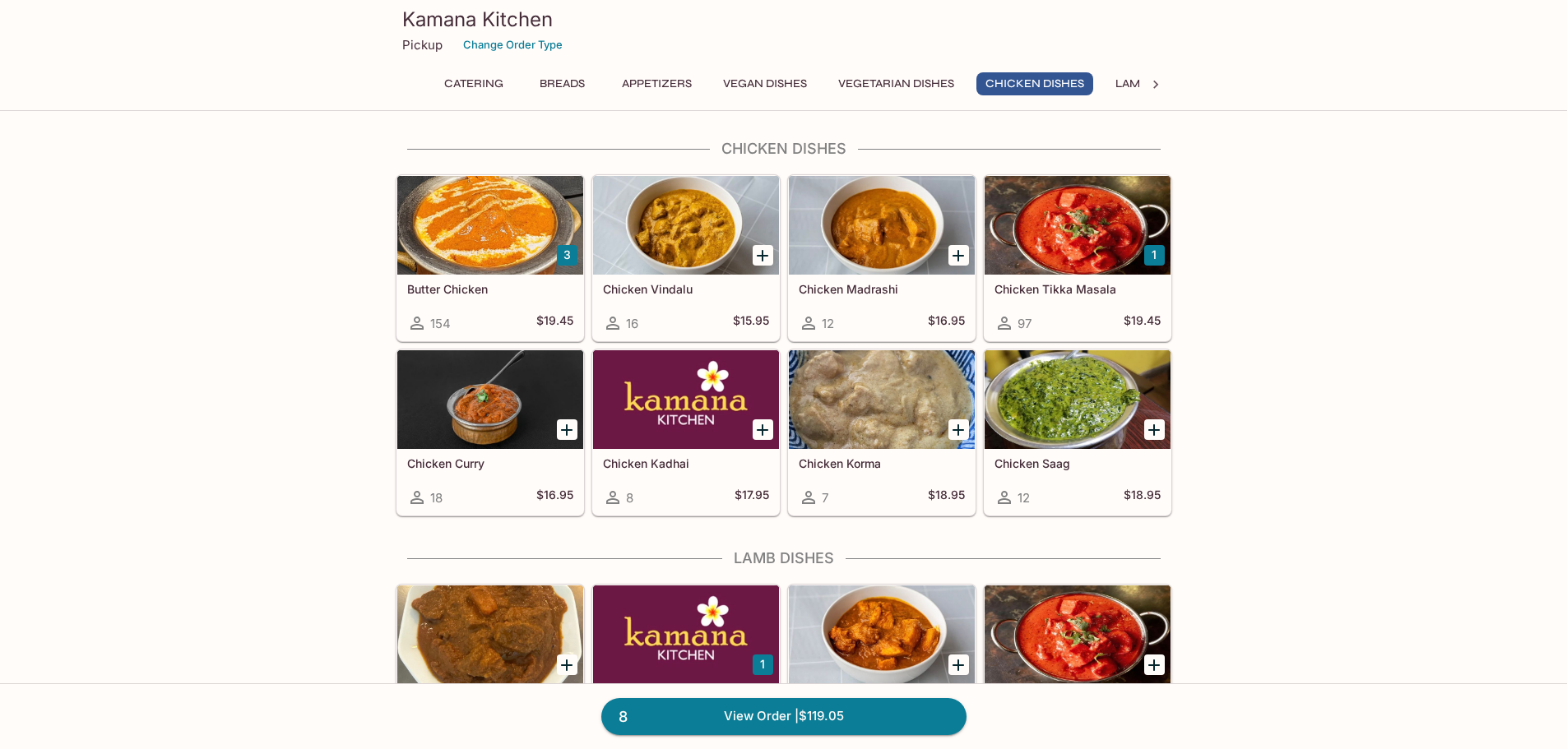
click at [495, 272] on div at bounding box center [490, 225] width 186 height 99
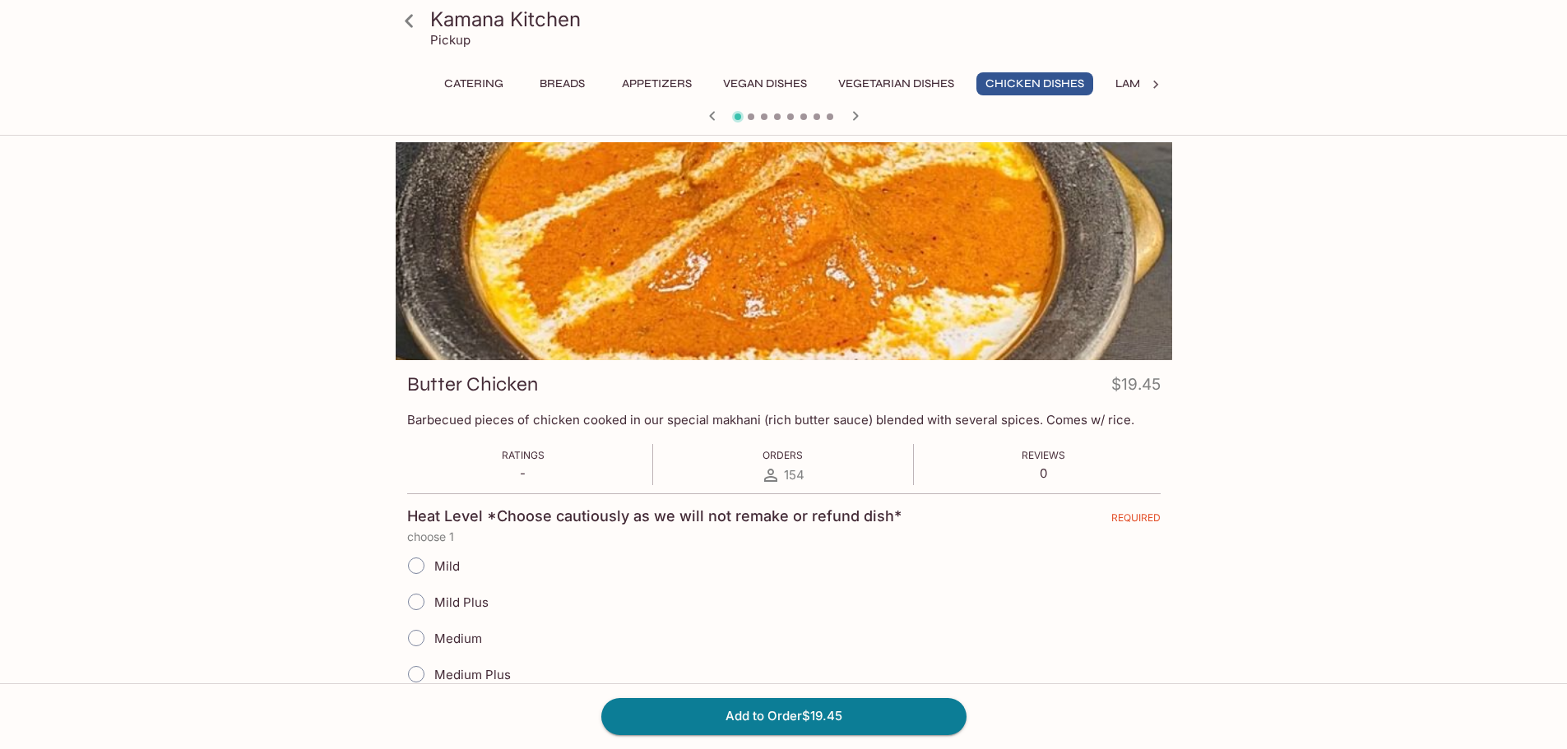
click at [423, 563] on input "Mild" at bounding box center [416, 566] width 35 height 35
radio input "true"
click at [856, 720] on button "Add to Order $19.45" at bounding box center [783, 716] width 365 height 36
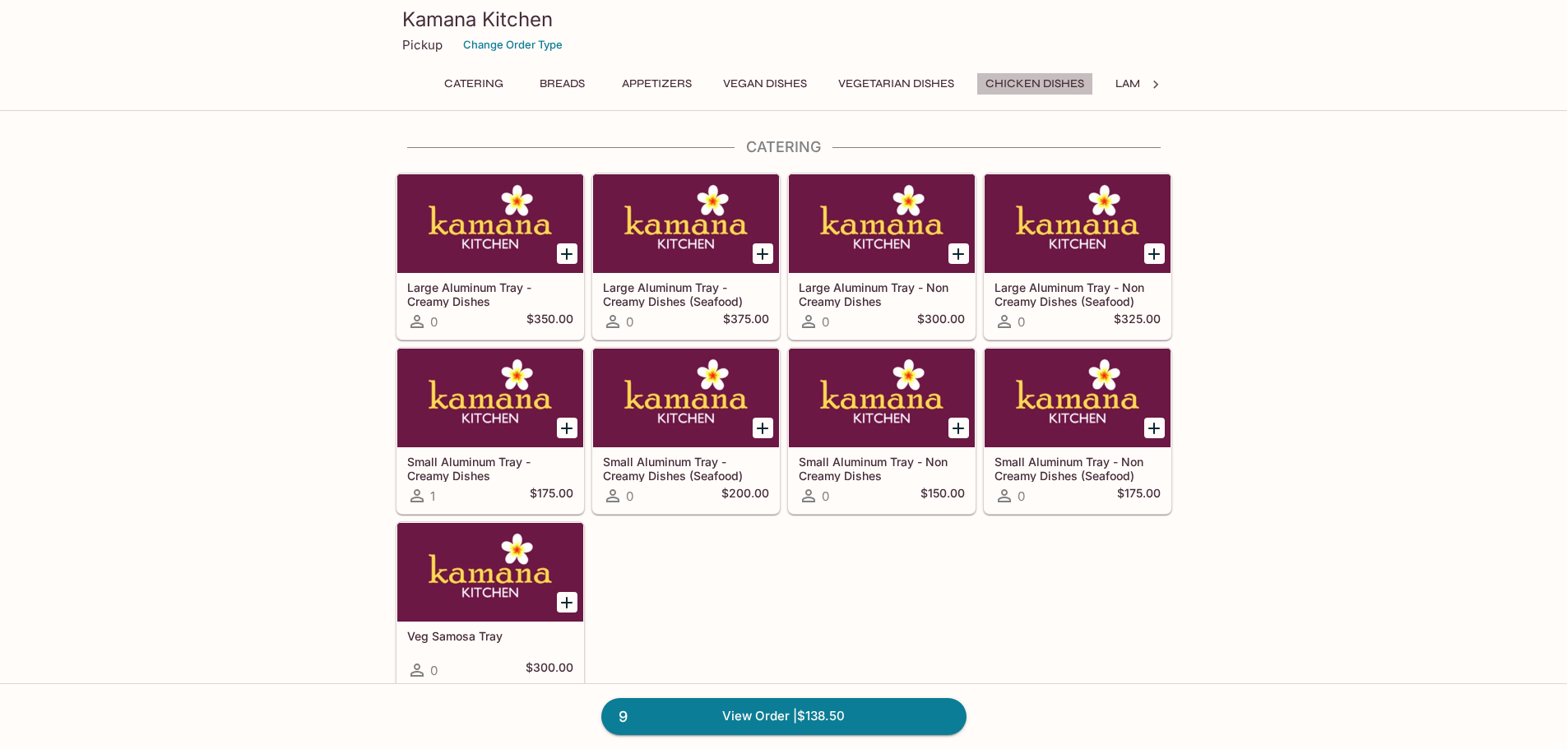
click at [1028, 90] on button "Chicken Dishes" at bounding box center [1034, 83] width 117 height 23
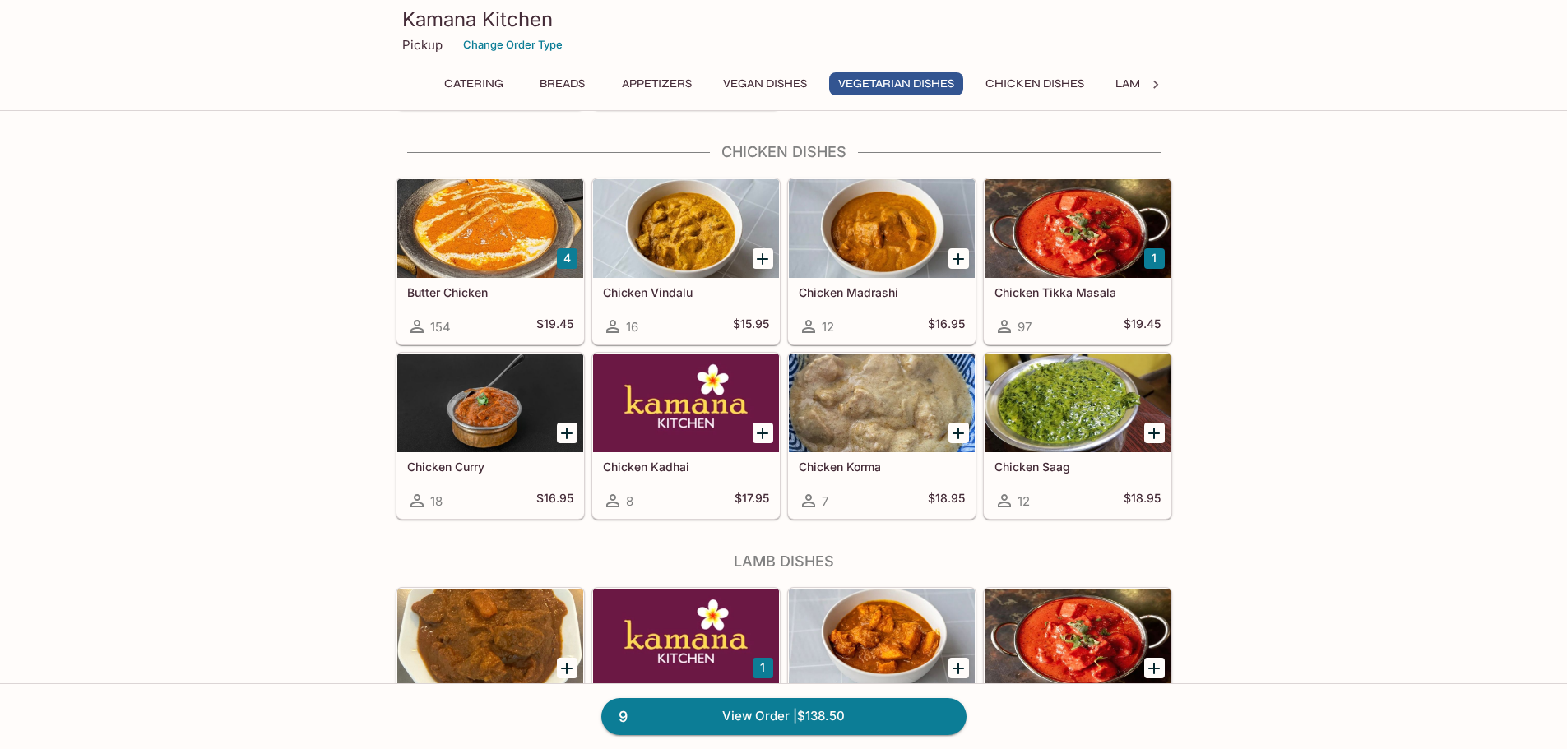
scroll to position [2918, 0]
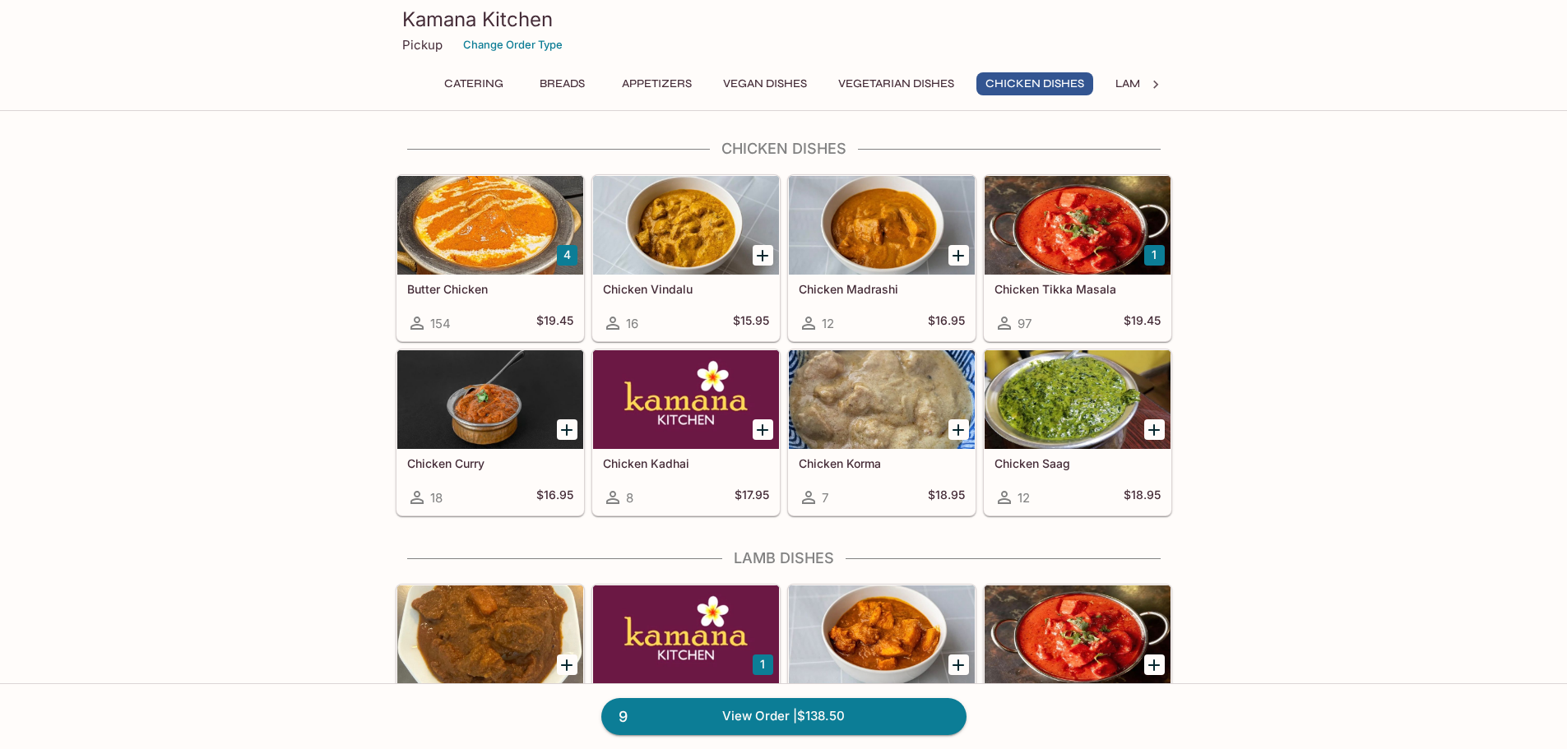
click at [1075, 455] on div "Chicken Saag 12 $18.95" at bounding box center [1077, 482] width 186 height 66
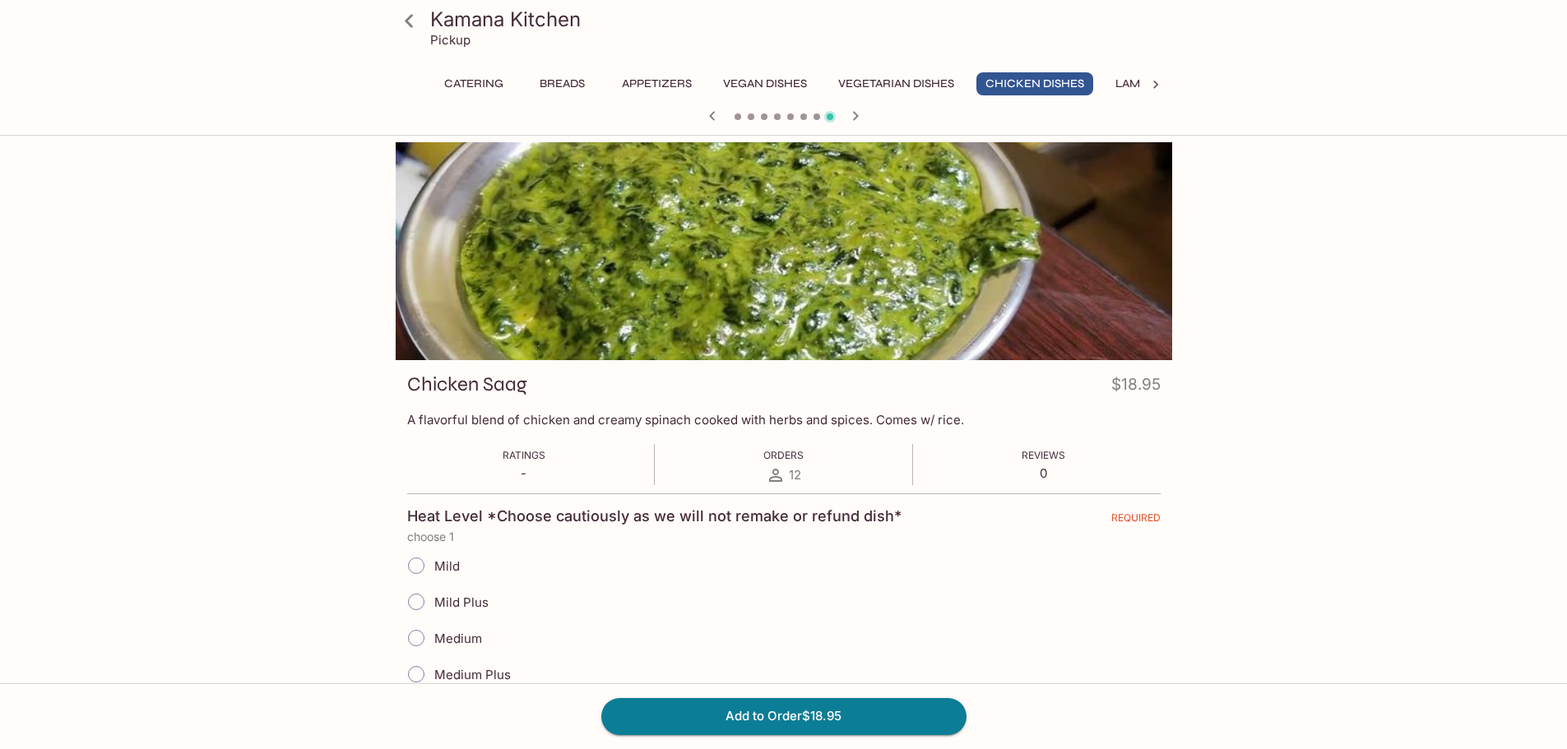
click at [417, 569] on input "Mild" at bounding box center [416, 566] width 35 height 35
radio input "true"
click at [724, 721] on button "Add to Order $18.95" at bounding box center [783, 716] width 365 height 36
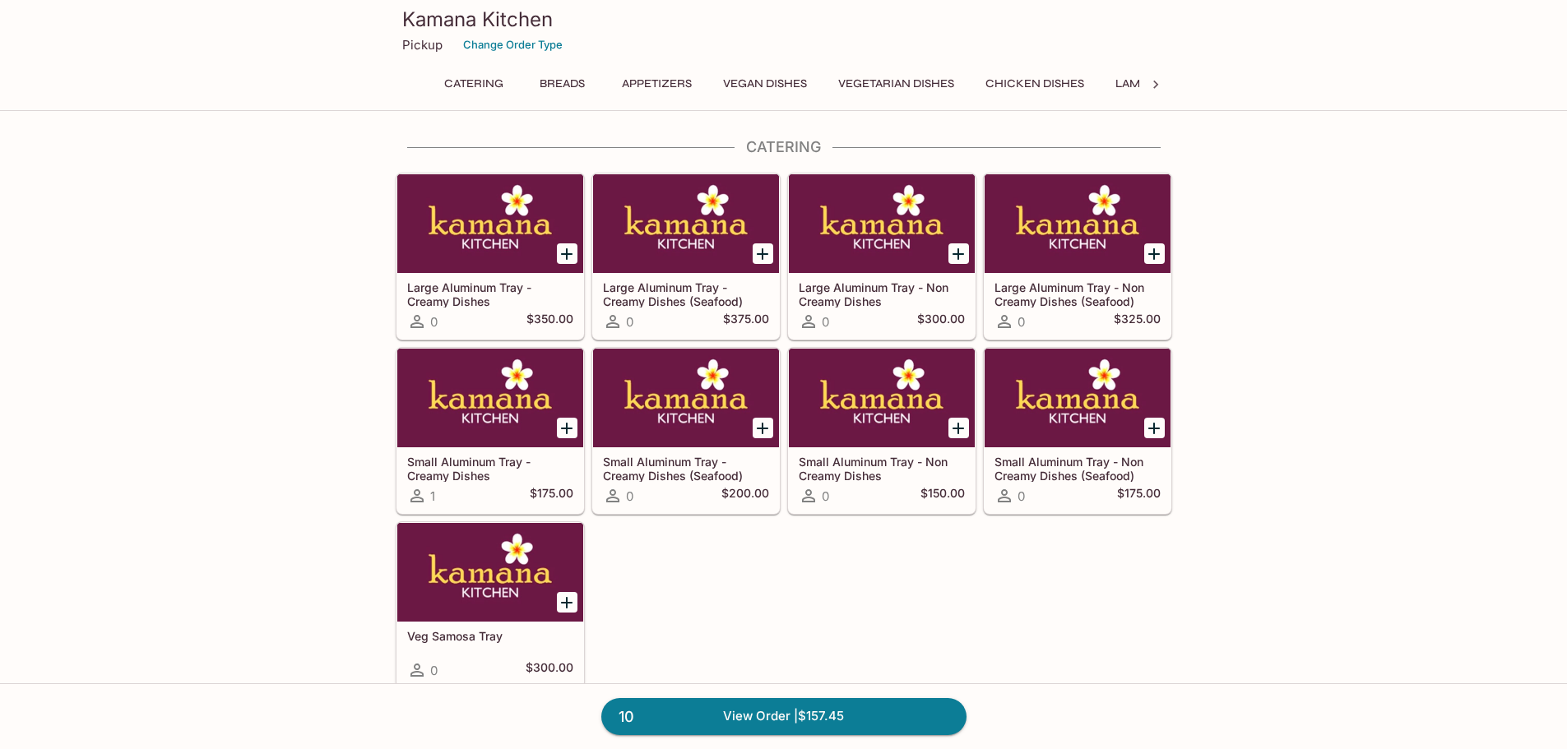
click at [919, 79] on button "Vegetarian Dishes" at bounding box center [896, 83] width 134 height 23
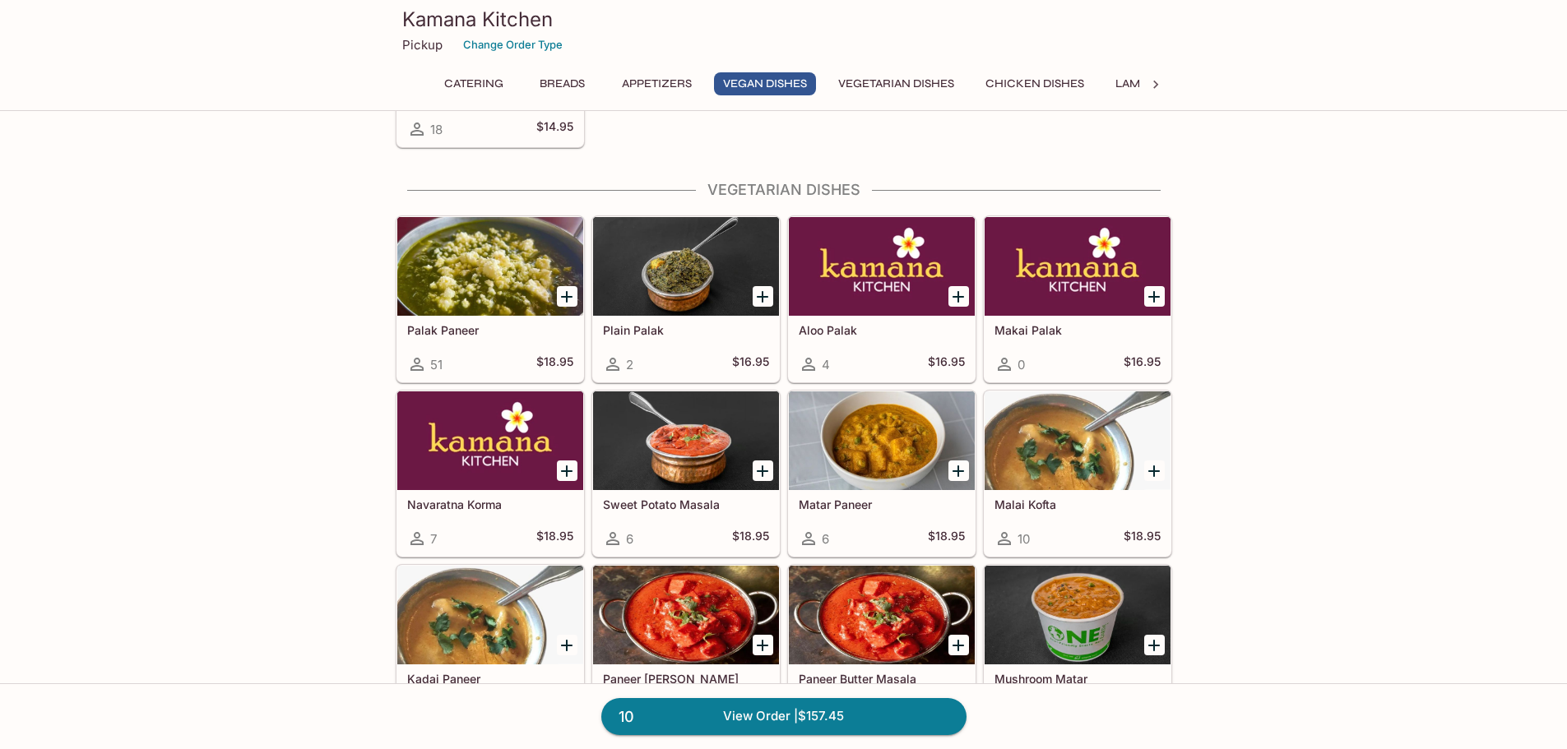
scroll to position [2160, 0]
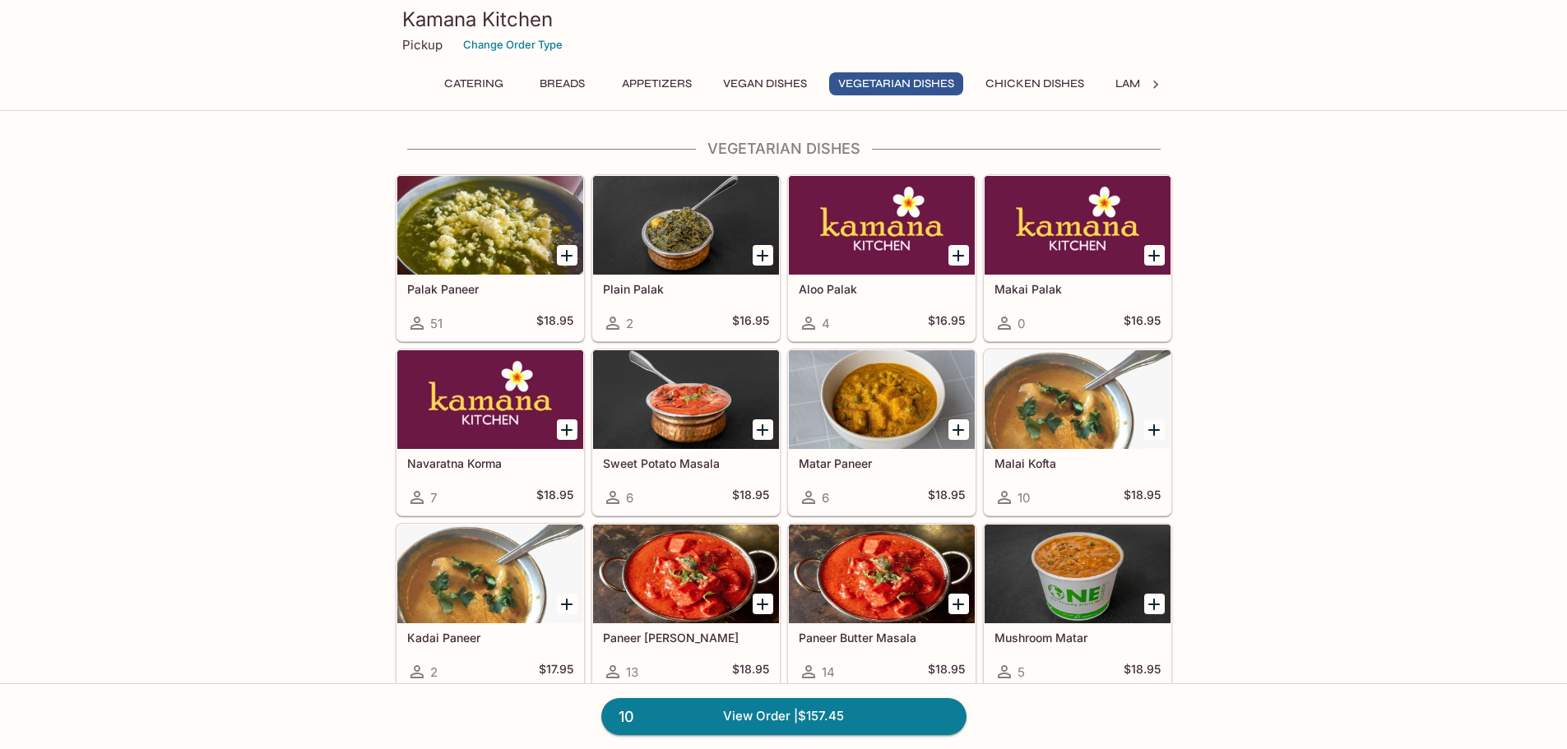
click at [451, 286] on h5 "Palak Paneer" at bounding box center [490, 289] width 166 height 14
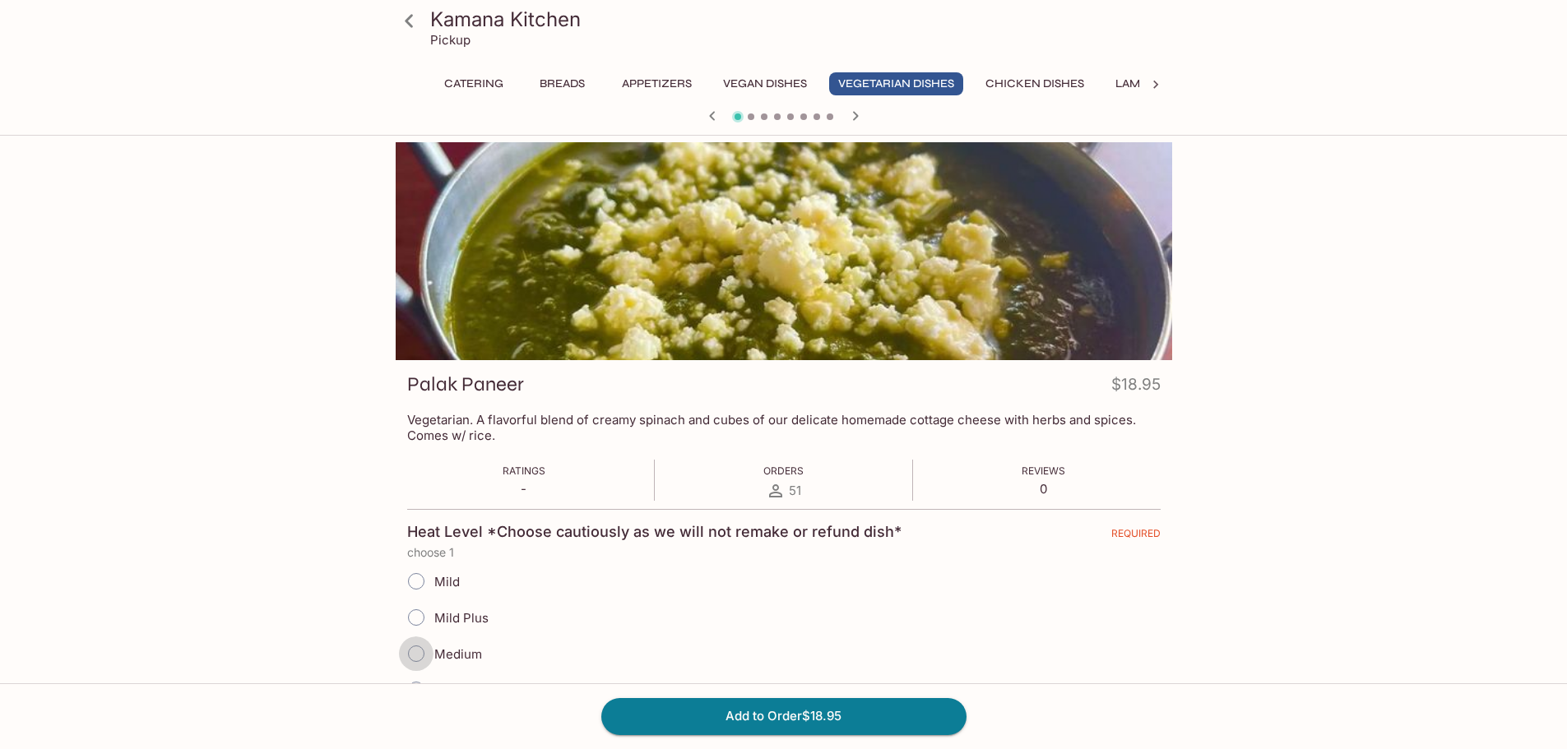
click at [414, 656] on input "Medium" at bounding box center [416, 654] width 35 height 35
radio input "true"
click at [804, 723] on button "Add to Order $18.95" at bounding box center [783, 716] width 365 height 36
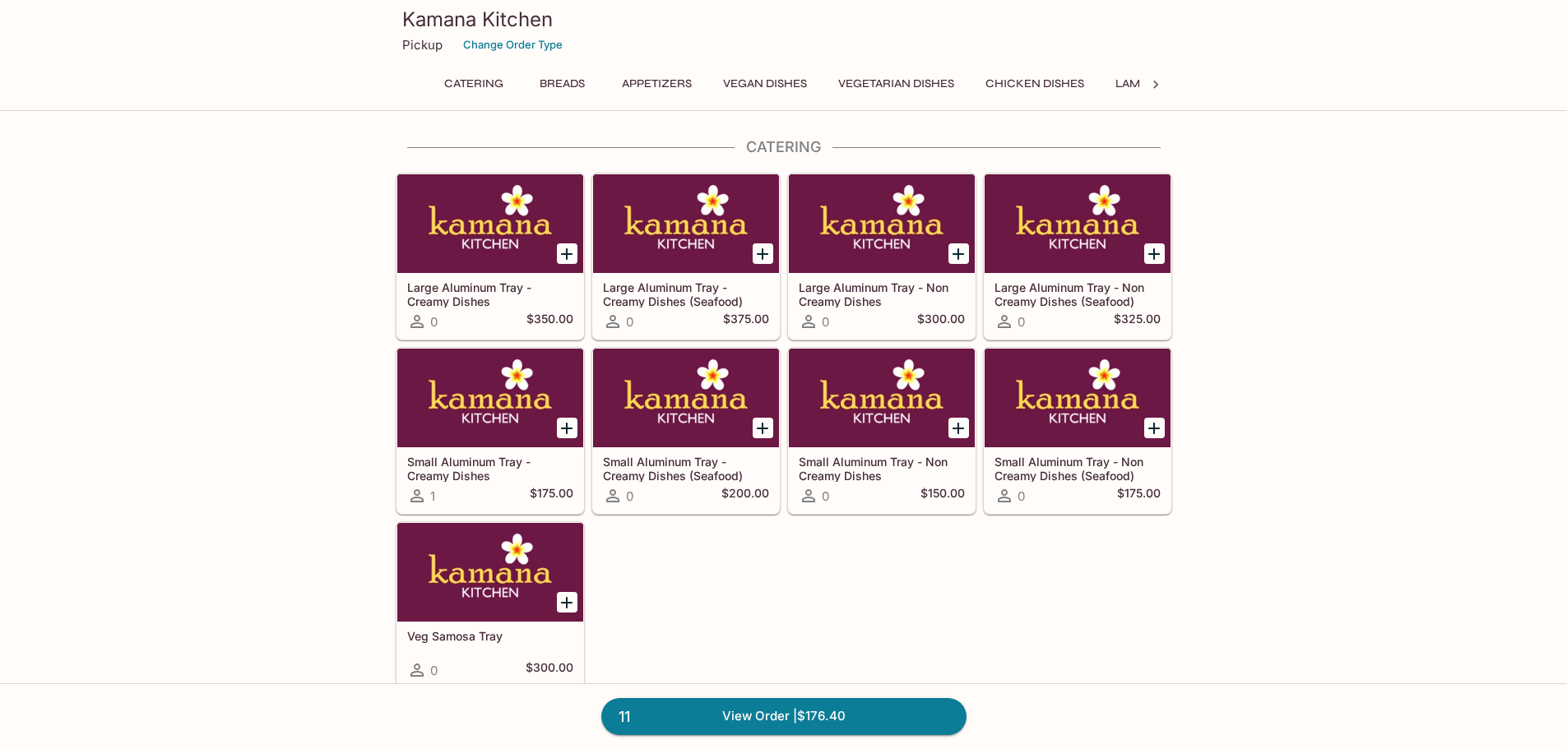
click at [1019, 79] on button "Chicken Dishes" at bounding box center [1034, 83] width 117 height 23
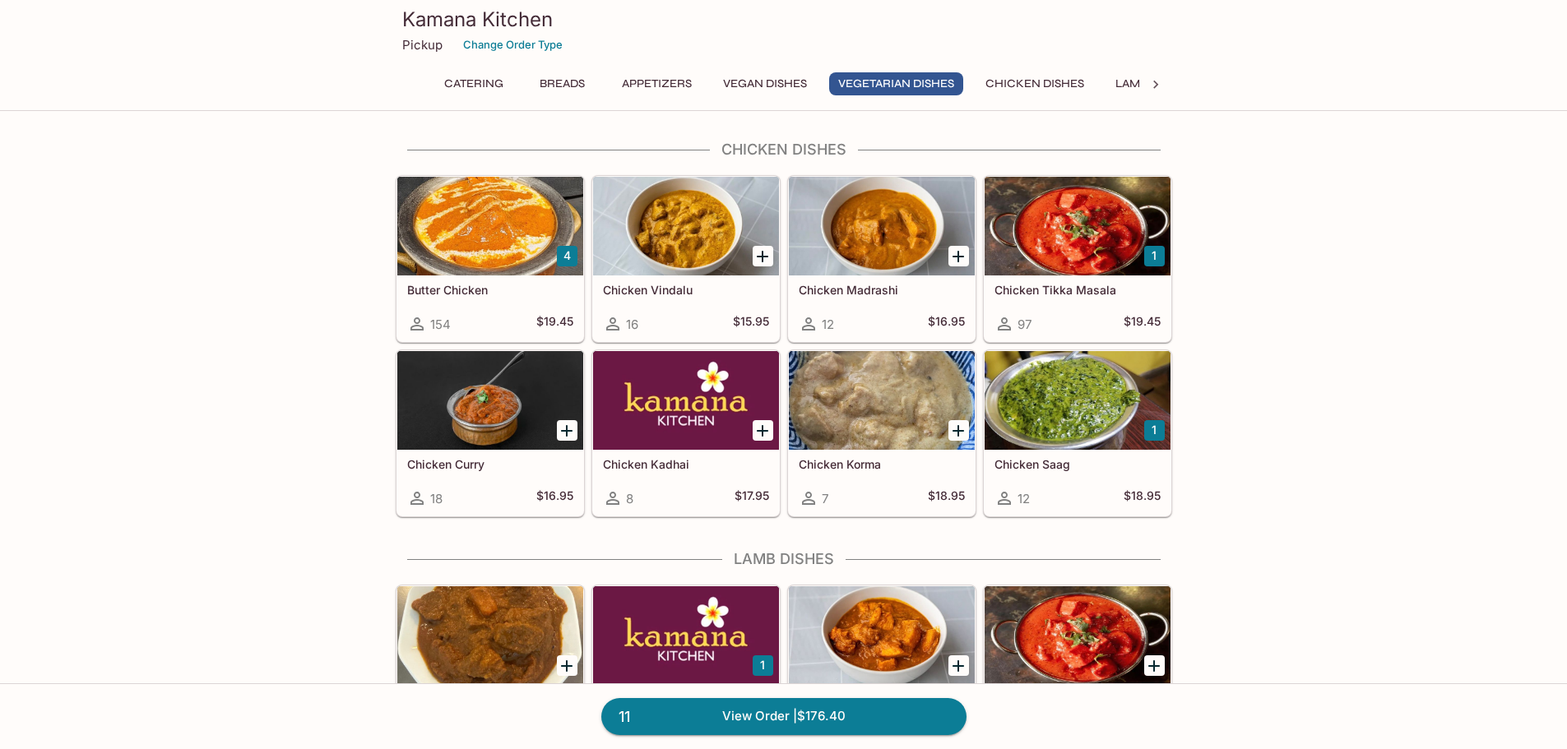
scroll to position [2918, 0]
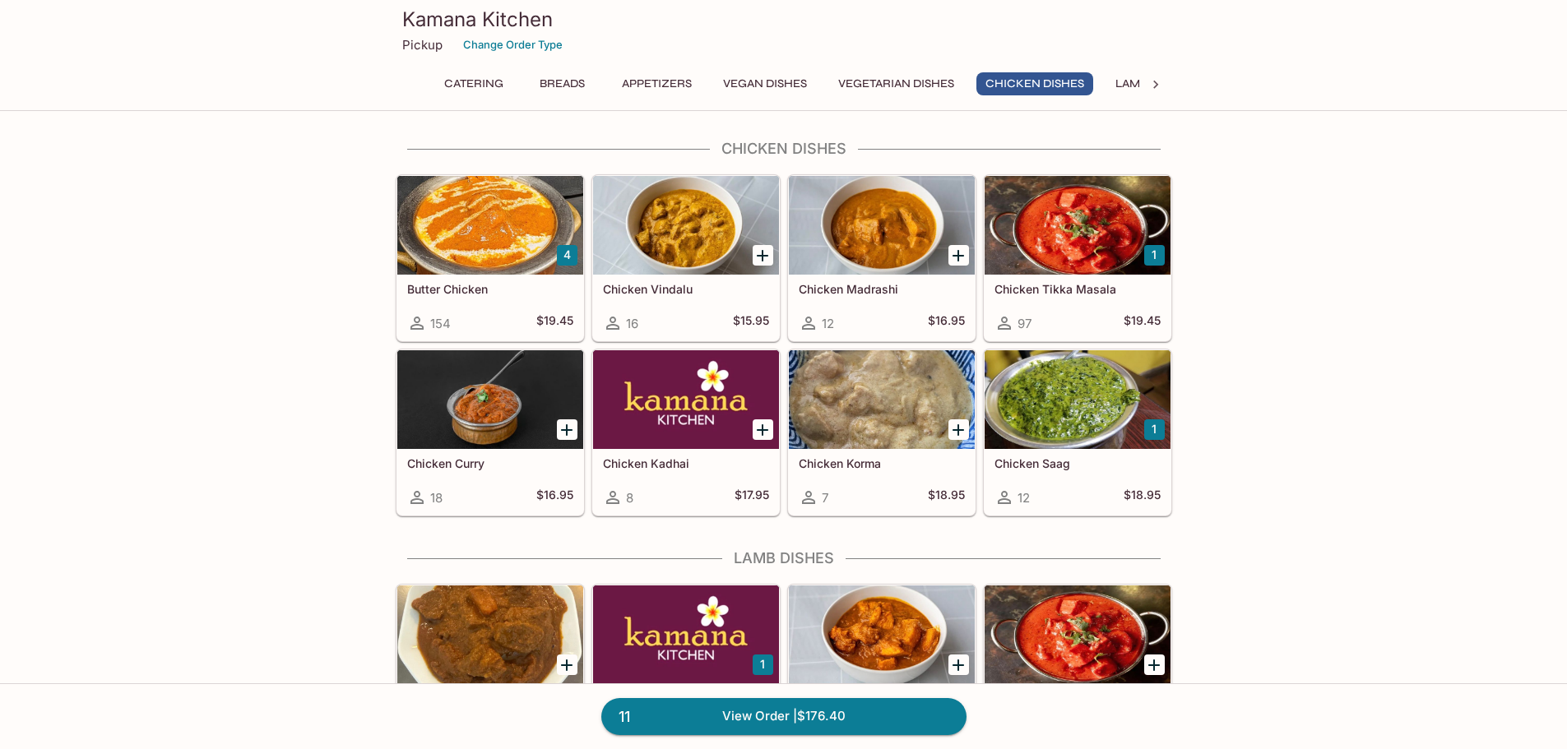
click at [484, 232] on div at bounding box center [490, 225] width 186 height 99
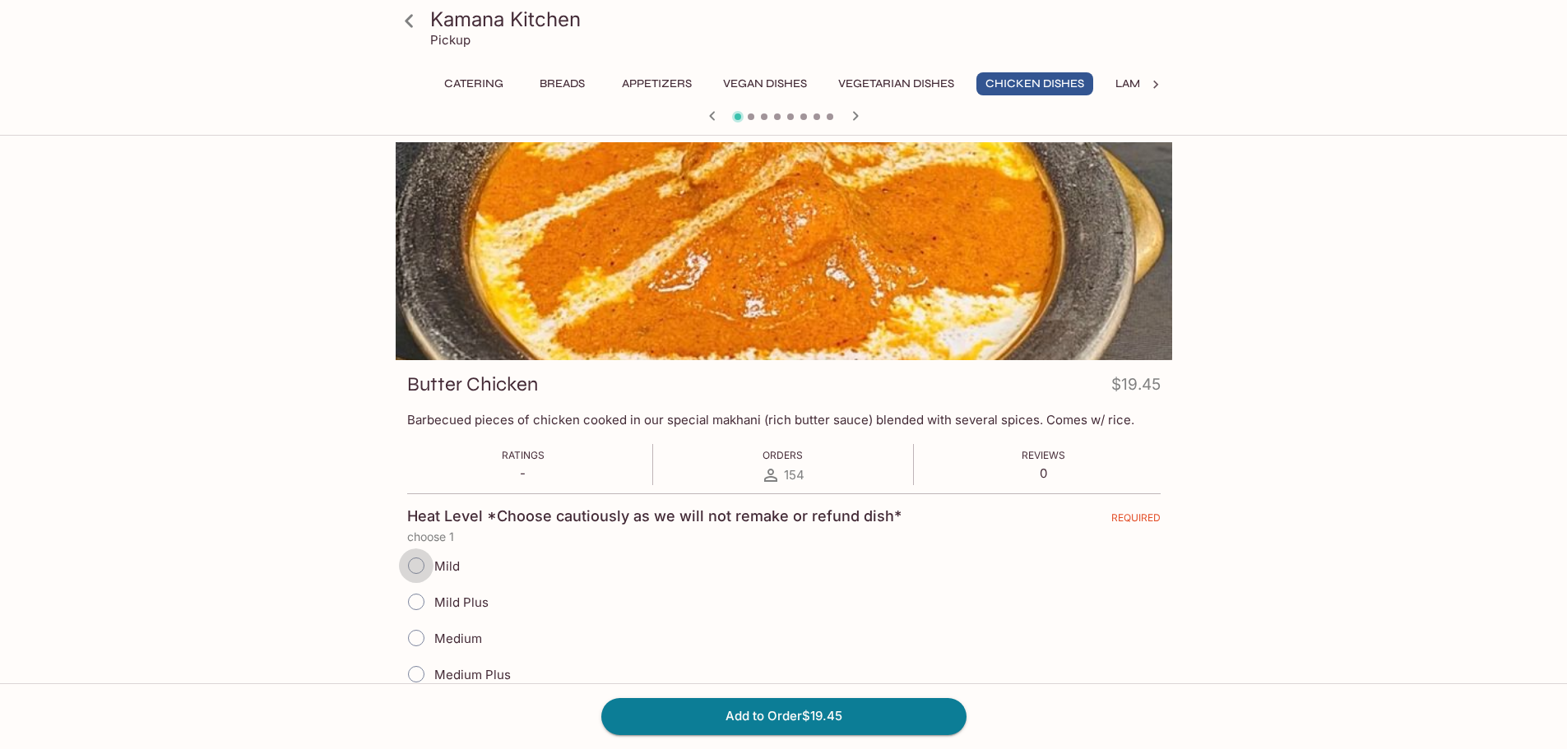
click at [421, 567] on input "Mild" at bounding box center [416, 566] width 35 height 35
radio input "true"
click at [798, 721] on button "Add to Order $19.45" at bounding box center [783, 716] width 365 height 36
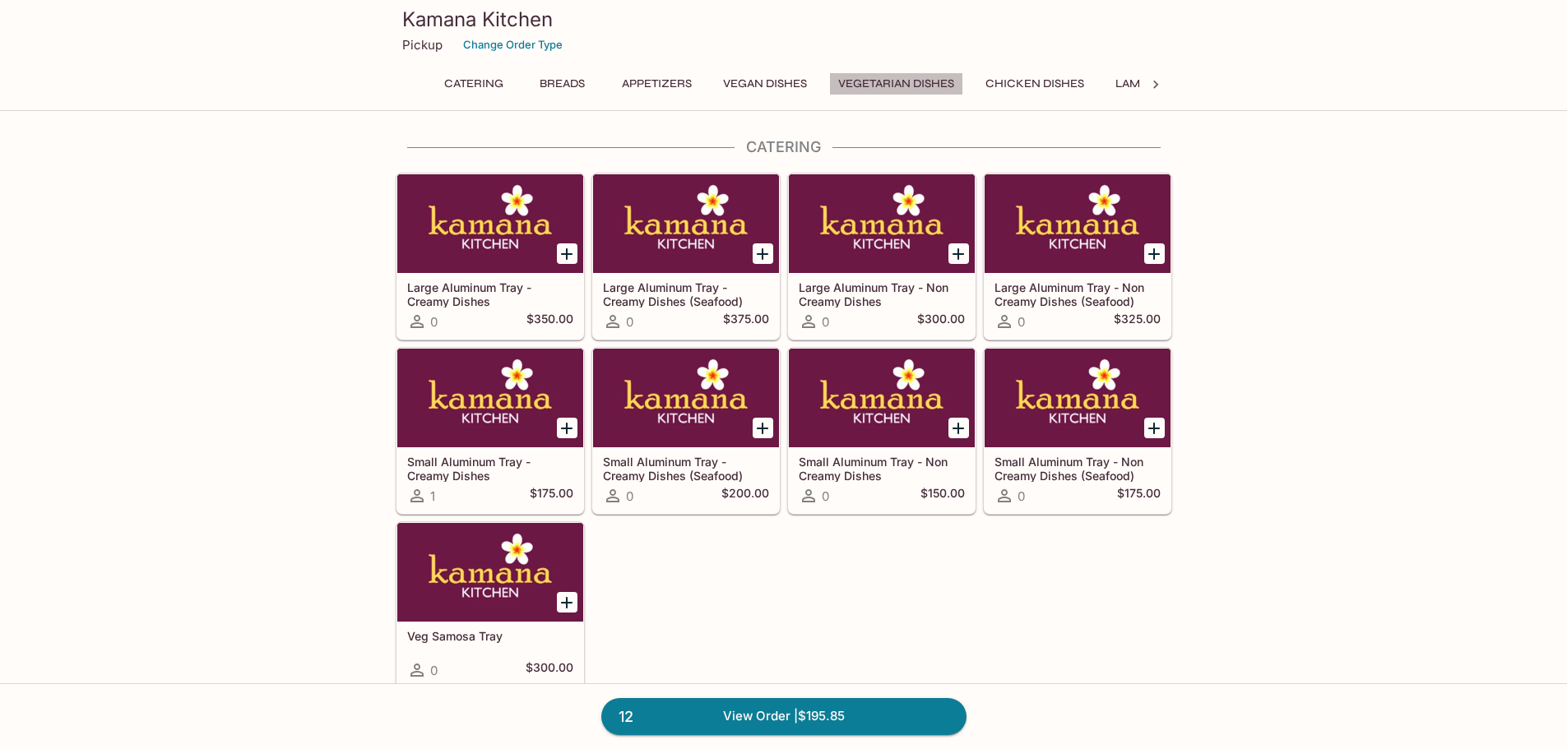
click at [918, 81] on button "Vegetarian Dishes" at bounding box center [896, 83] width 134 height 23
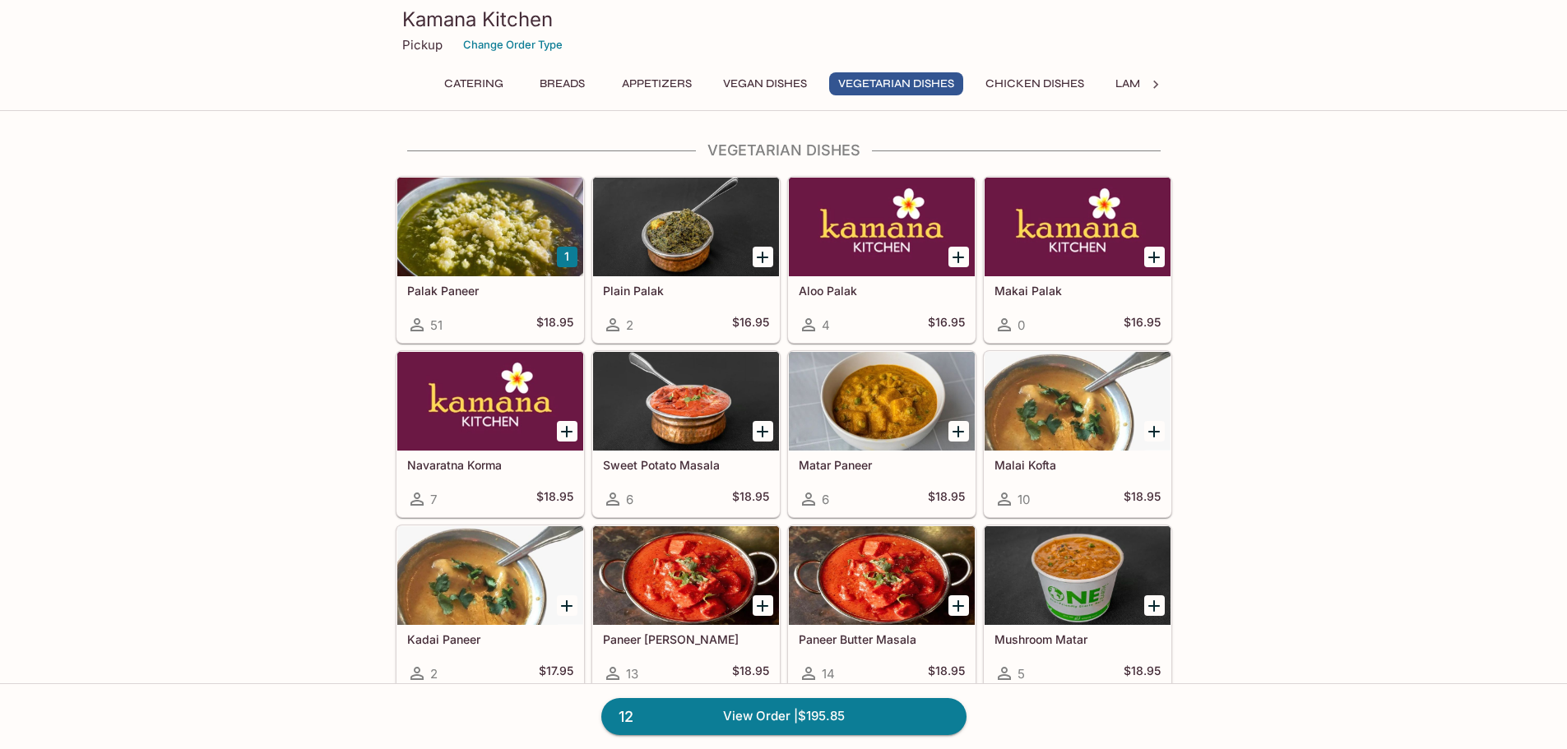
scroll to position [2160, 0]
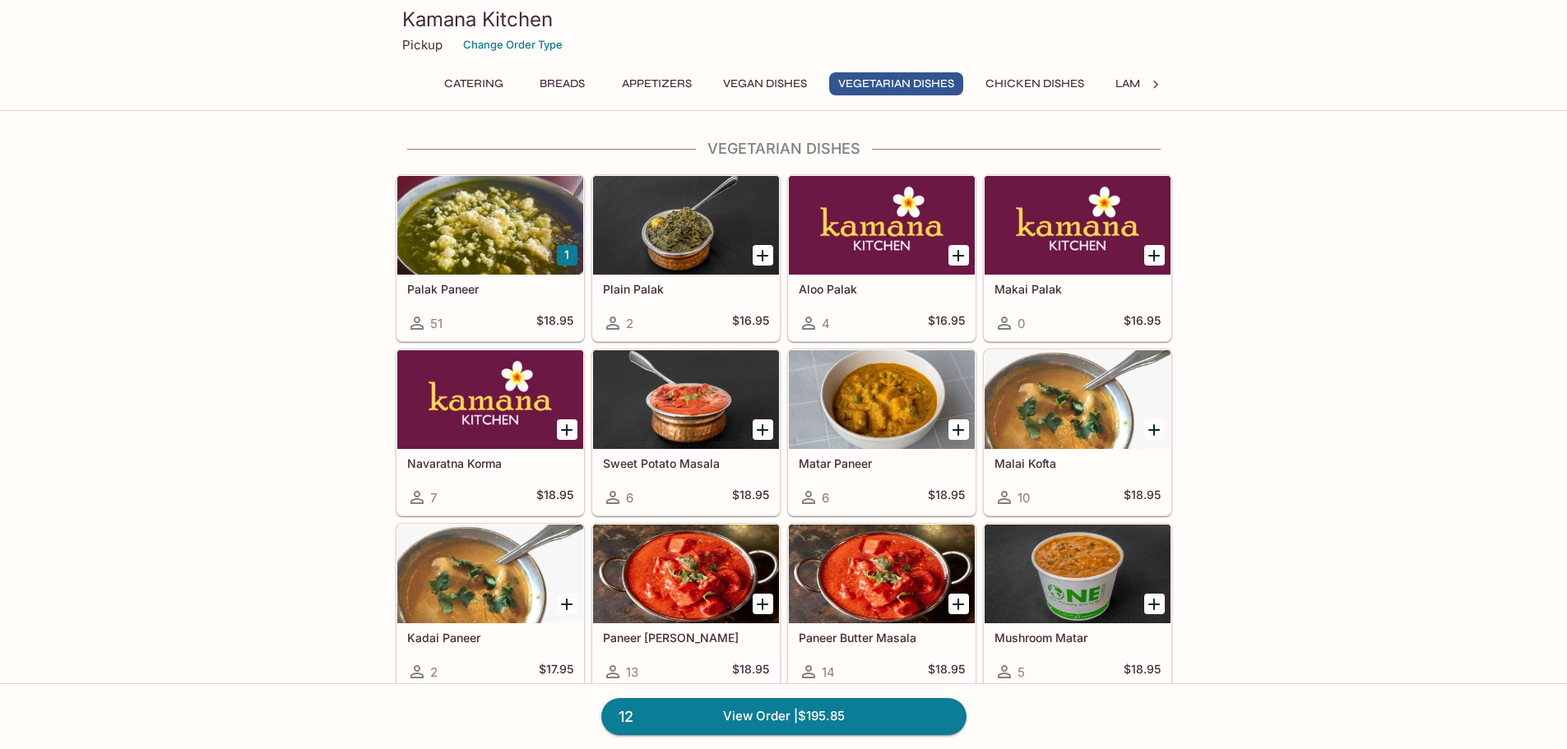
click at [503, 252] on div at bounding box center [490, 225] width 186 height 99
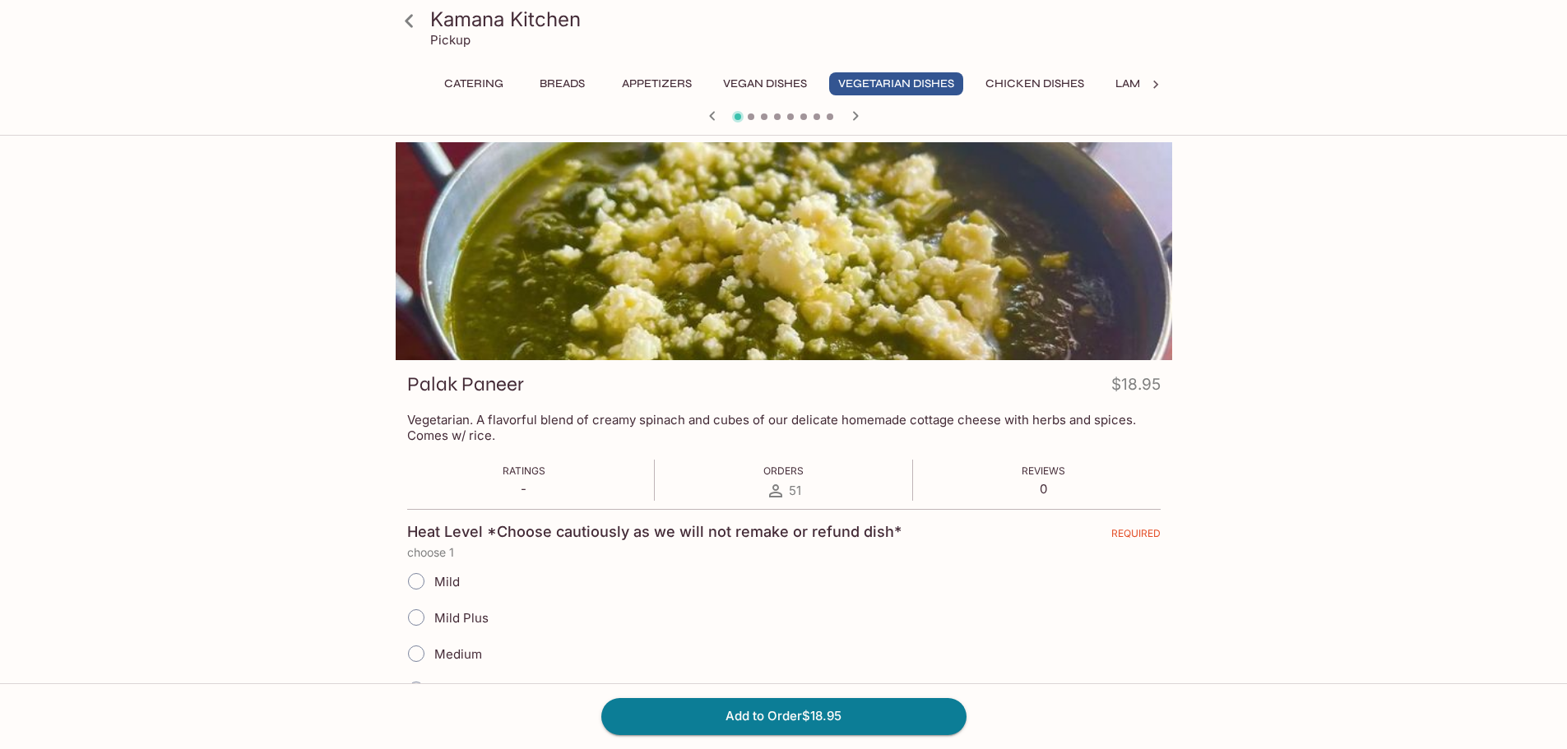
click at [429, 581] on input "Mild" at bounding box center [416, 581] width 35 height 35
radio input "true"
click at [808, 711] on button "Add to Order $18.95" at bounding box center [783, 716] width 365 height 36
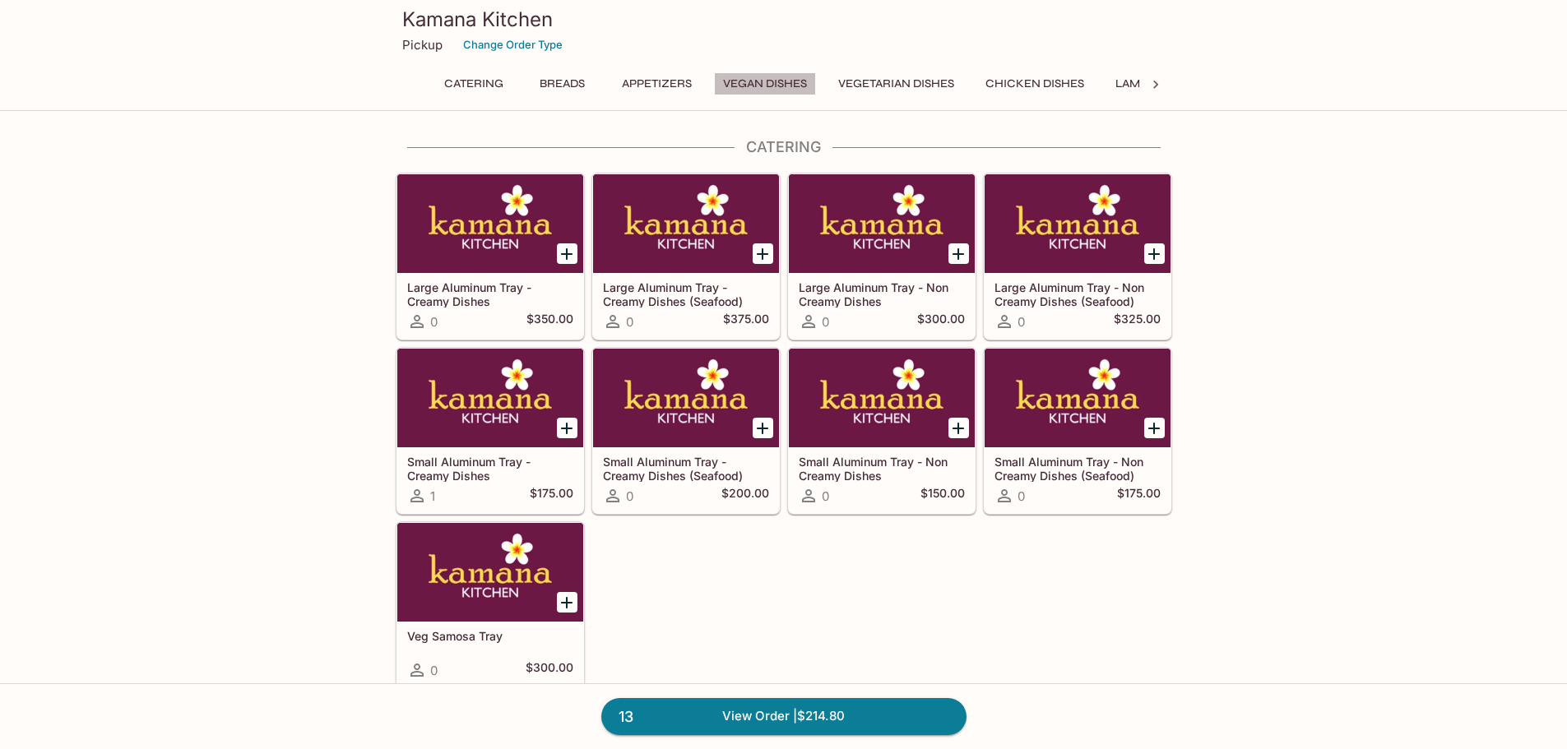
click at [752, 88] on button "Vegan Dishes" at bounding box center [765, 83] width 102 height 23
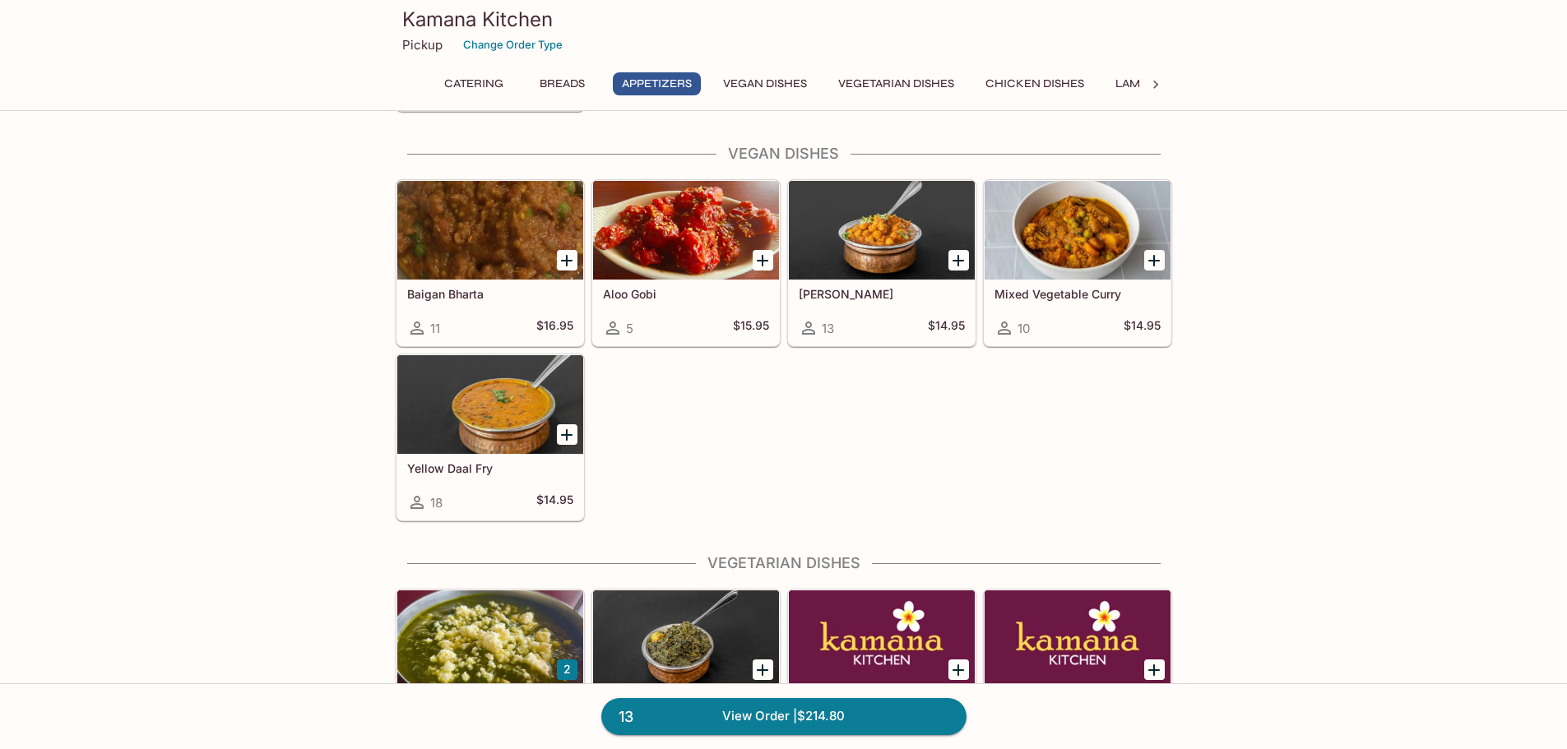
scroll to position [1750, 0]
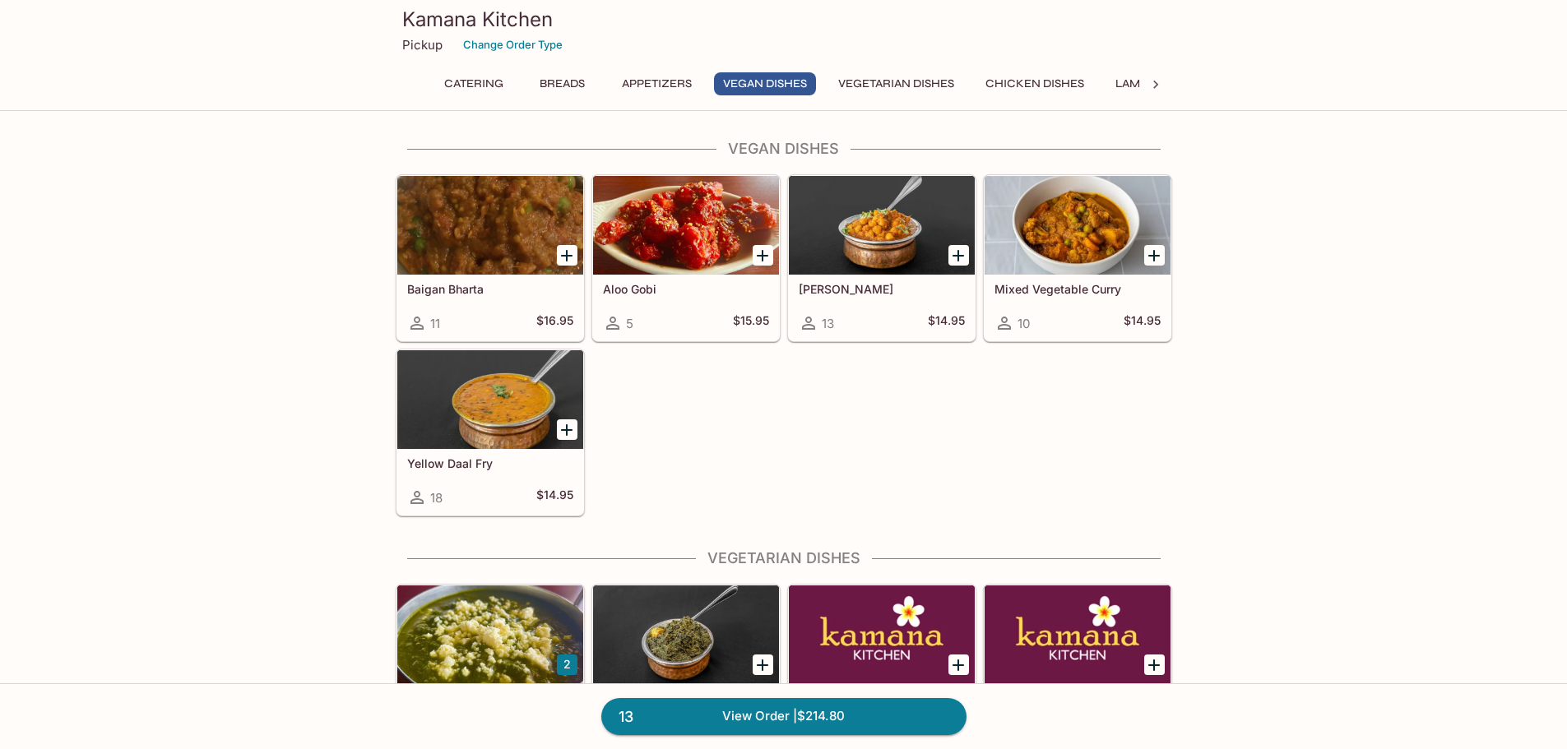
click at [878, 293] on h5 "[PERSON_NAME]" at bounding box center [882, 289] width 166 height 14
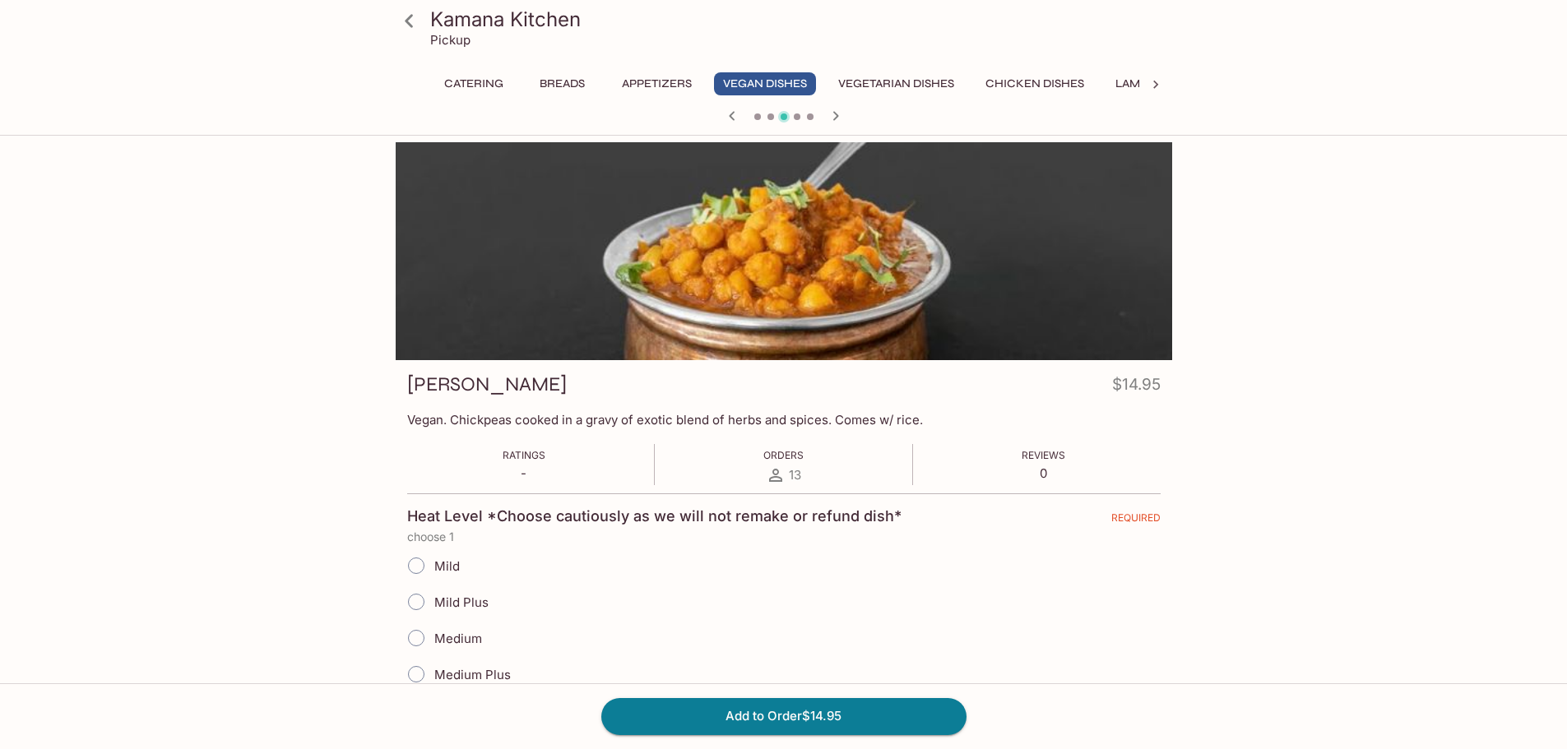
click at [414, 633] on input "Medium" at bounding box center [416, 638] width 35 height 35
radio input "true"
click at [414, 633] on input "Medium" at bounding box center [416, 638] width 35 height 35
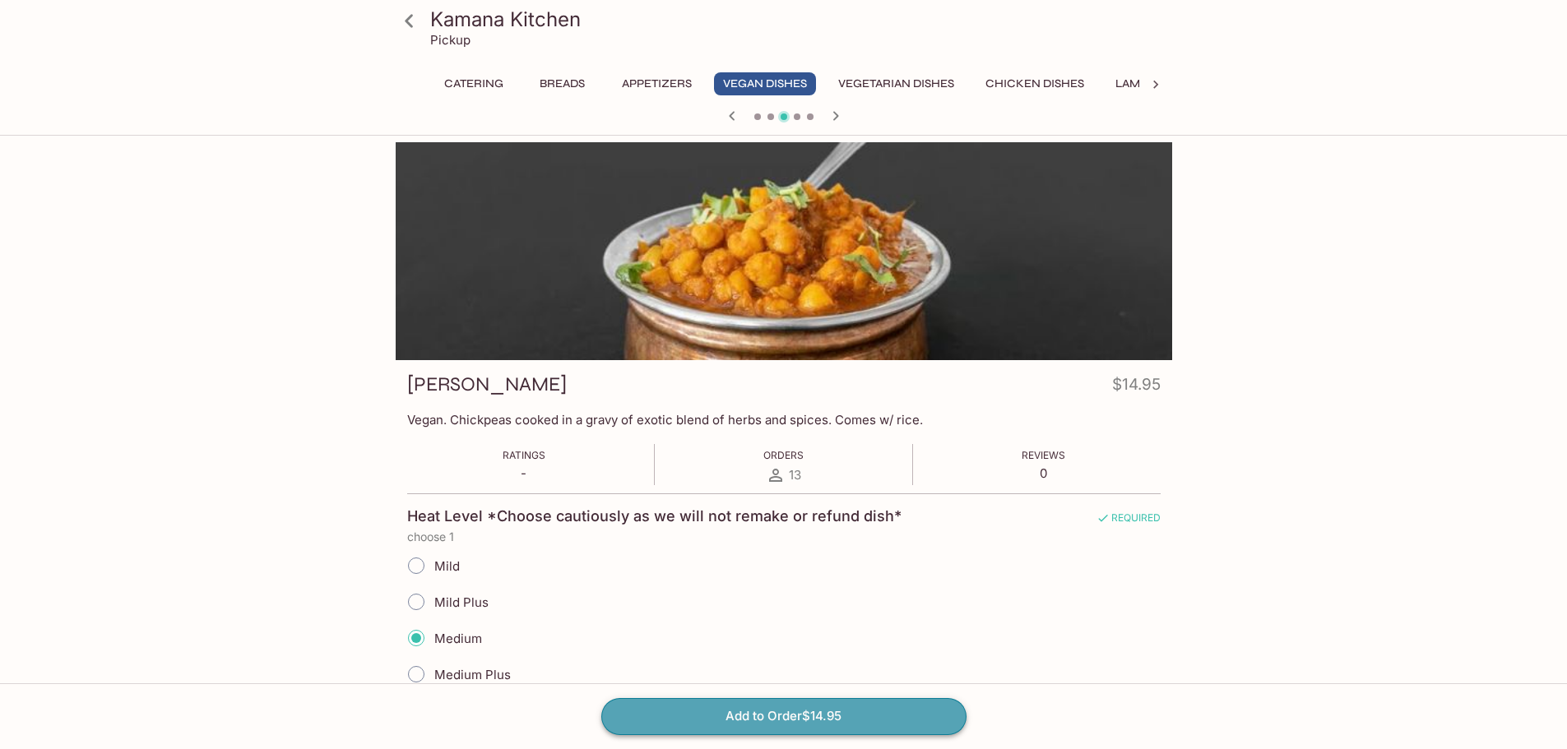
click at [850, 730] on button "Add to Order $14.95" at bounding box center [783, 716] width 365 height 36
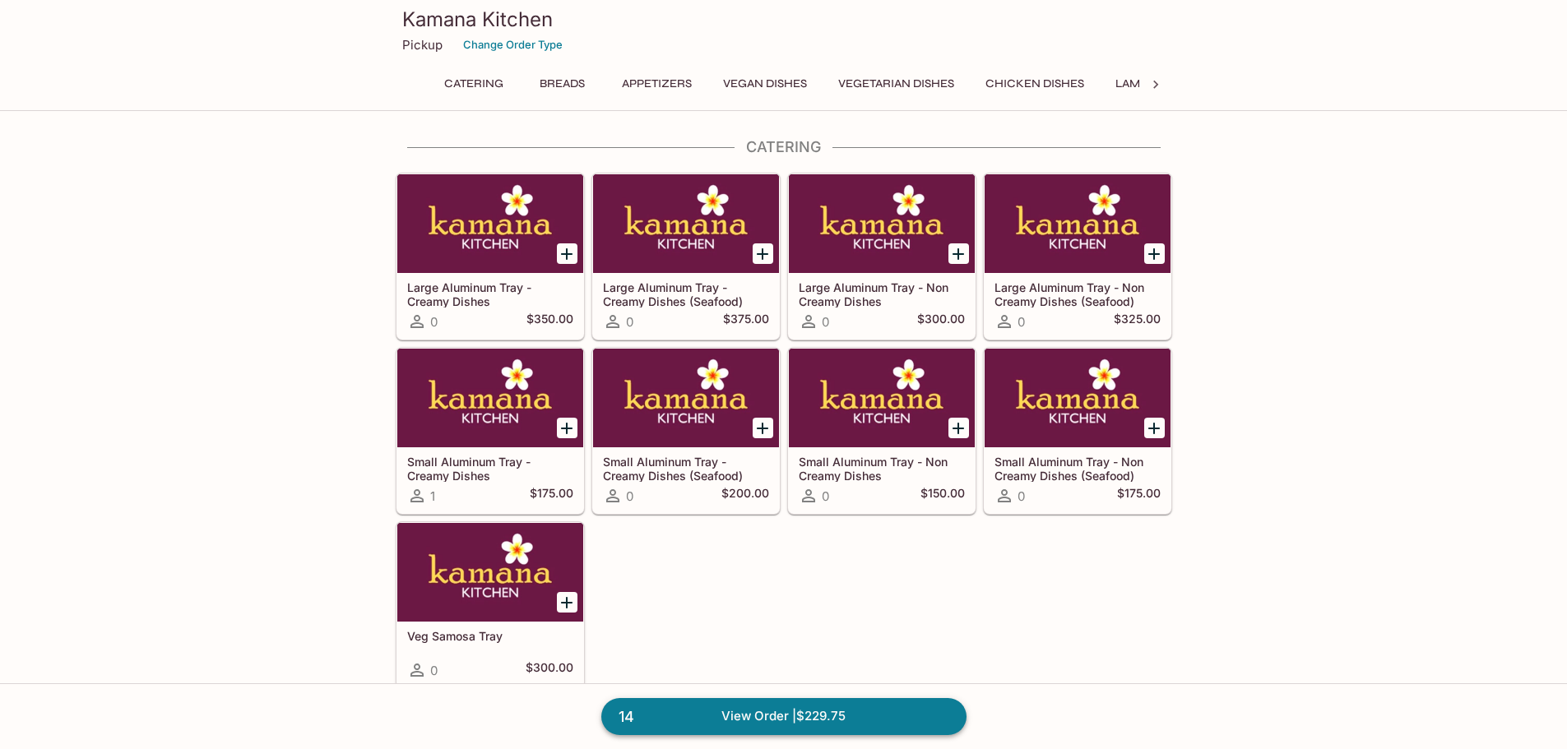
click at [845, 724] on link "14 View Order | $229.75" at bounding box center [783, 716] width 365 height 36
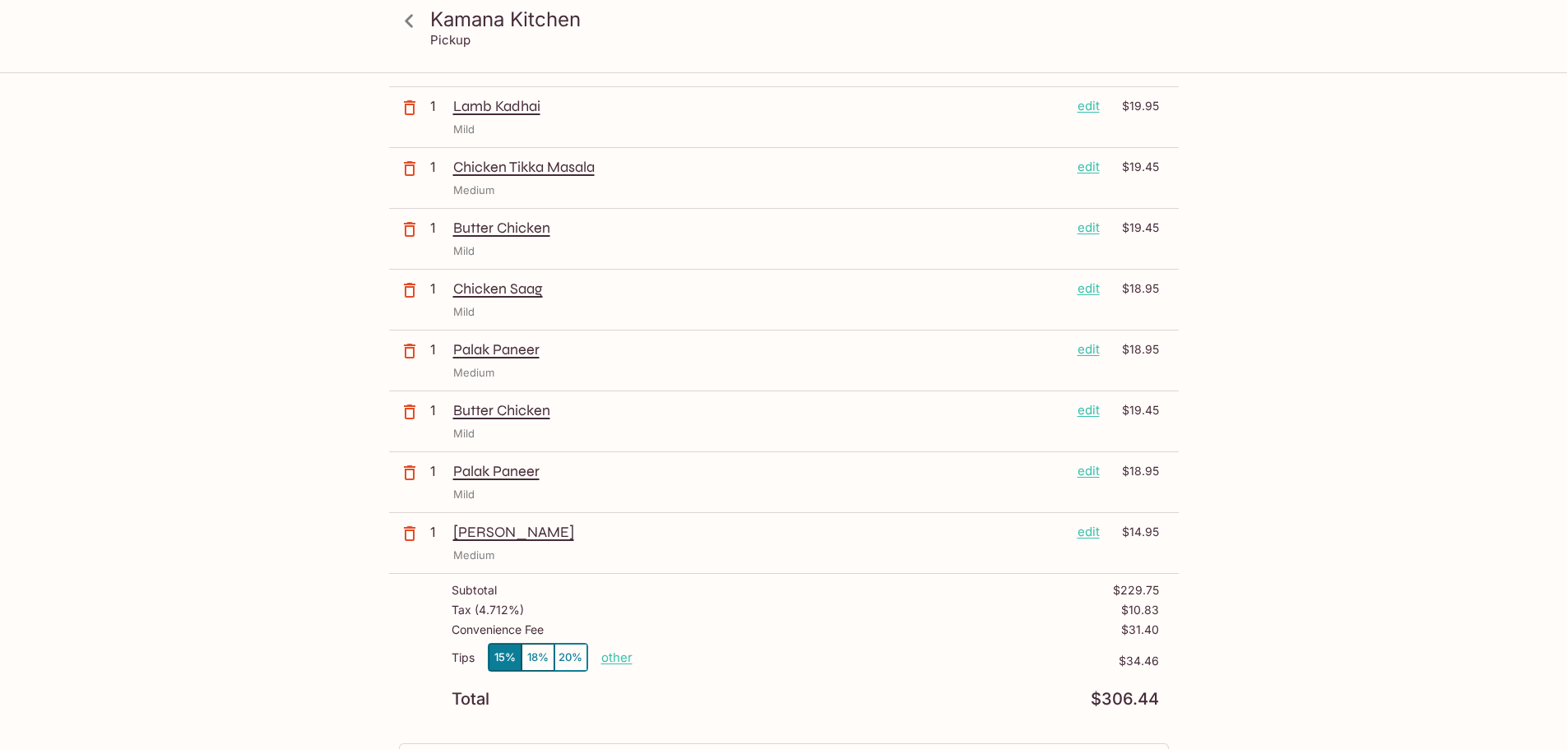
scroll to position [840, 0]
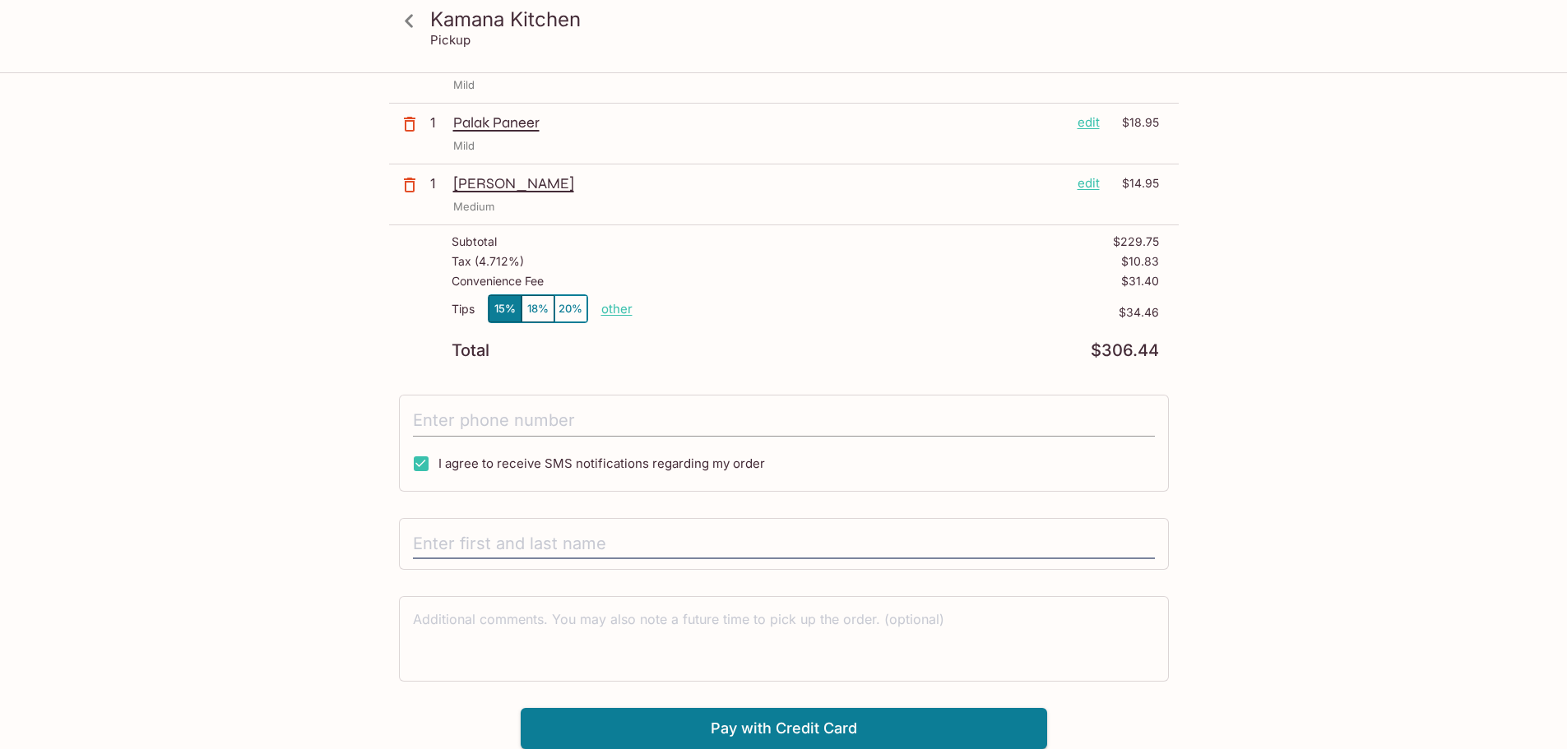
click at [456, 412] on input "tel" at bounding box center [784, 420] width 742 height 31
type input "[PHONE_NUMBER]"
click at [490, 552] on input "text" at bounding box center [784, 544] width 742 height 31
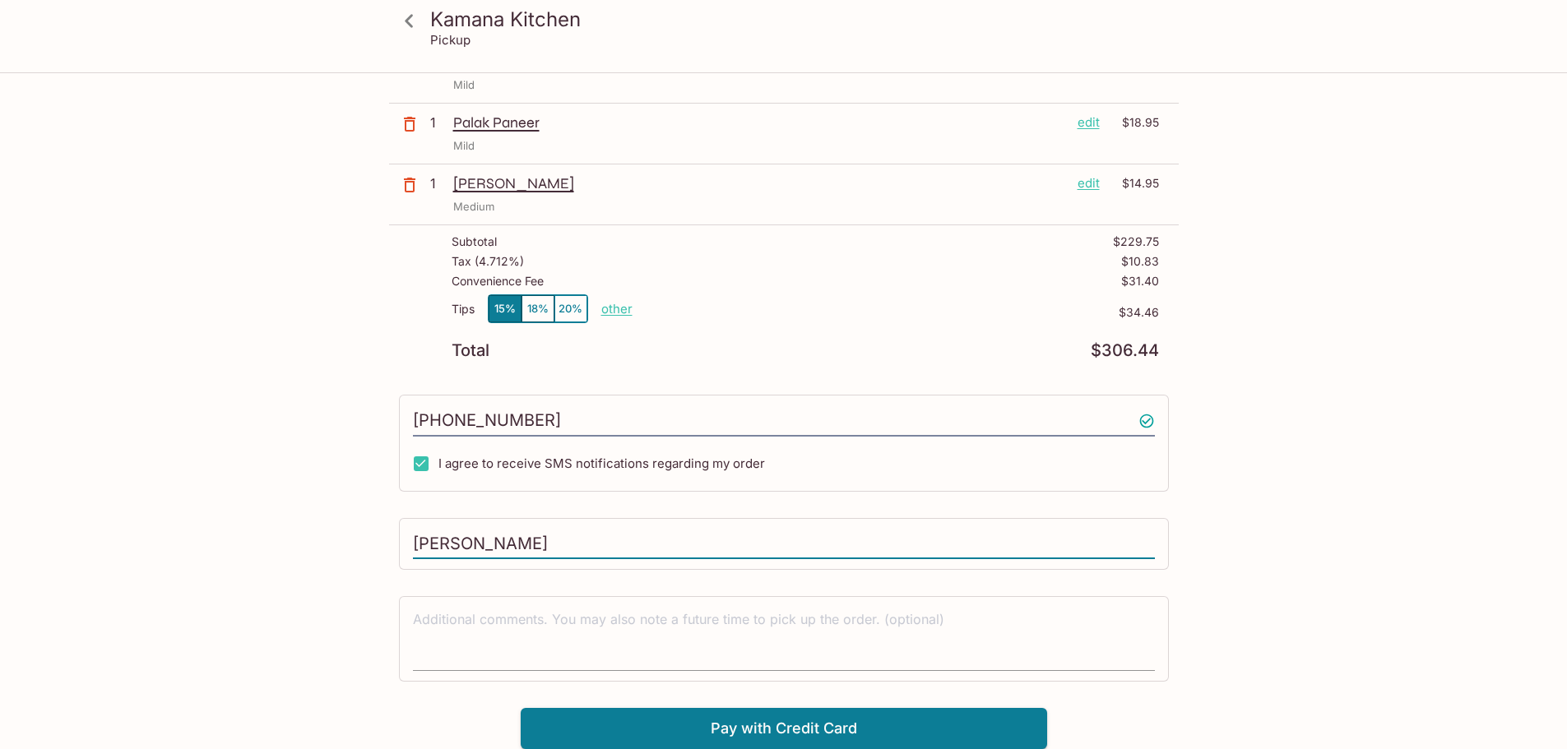
type input "[PERSON_NAME]"
click at [504, 632] on textarea at bounding box center [784, 638] width 742 height 57
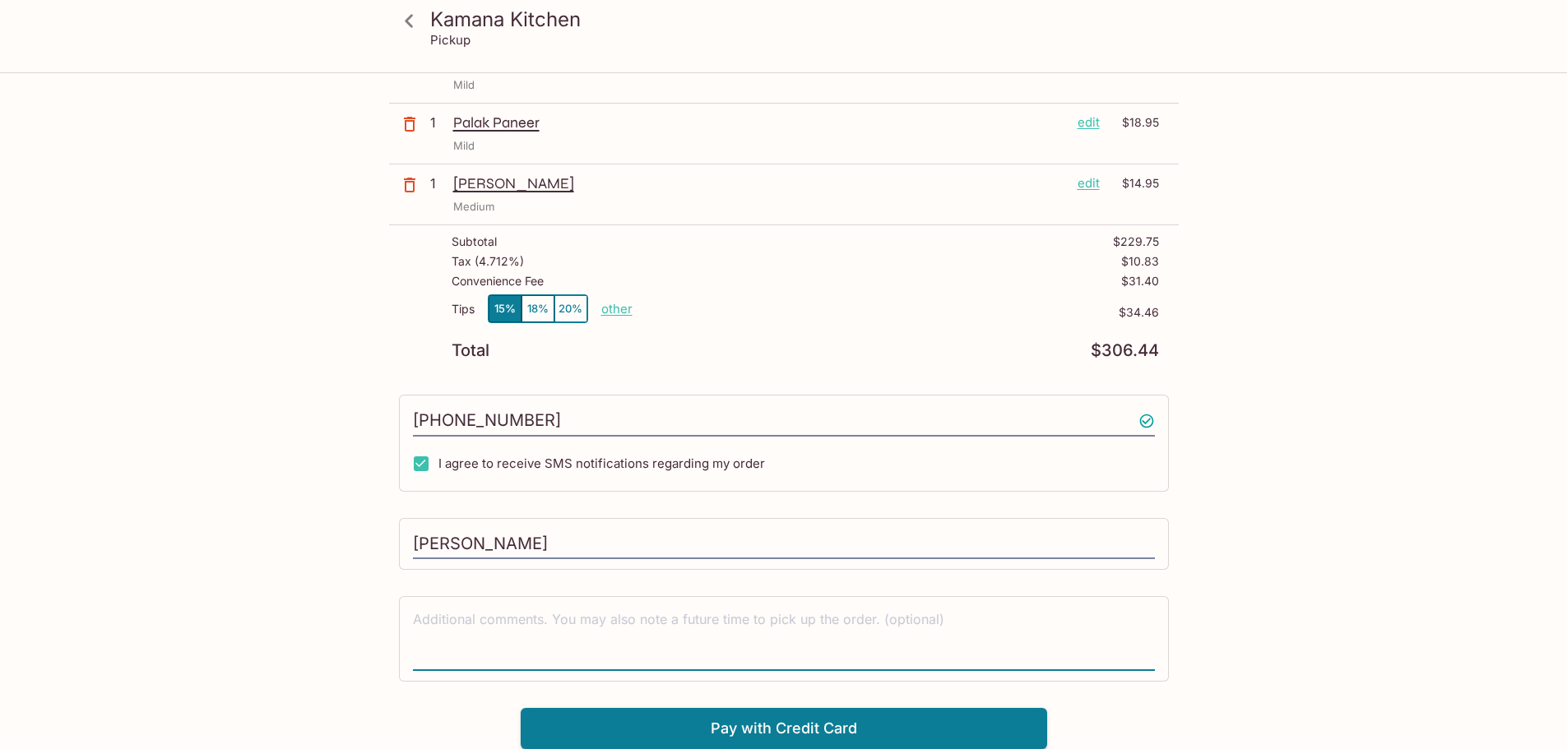
click at [628, 307] on p "other" at bounding box center [616, 309] width 31 height 16
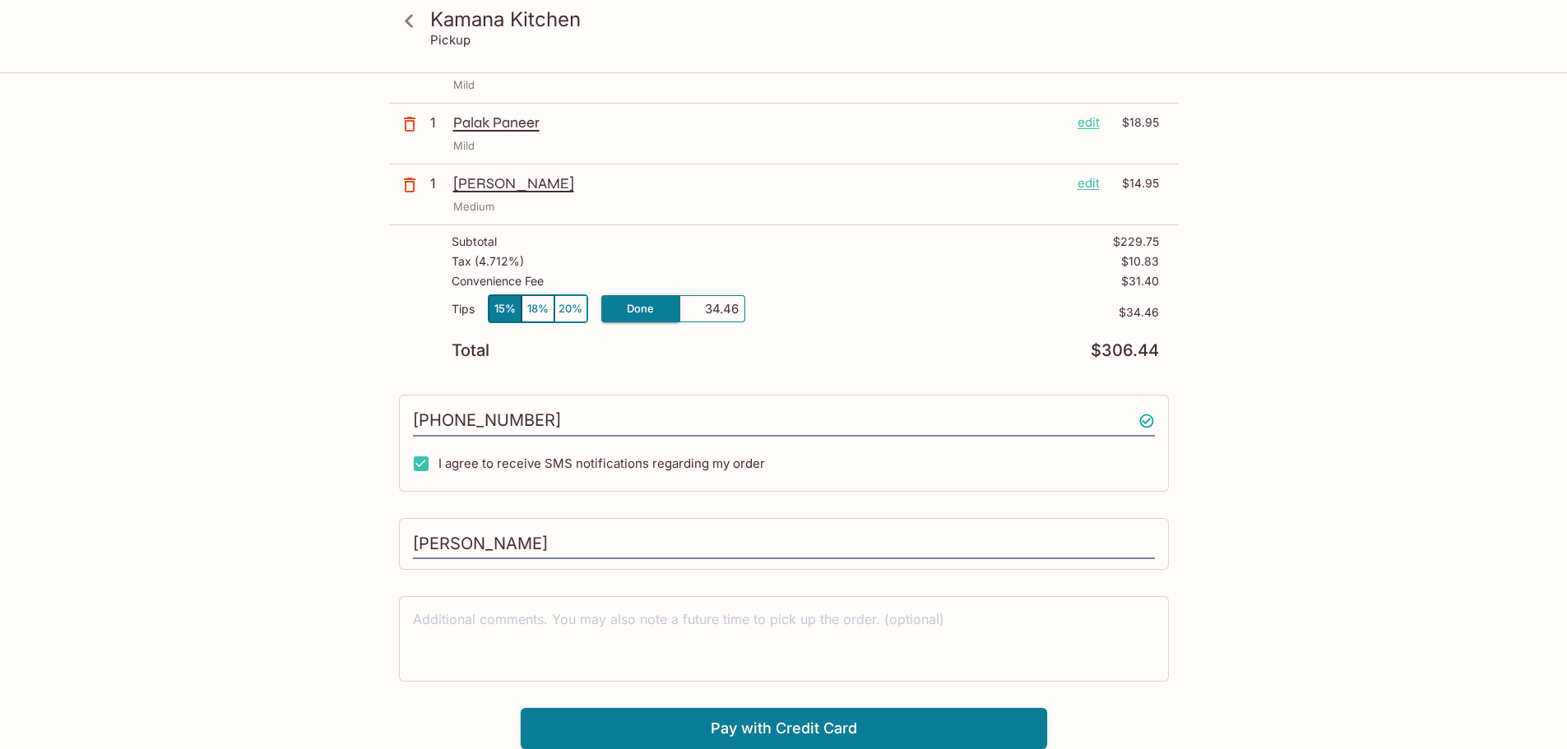
drag, startPoint x: 706, startPoint y: 311, endPoint x: 761, endPoint y: 311, distance: 55.1
click at [761, 311] on div "Tips 15% 18% 20% Done 34.46 $34.46" at bounding box center [804, 318] width 707 height 49
type input "0.00"
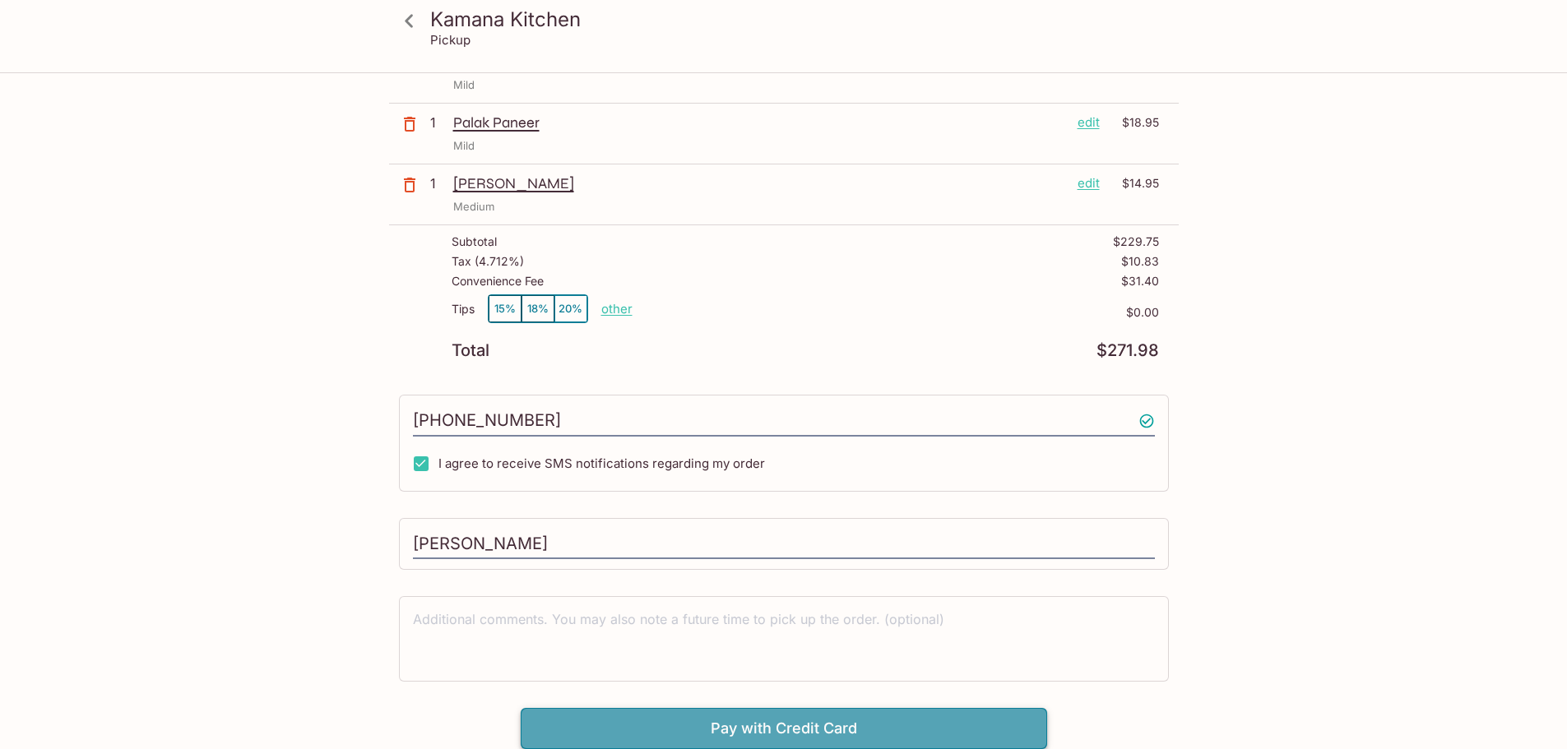
click at [814, 724] on button "Pay with Credit Card" at bounding box center [784, 728] width 526 height 41
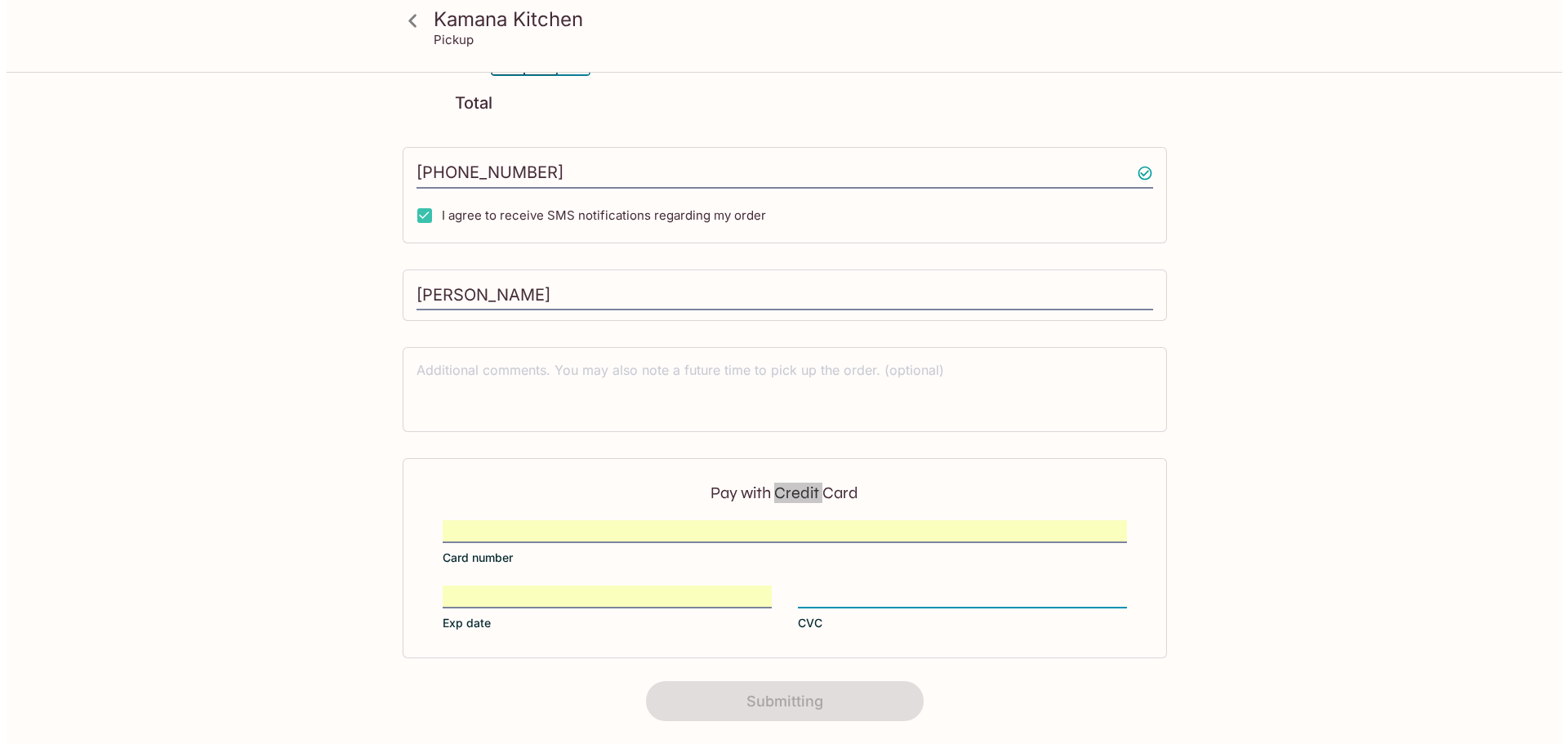
scroll to position [0, 0]
